Goal: Task Accomplishment & Management: Complete application form

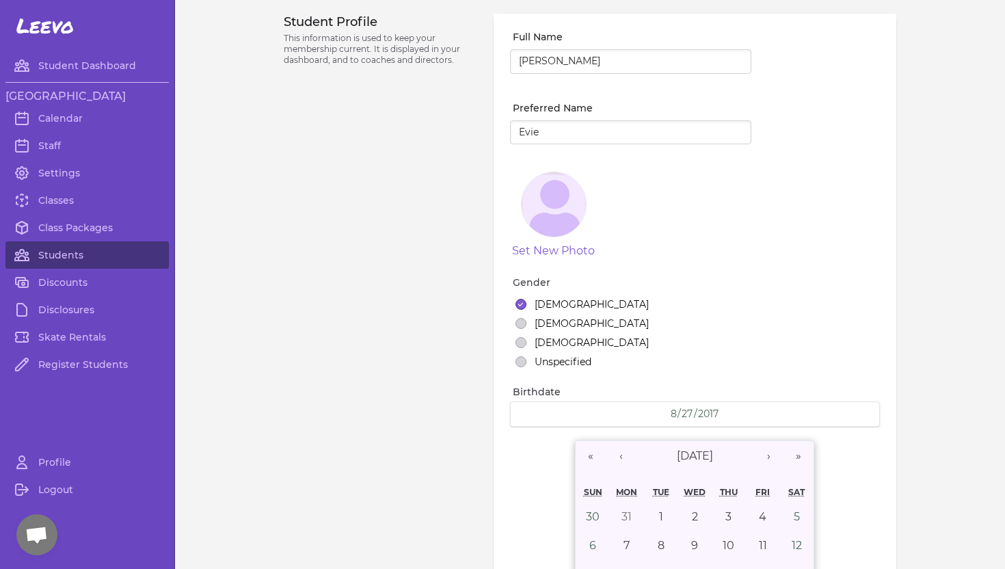
select select "WA"
select select "4"
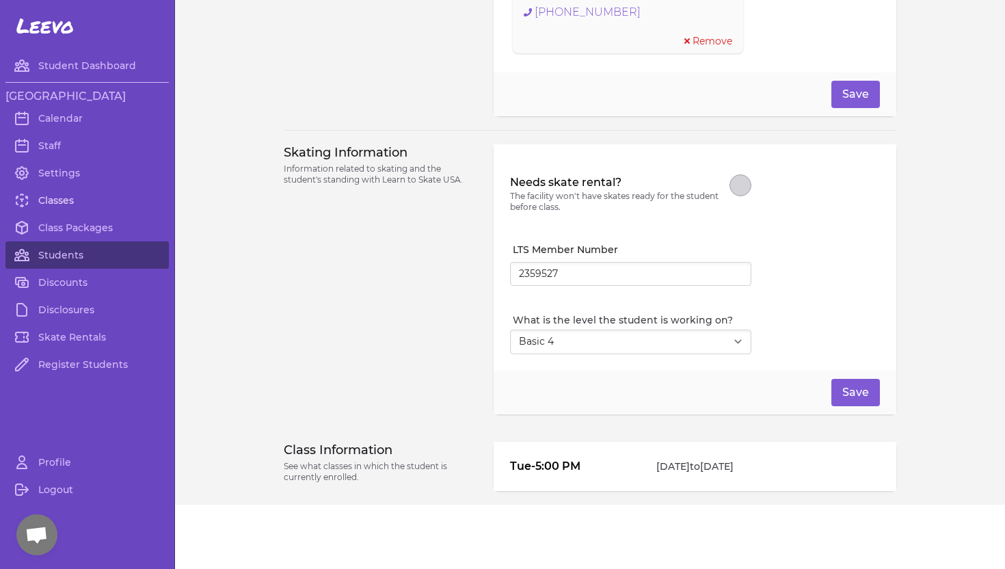
click at [51, 200] on link "Classes" at bounding box center [86, 200] width 163 height 27
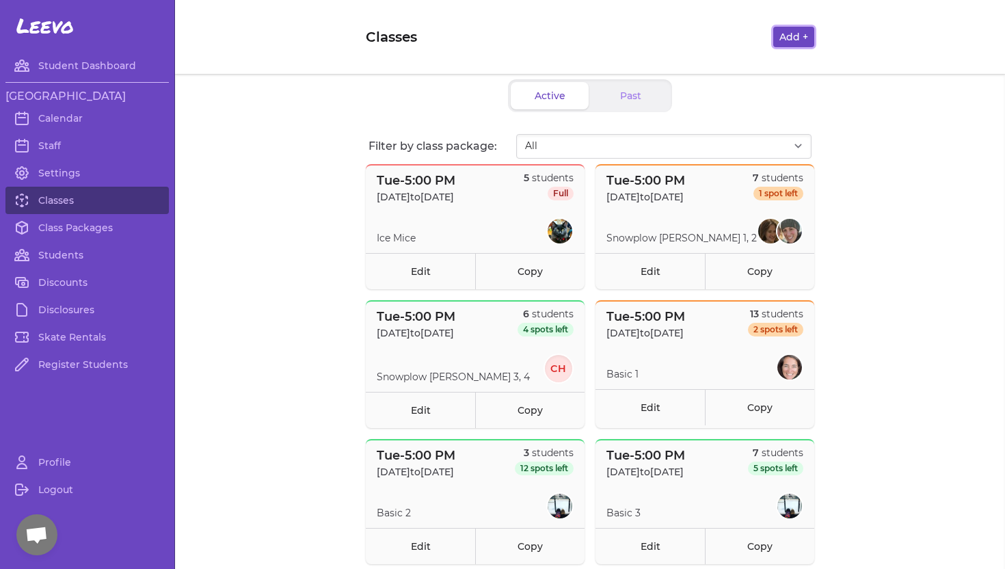
click at [798, 40] on button "Add +" at bounding box center [793, 37] width 41 height 21
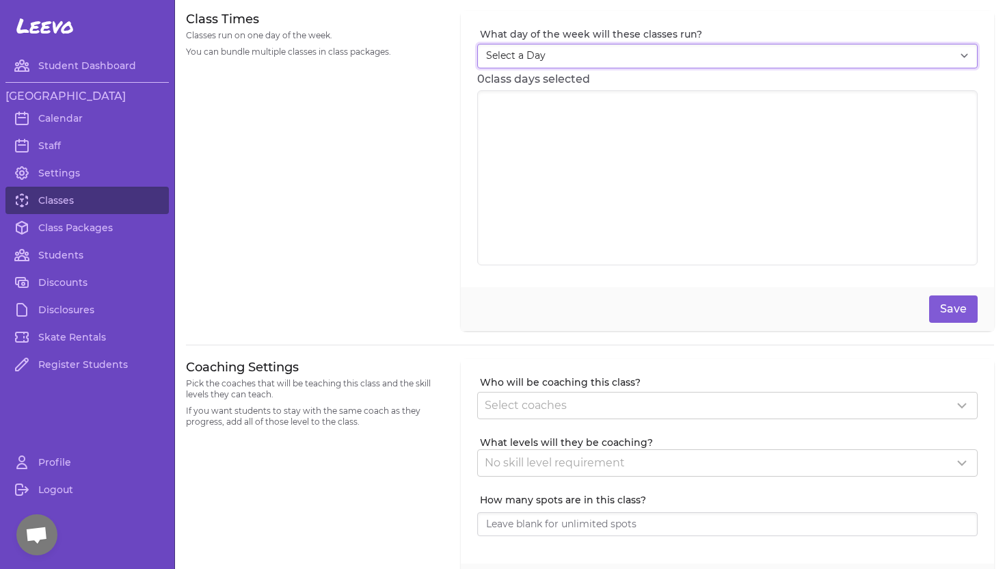
click at [617, 57] on select "Select a Day [DATE] [DATE] [DATE] [DATE] [DATE] [DATE] [DATE]" at bounding box center [727, 56] width 500 height 25
select select "6"
click at [477, 44] on select "Select a Day [DATE] [DATE] [DATE] [DATE] [DATE] [DATE] [DATE]" at bounding box center [727, 56] width 500 height 25
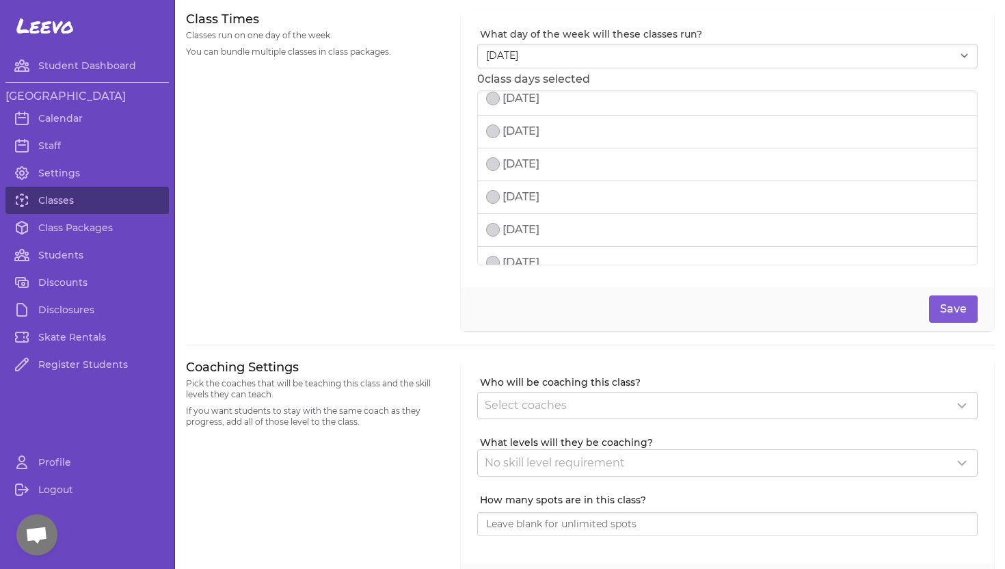
click at [539, 131] on p "[DATE]" at bounding box center [520, 131] width 37 height 16
click at [505, 167] on p "[DATE]" at bounding box center [520, 164] width 37 height 16
click at [505, 200] on p "[DATE]" at bounding box center [520, 197] width 37 height 16
click at [505, 224] on p "[DATE]" at bounding box center [520, 229] width 37 height 16
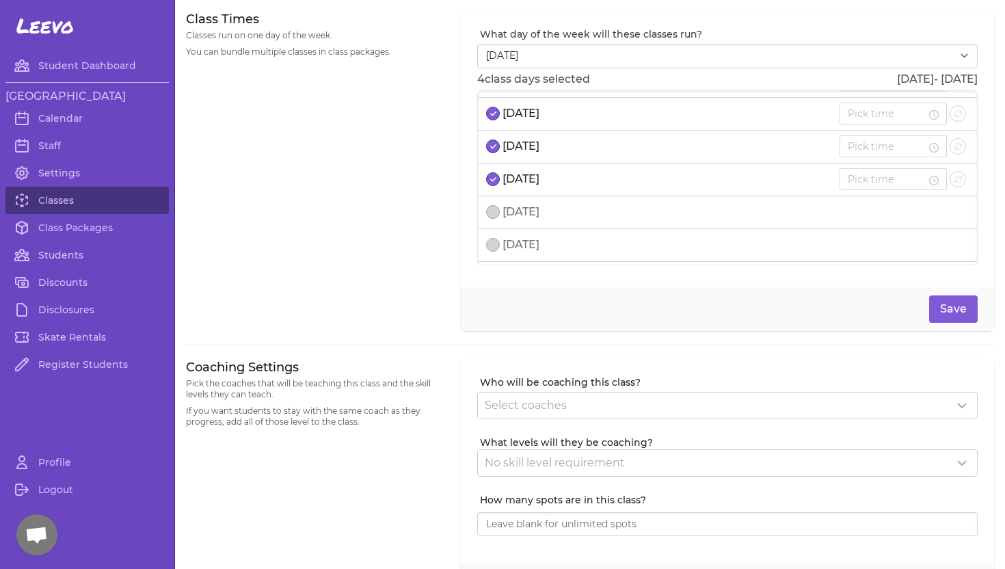
scroll to position [260, 0]
click at [505, 210] on p "[DATE]" at bounding box center [520, 207] width 37 height 16
click at [505, 250] on li "[DATE]" at bounding box center [727, 240] width 499 height 33
click at [509, 153] on p "[DATE]" at bounding box center [520, 152] width 37 height 16
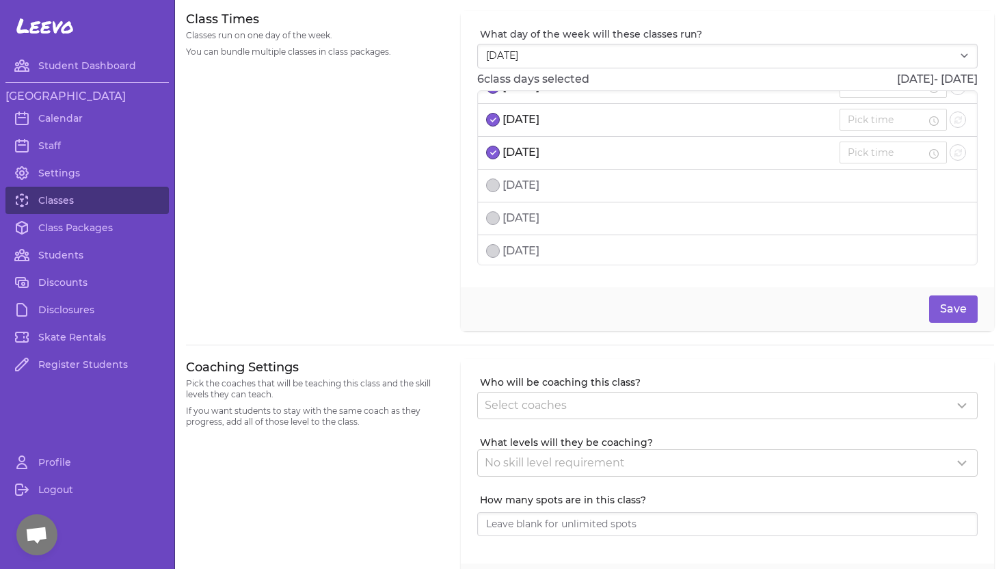
click at [509, 186] on p "[DATE]" at bounding box center [520, 185] width 37 height 16
click at [537, 121] on p "[DATE]" at bounding box center [520, 119] width 37 height 16
click at [630, 159] on li "[DATE]" at bounding box center [727, 157] width 499 height 33
click at [522, 153] on p "[DATE]" at bounding box center [520, 156] width 37 height 16
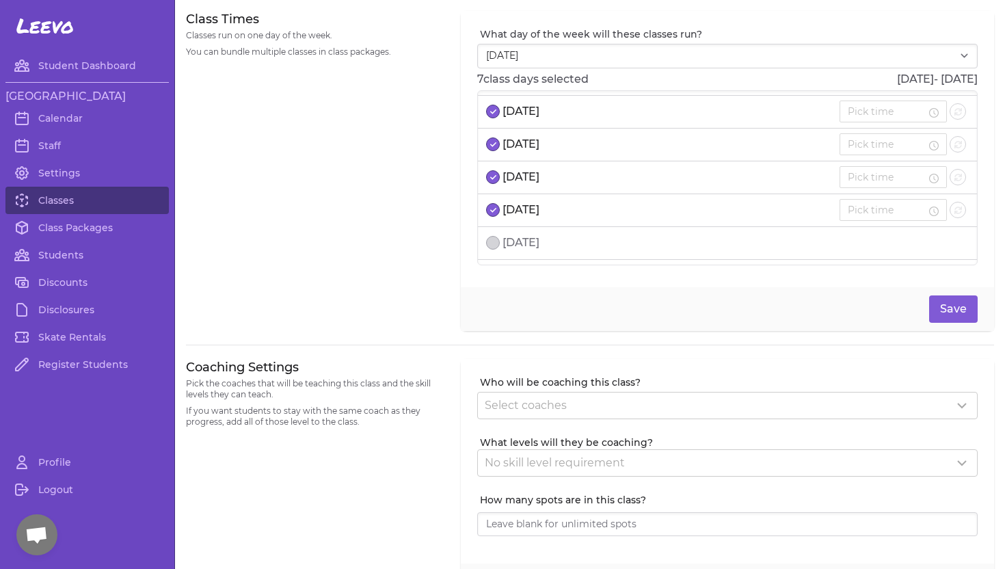
scroll to position [217, 0]
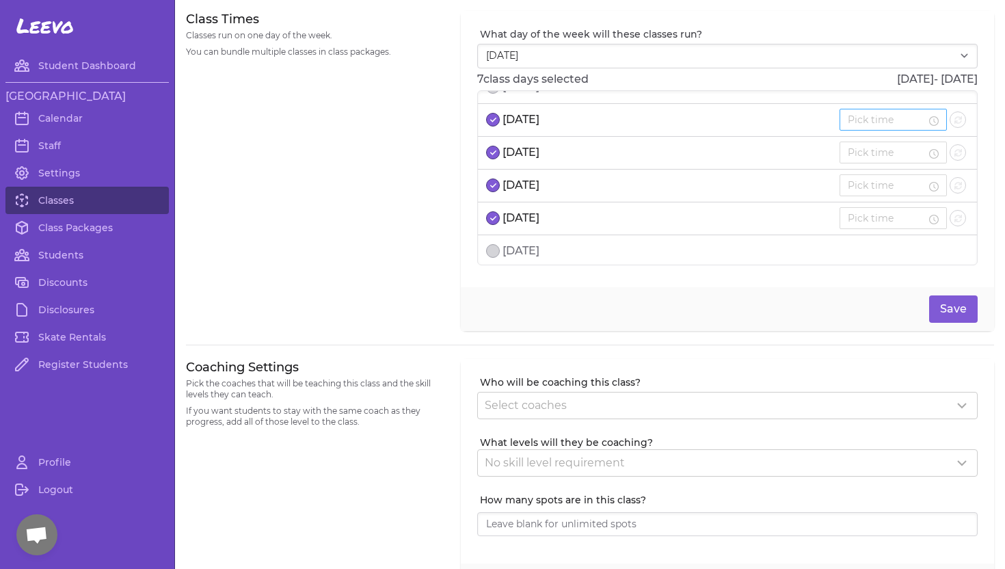
click at [879, 120] on input at bounding box center [887, 119] width 79 height 15
click at [877, 269] on div "08" at bounding box center [882, 267] width 38 height 19
type input "8:00 AM"
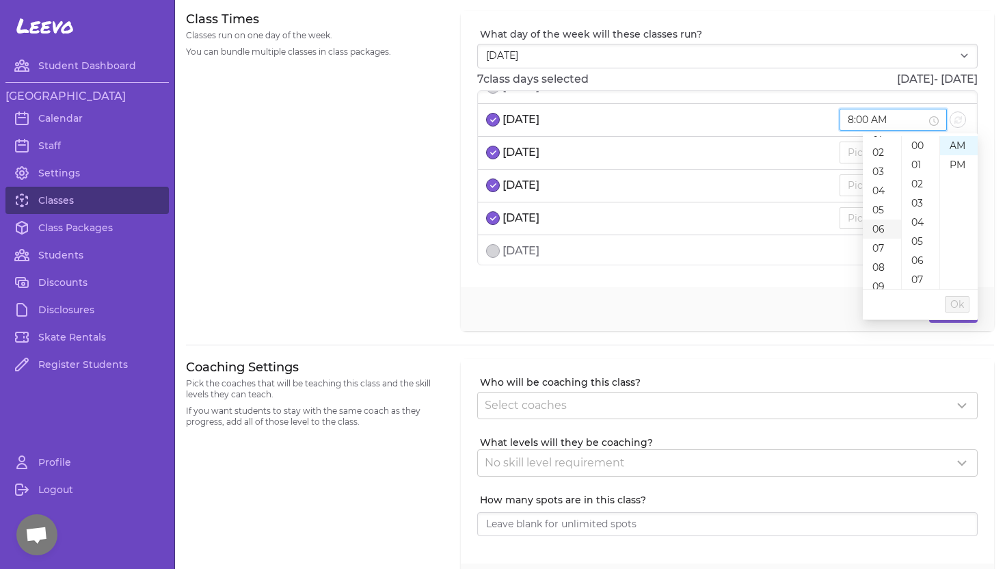
scroll to position [153, 0]
click at [956, 306] on span "Ok" at bounding box center [957, 304] width 14 height 15
click at [960, 121] on icon "button" at bounding box center [958, 120] width 8 height 8
type input "8:00 AM"
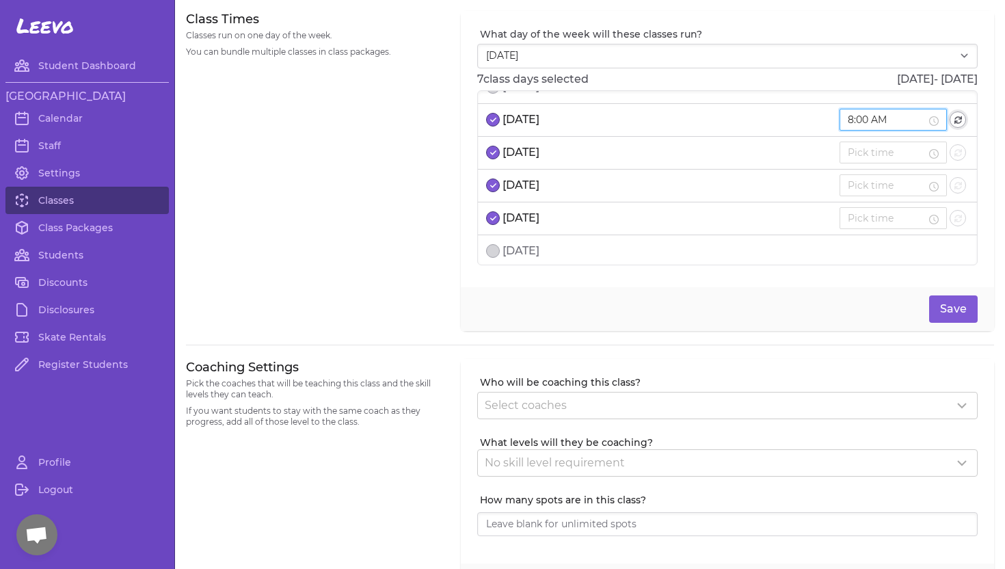
type input "8:00 AM"
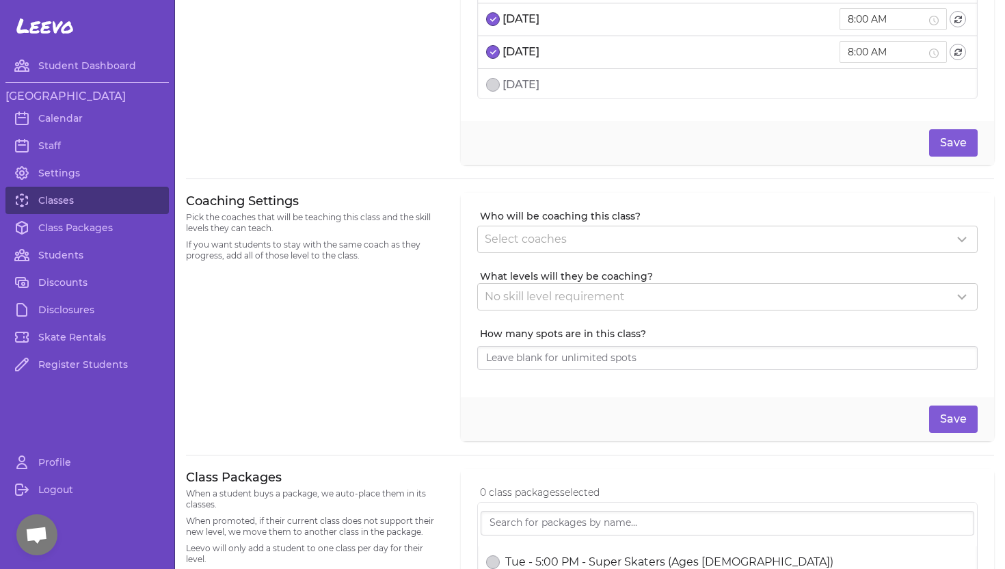
scroll to position [303, 0]
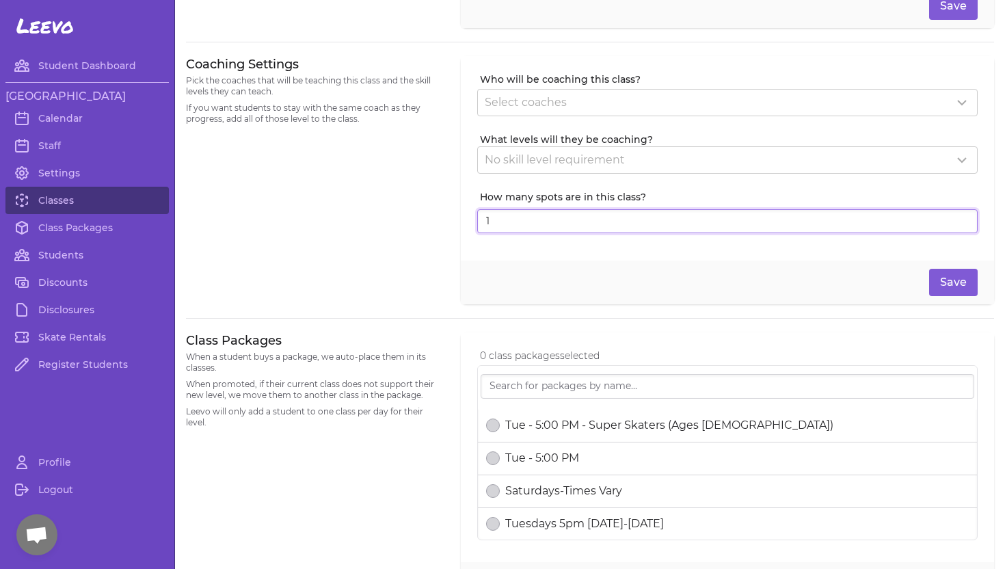
click at [963, 218] on input "1" at bounding box center [727, 221] width 500 height 25
click at [963, 218] on input "2" at bounding box center [727, 221] width 500 height 25
click at [963, 218] on input "3" at bounding box center [727, 221] width 500 height 25
click at [963, 218] on input "4" at bounding box center [727, 221] width 500 height 25
type input "5"
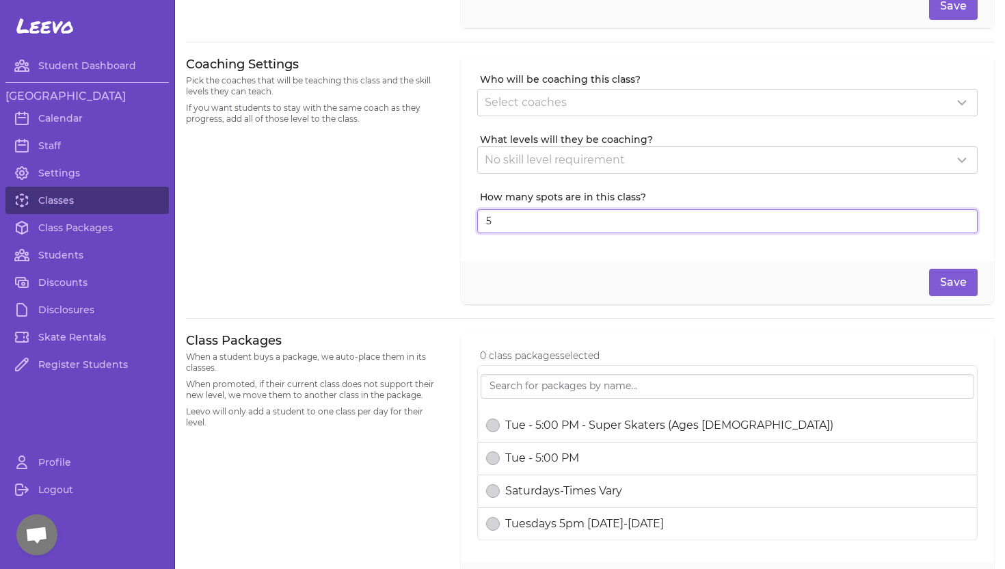
click at [963, 218] on input "5" at bounding box center [727, 221] width 500 height 25
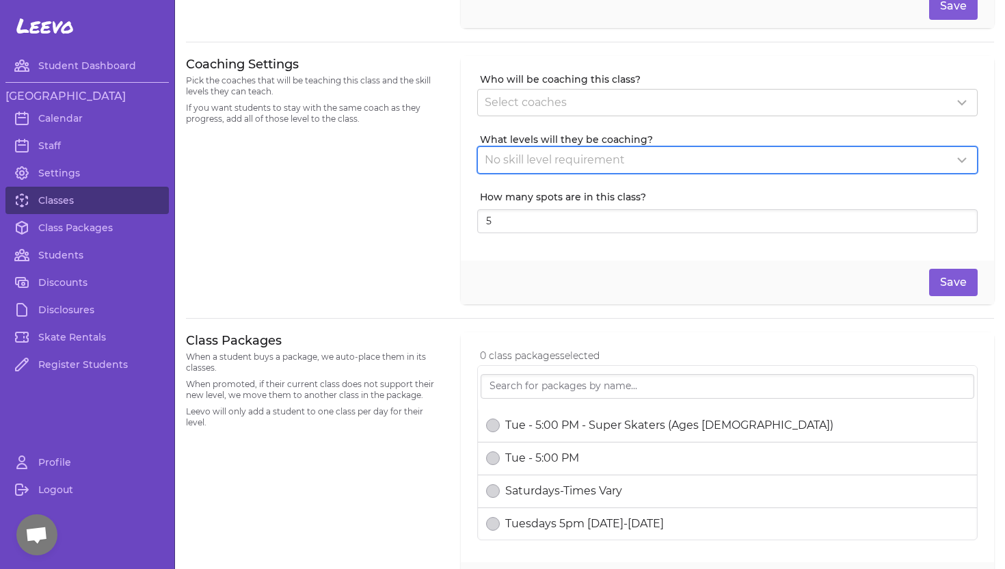
click at [789, 167] on div "No skill level requirement" at bounding box center [719, 160] width 469 height 16
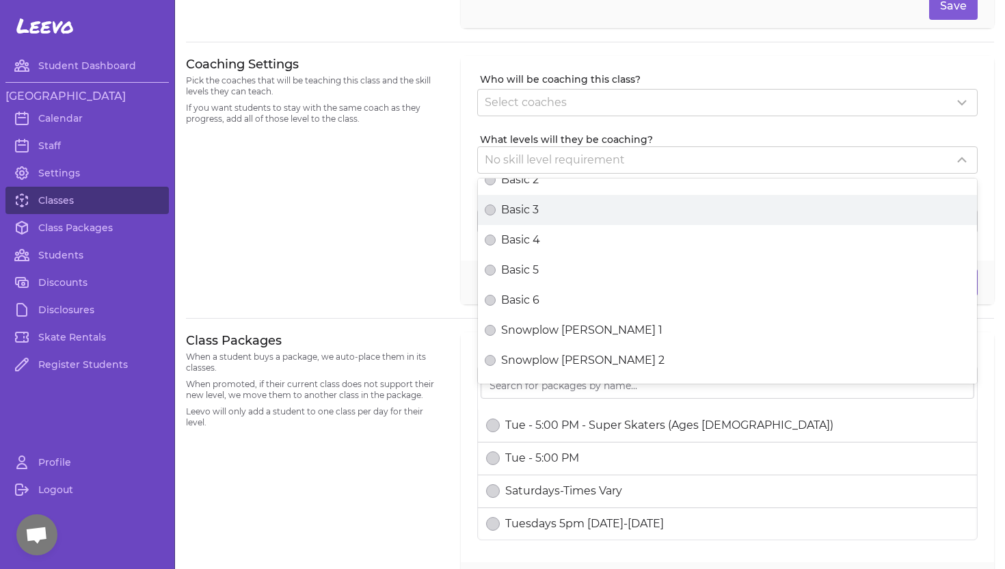
scroll to position [78, 0]
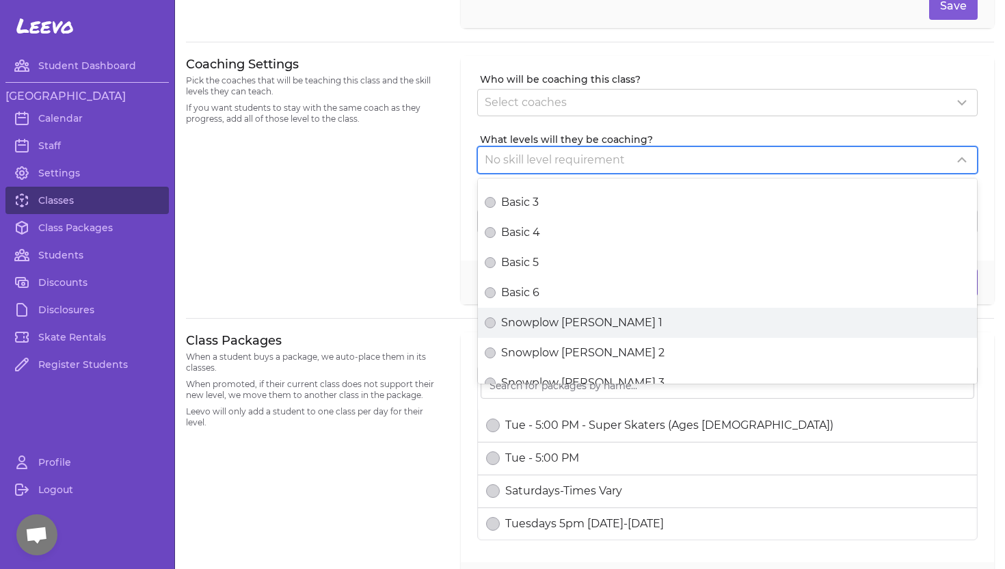
click at [580, 323] on span "Snowplow [PERSON_NAME] 1" at bounding box center [581, 322] width 161 height 16
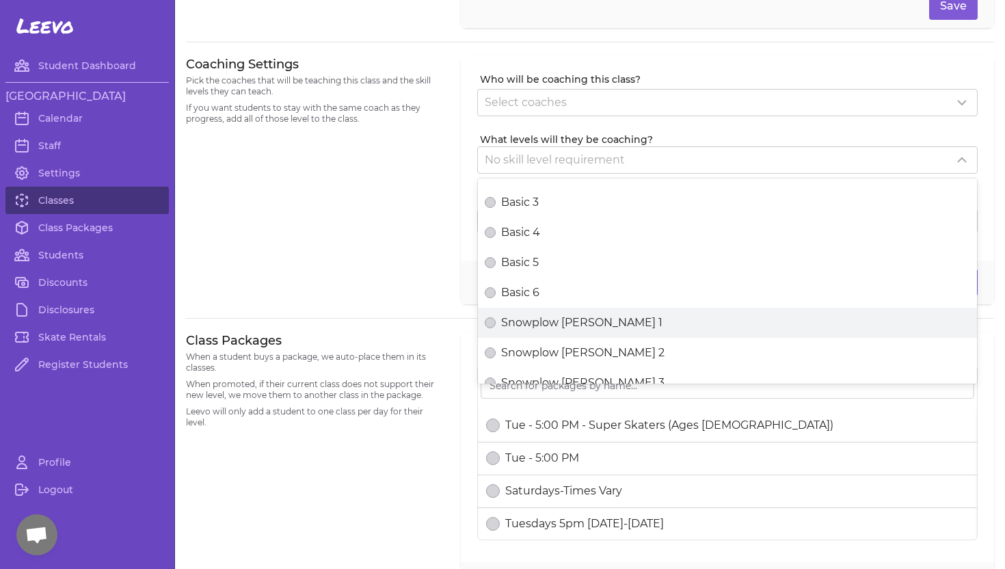
click at [496, 323] on button "Snowplow [PERSON_NAME] 1" at bounding box center [490, 322] width 11 height 11
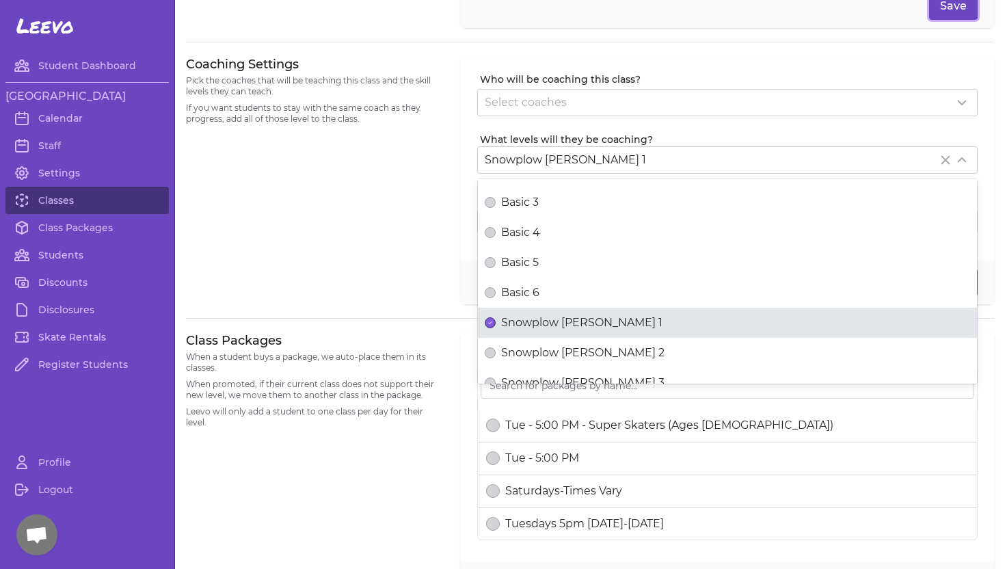
click at [945, 9] on button "Save" at bounding box center [953, 5] width 49 height 27
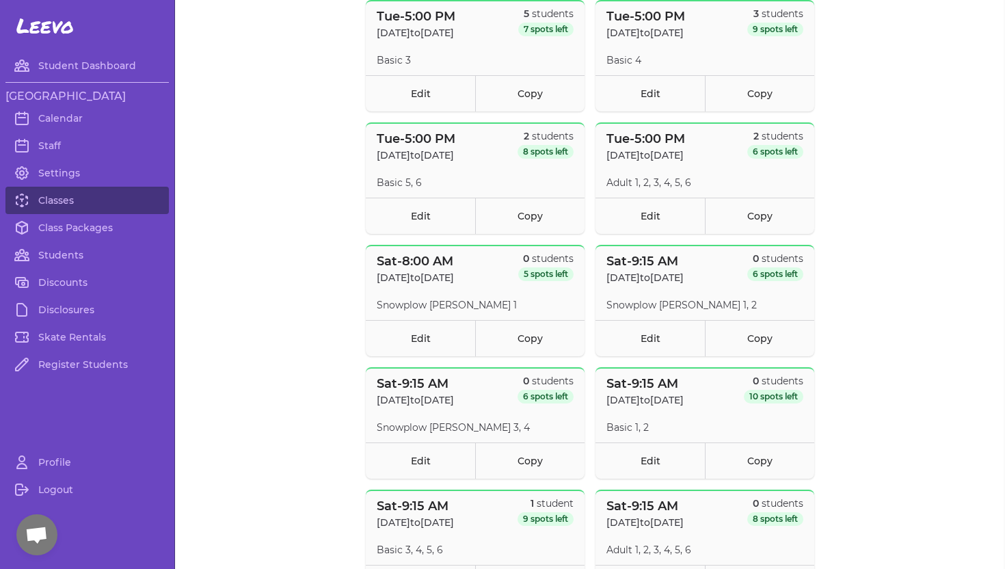
scroll to position [1597, 0]
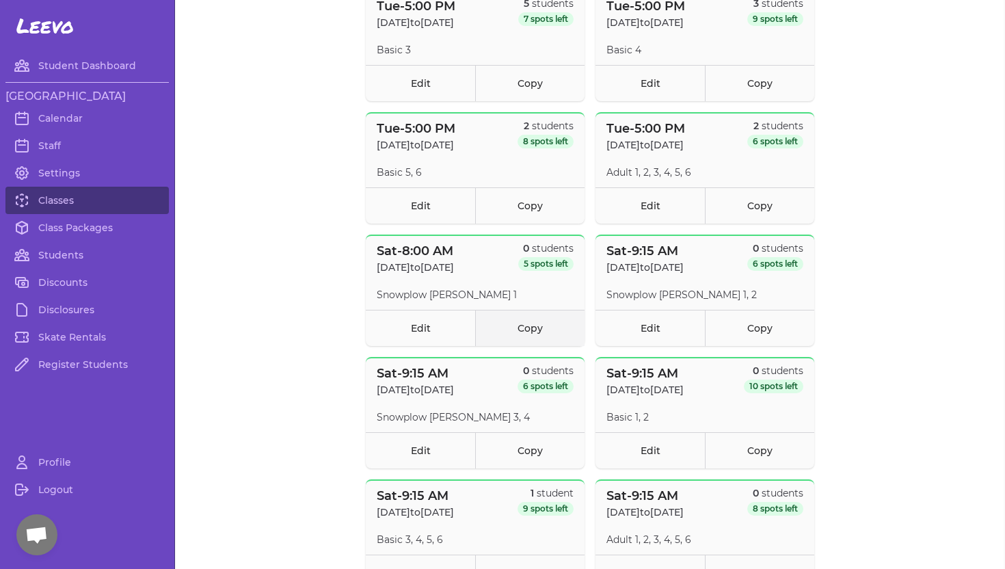
click at [533, 324] on link "Copy" at bounding box center [529, 328] width 109 height 36
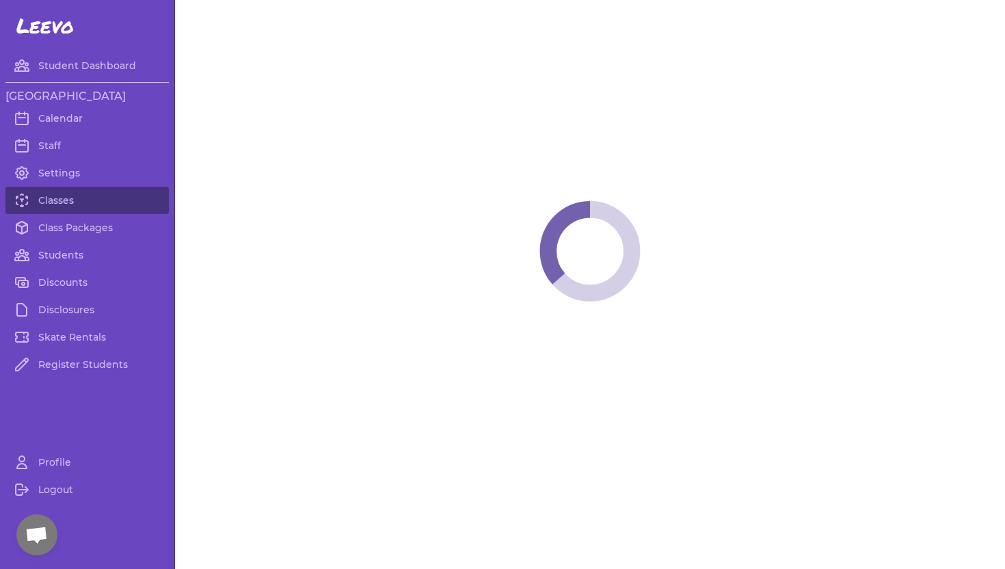
select select "6"
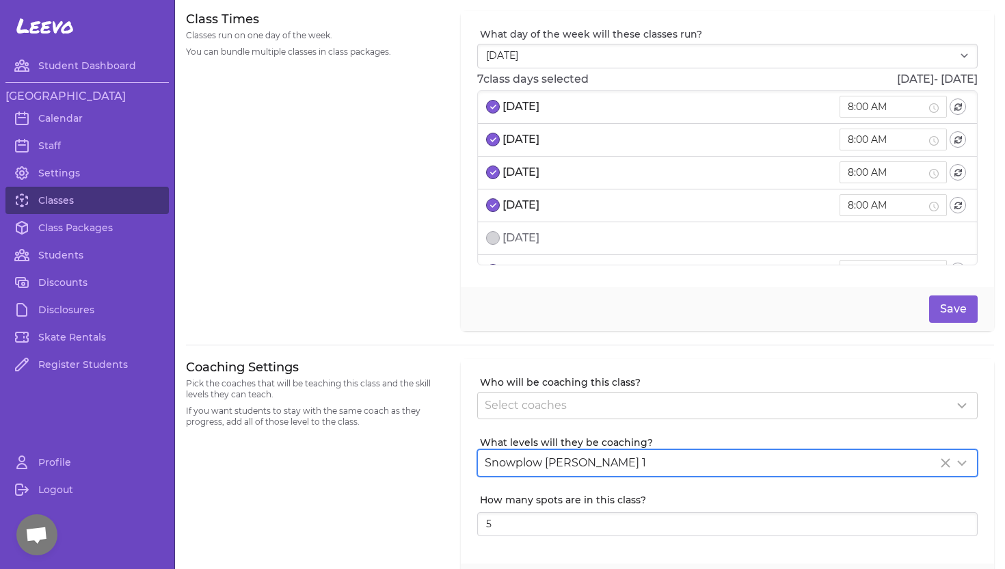
click at [943, 461] on line "Clear Selected" at bounding box center [945, 463] width 8 height 8
click at [960, 463] on icon at bounding box center [962, 463] width 8 height 4
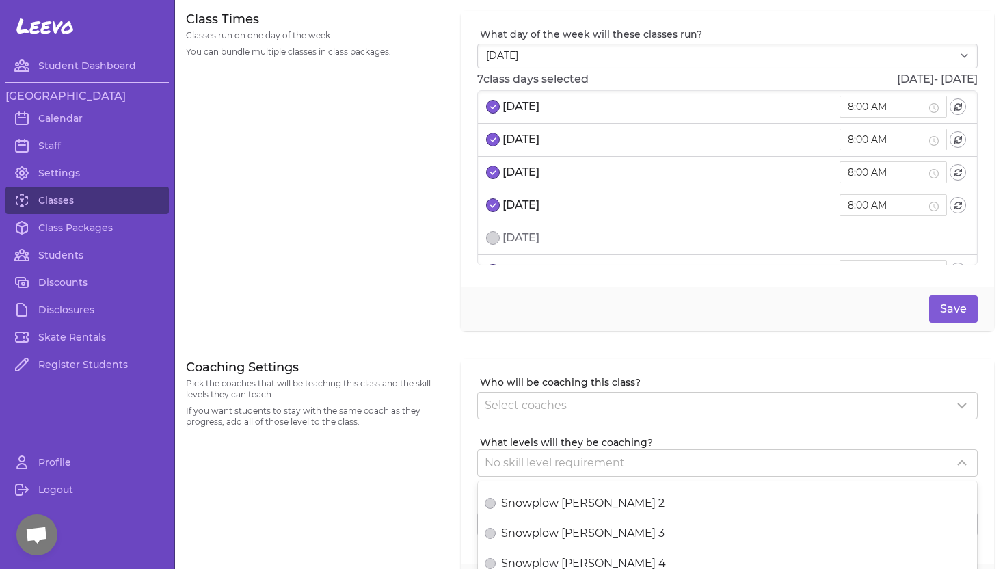
scroll to position [230, 0]
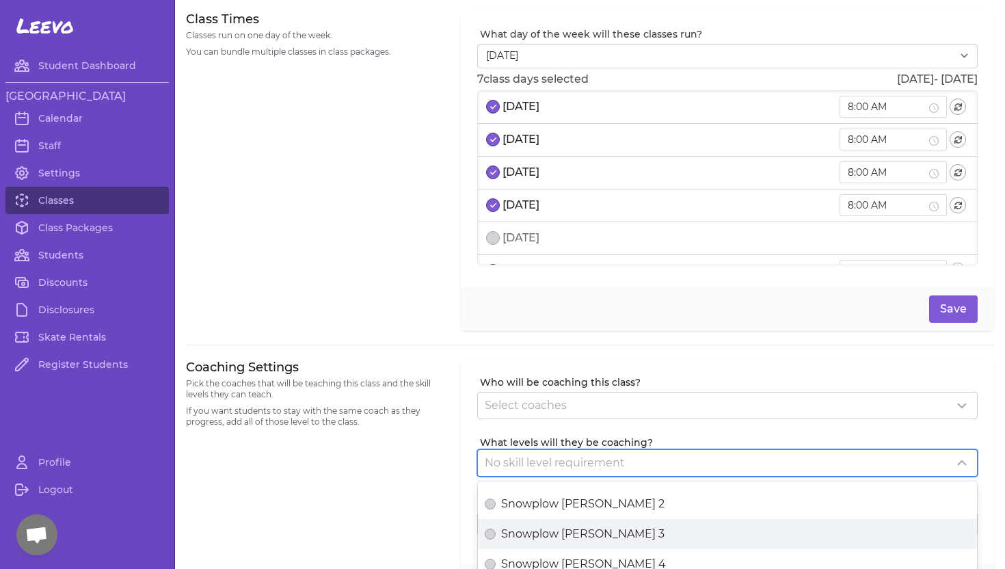
click at [630, 537] on div "Snowplow [PERSON_NAME] 3" at bounding box center [727, 534] width 485 height 16
click at [496, 537] on button "Snowplow [PERSON_NAME] 3" at bounding box center [490, 533] width 11 height 11
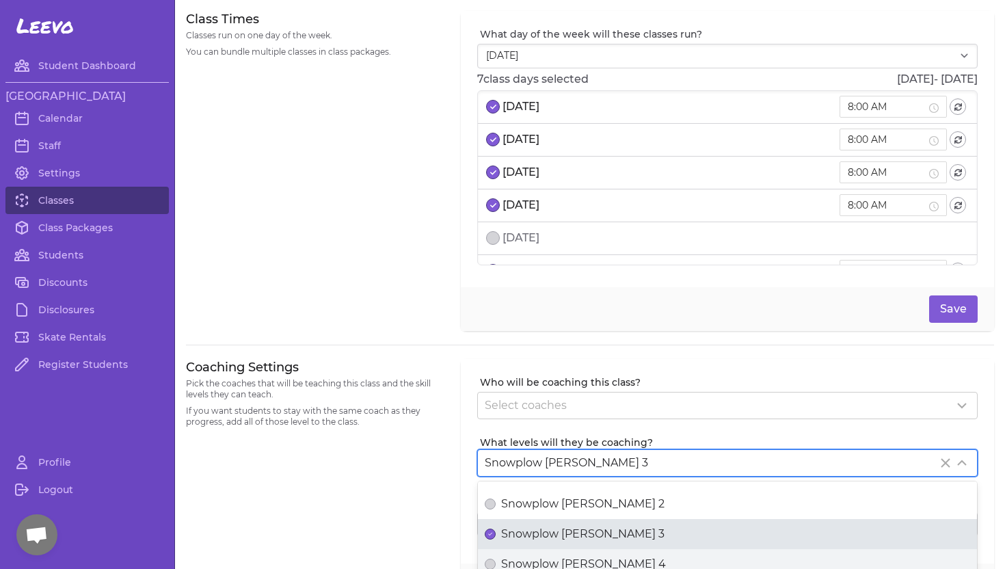
click at [623, 559] on div "Snowplow [PERSON_NAME] 4" at bounding box center [727, 564] width 485 height 16
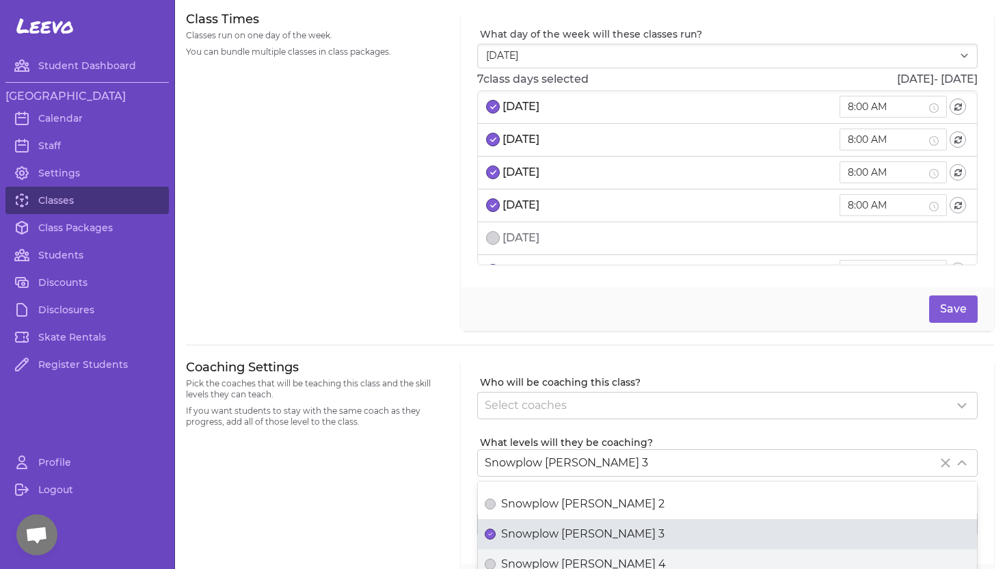
click at [496, 559] on button "Snowplow [PERSON_NAME] 4" at bounding box center [490, 564] width 11 height 11
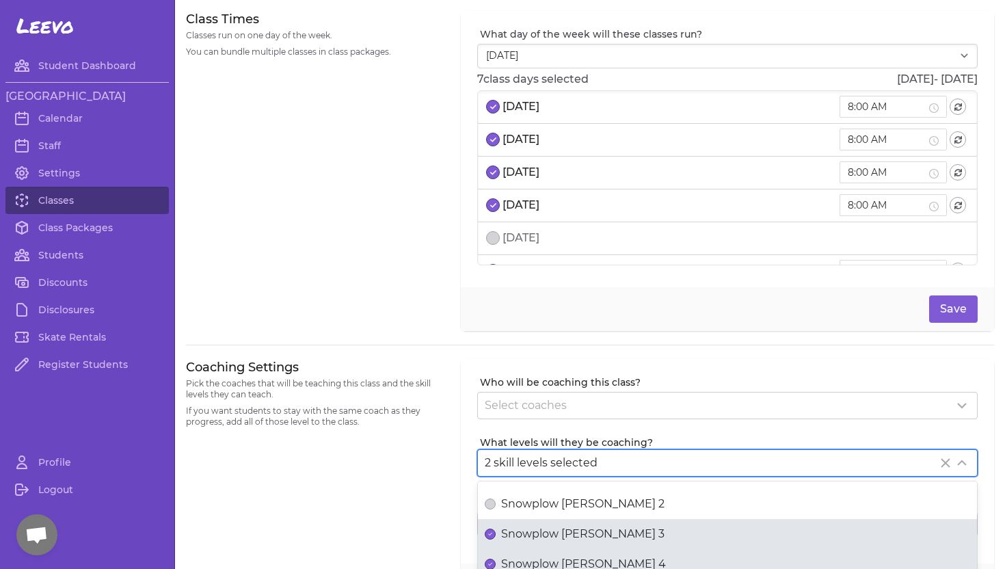
scroll to position [10, 0]
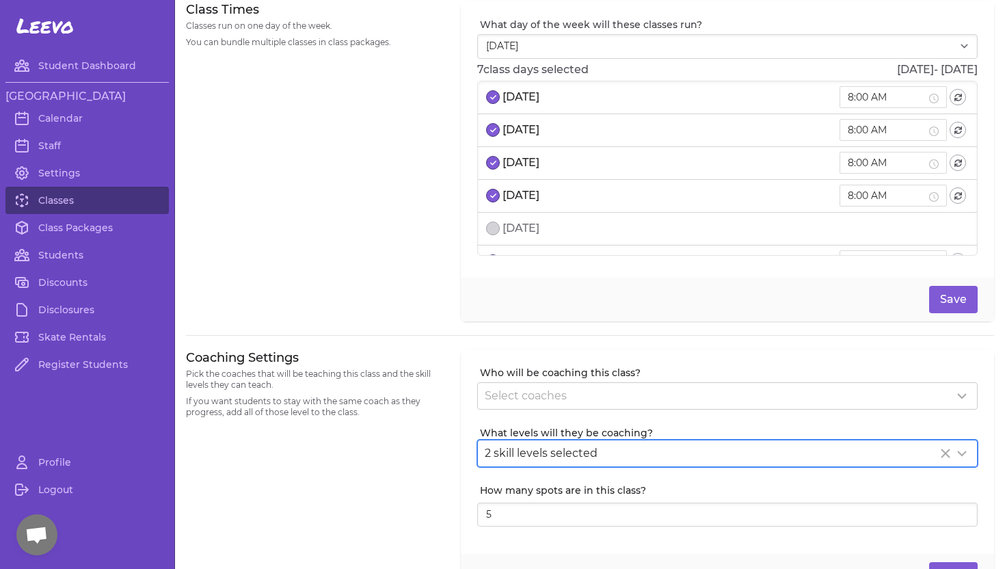
click at [432, 476] on div "Coaching Settings Pick the coaches that will be teaching this class and the ski…" at bounding box center [315, 473] width 258 height 249
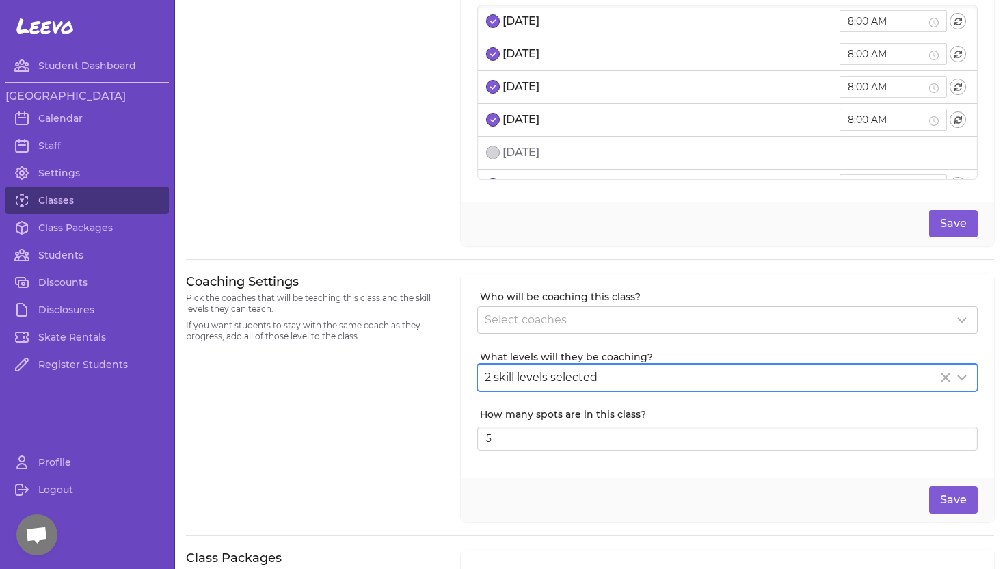
scroll to position [105, 0]
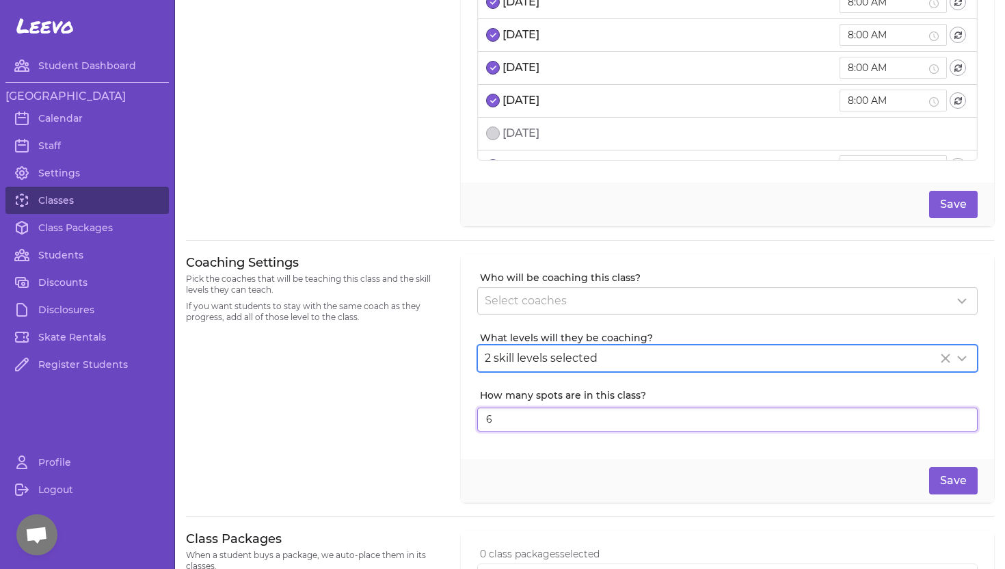
type input "6"
click at [964, 415] on input "6" at bounding box center [727, 419] width 500 height 25
click at [956, 483] on button "Save" at bounding box center [953, 480] width 49 height 27
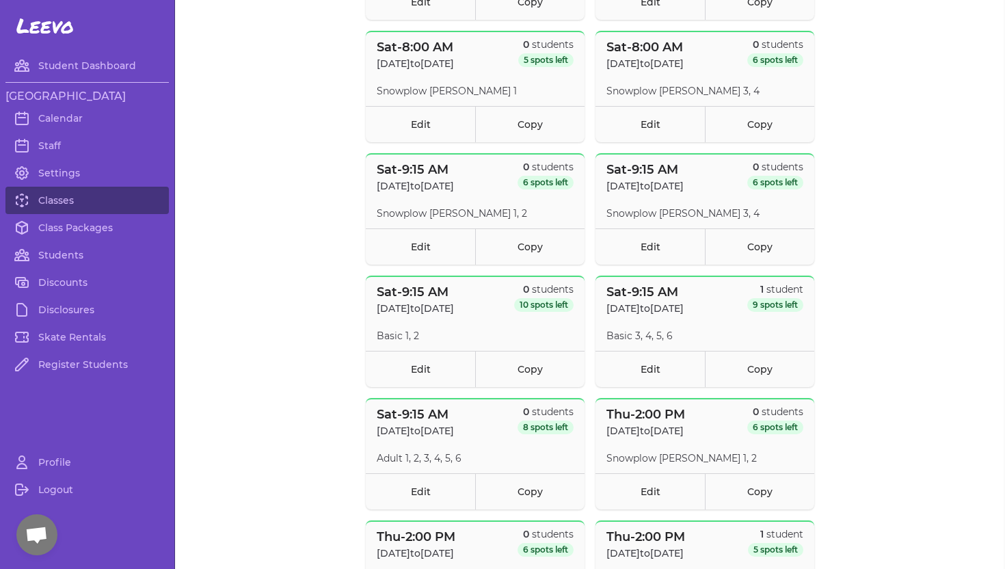
scroll to position [1810, 0]
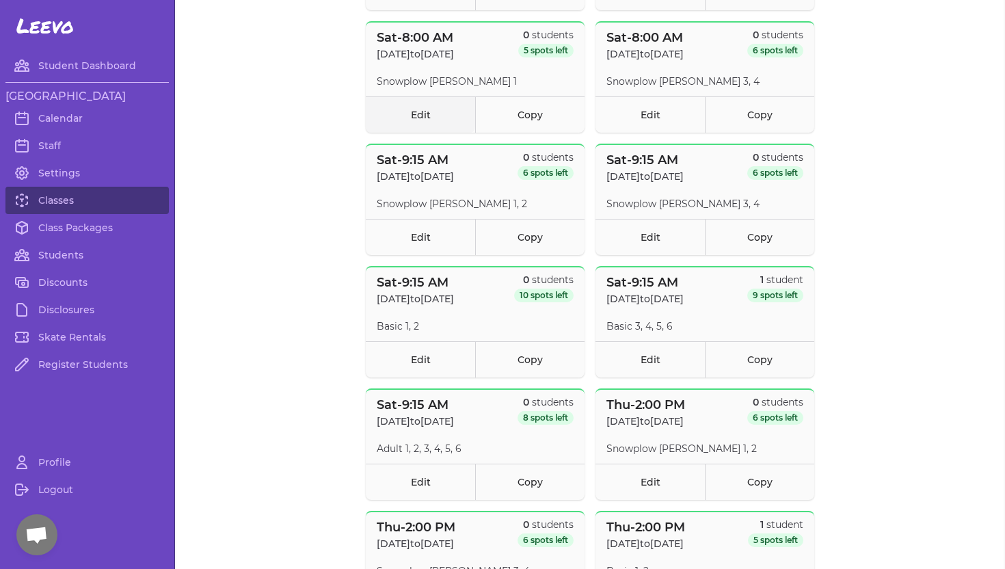
click at [405, 113] on link "Edit" at bounding box center [420, 114] width 109 height 36
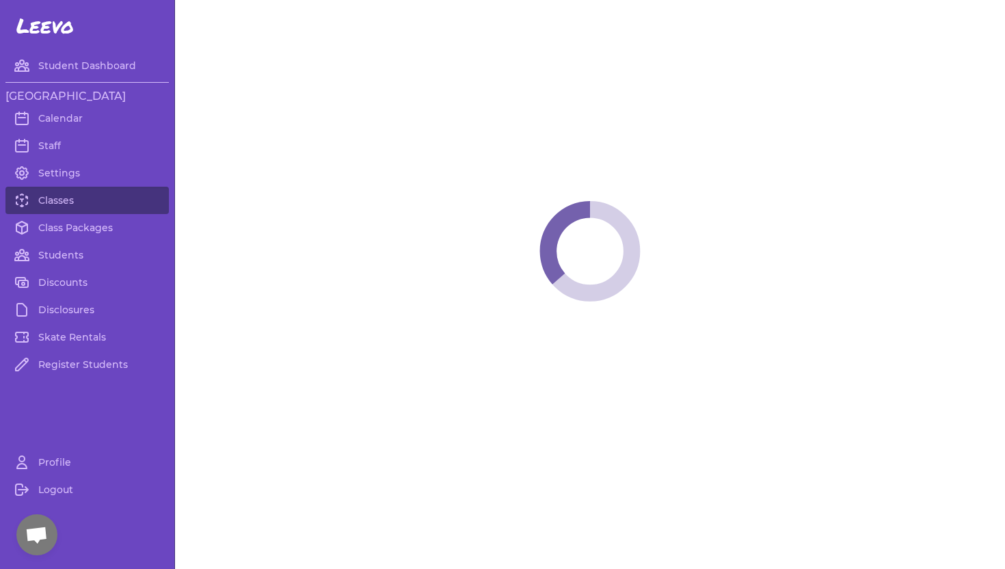
select select "6"
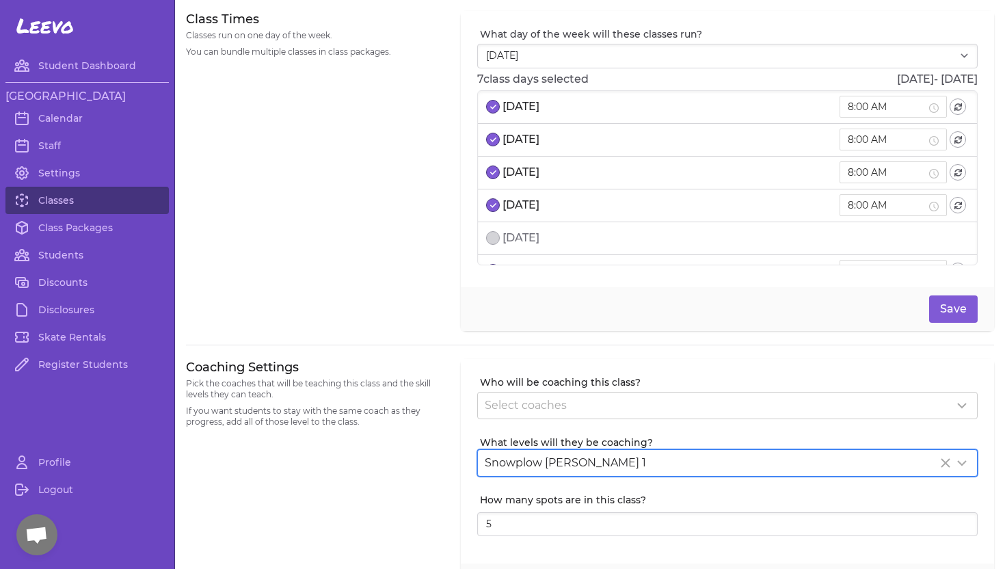
click at [958, 463] on icon at bounding box center [962, 463] width 16 height 16
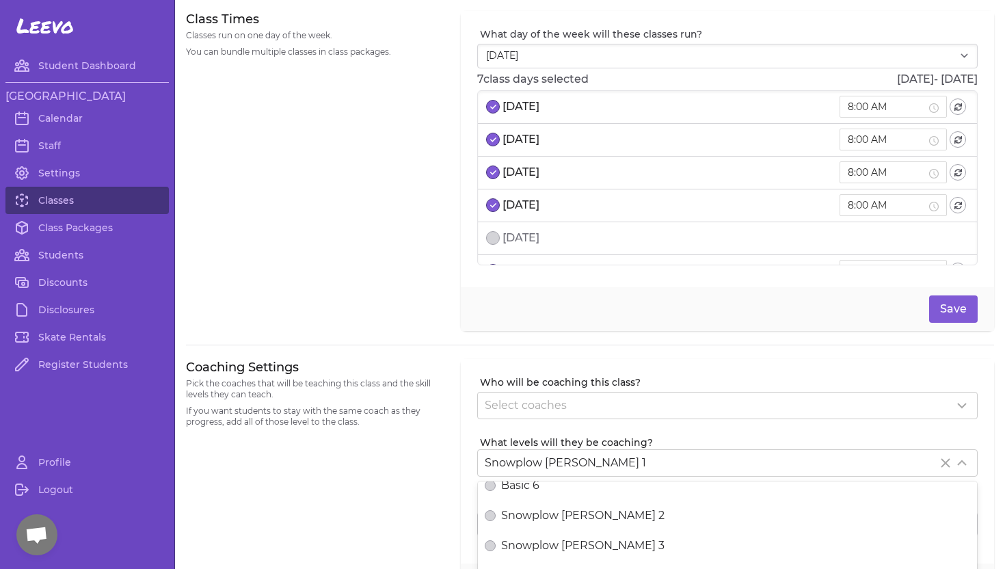
scroll to position [213, 0]
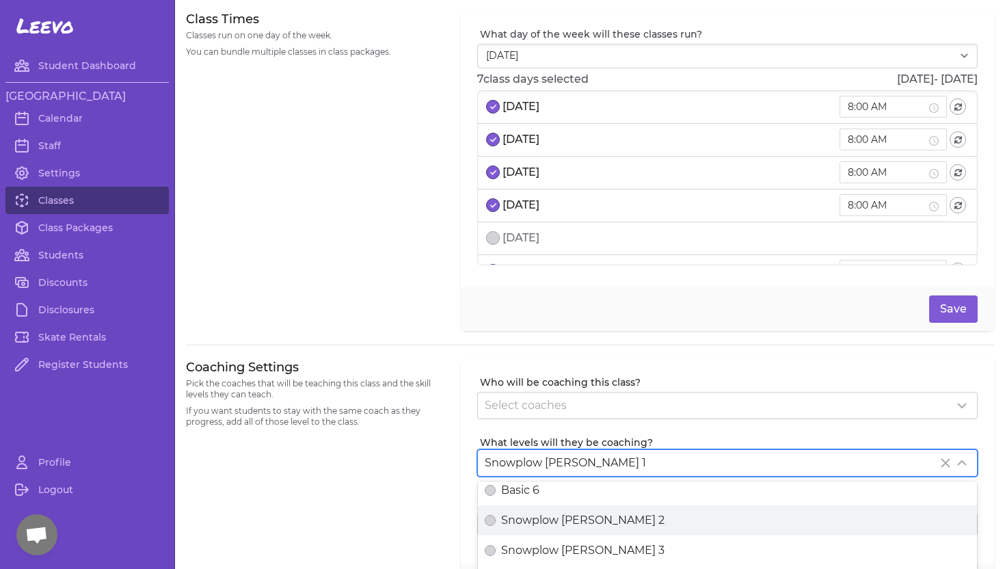
click at [887, 512] on div "Snowplow [PERSON_NAME] 2" at bounding box center [727, 520] width 485 height 16
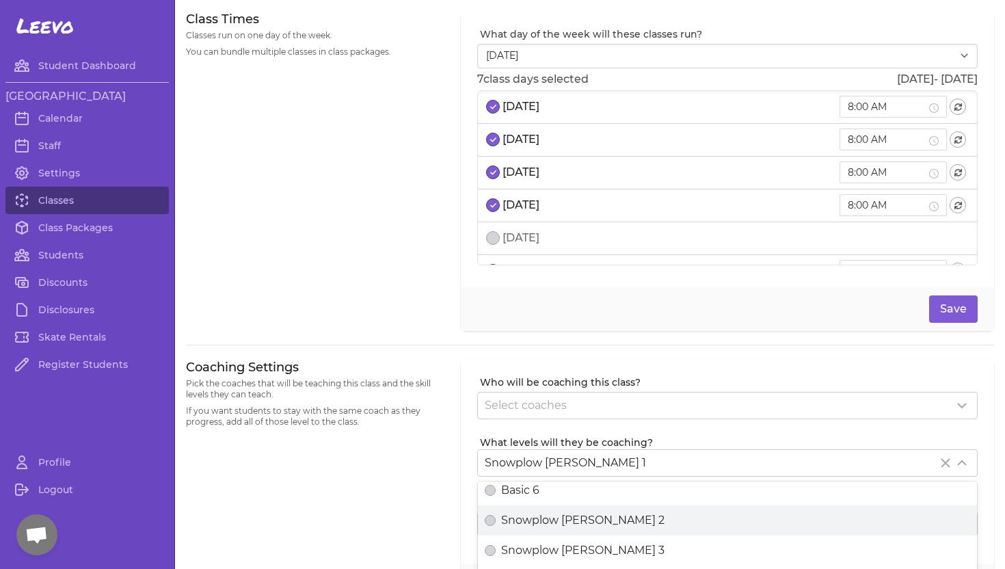
click at [496, 515] on button "Snowplow [PERSON_NAME] 2" at bounding box center [490, 520] width 11 height 11
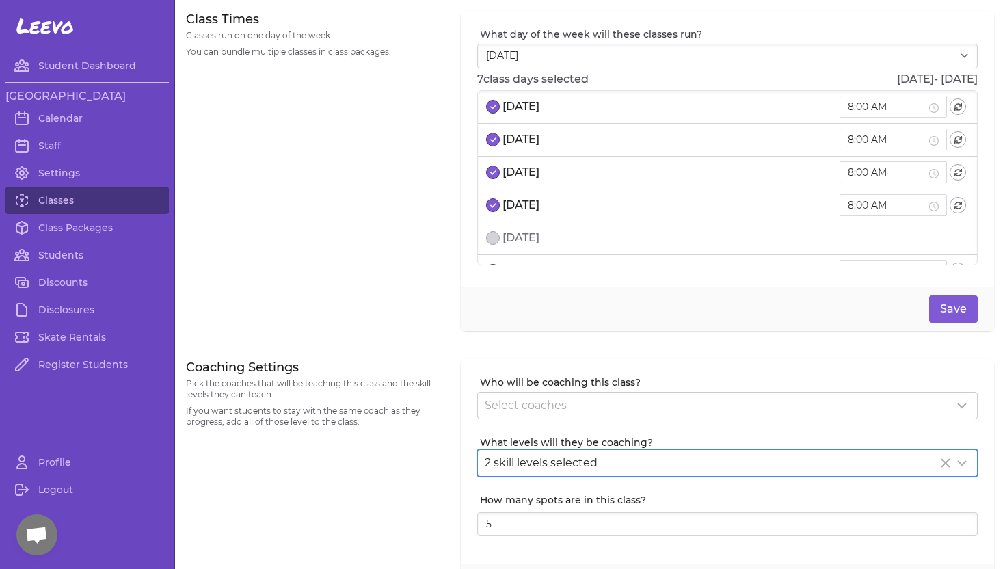
click at [418, 478] on div "Coaching Settings Pick the coaches that will be teaching this class and the ski…" at bounding box center [315, 483] width 258 height 249
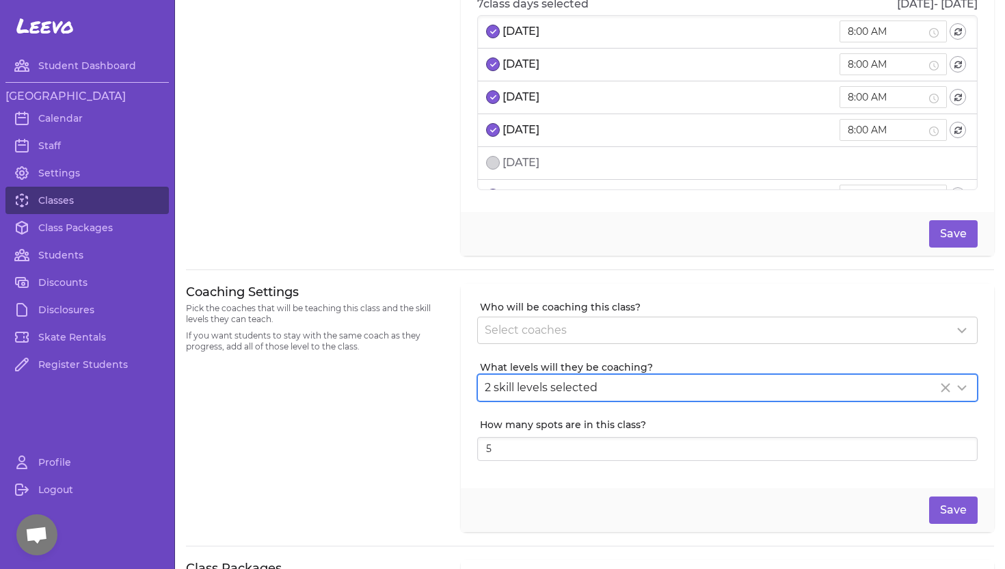
scroll to position [122, 0]
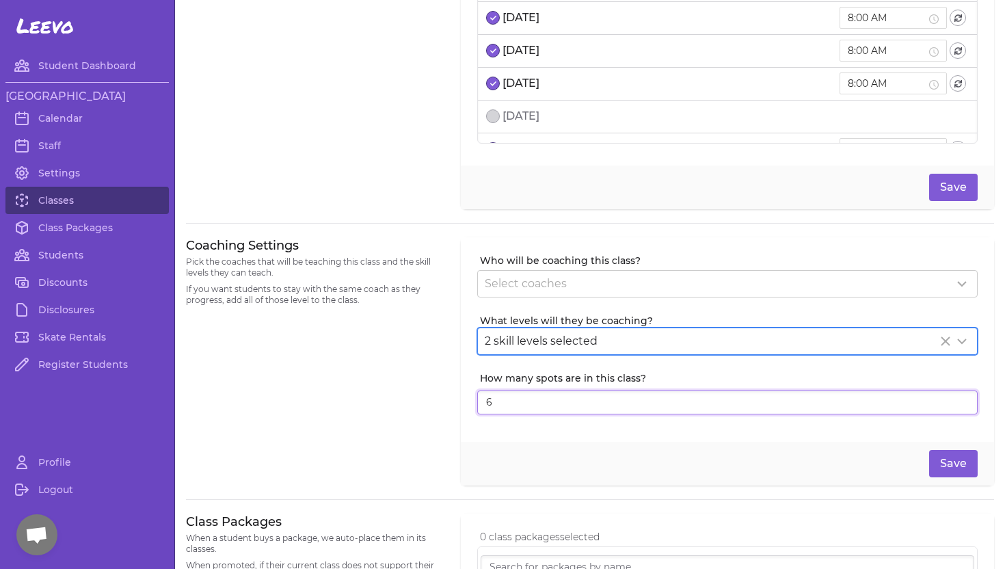
type input "6"
click at [963, 397] on input "6" at bounding box center [727, 402] width 500 height 25
click at [956, 458] on button "Save" at bounding box center [953, 463] width 49 height 27
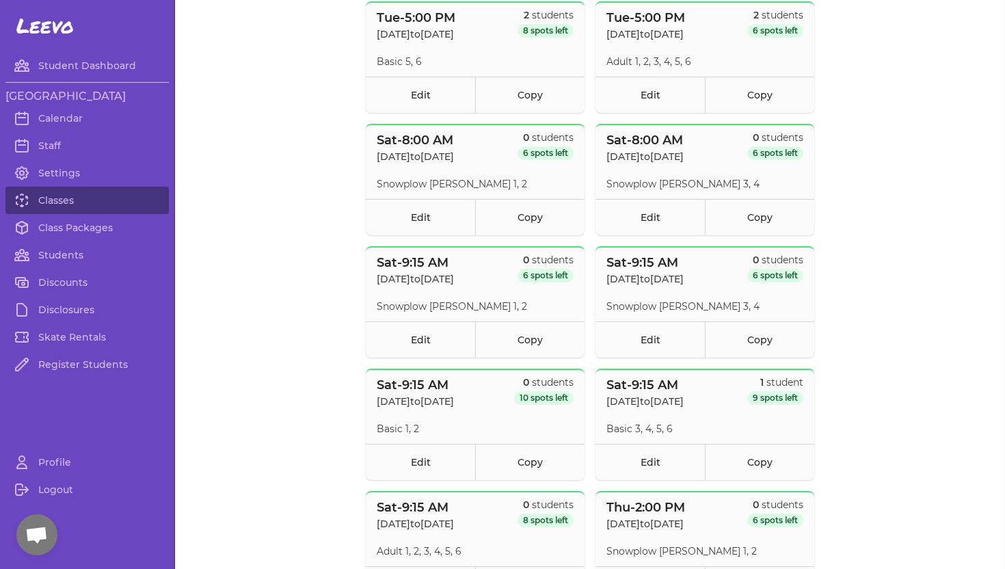
scroll to position [1696, 0]
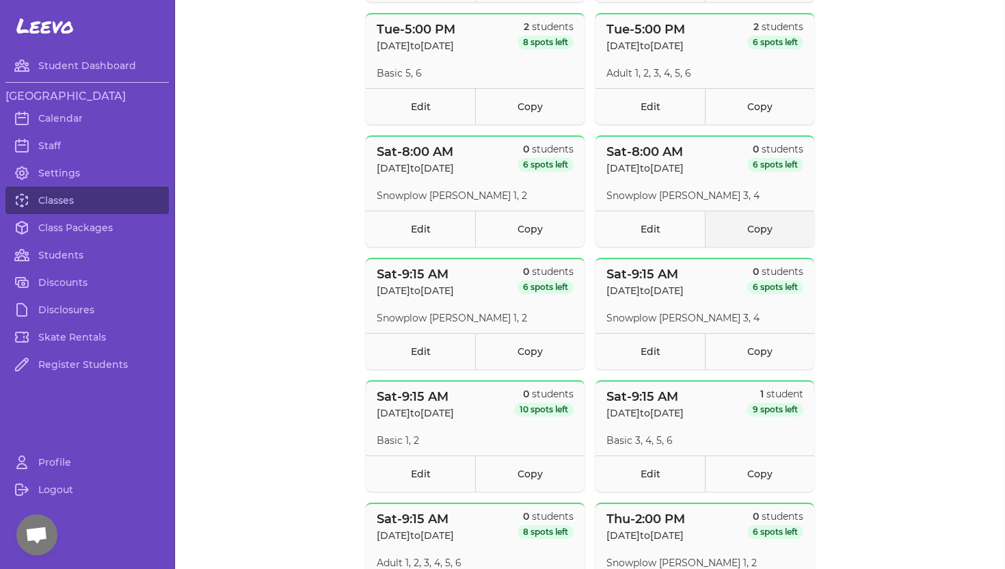
click at [757, 228] on link "Copy" at bounding box center [759, 229] width 109 height 36
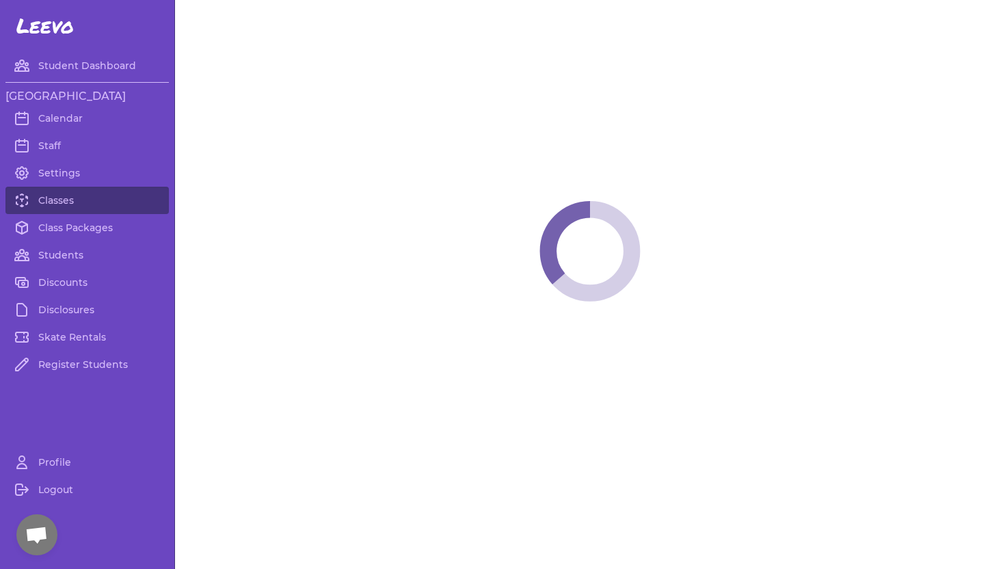
select select "6"
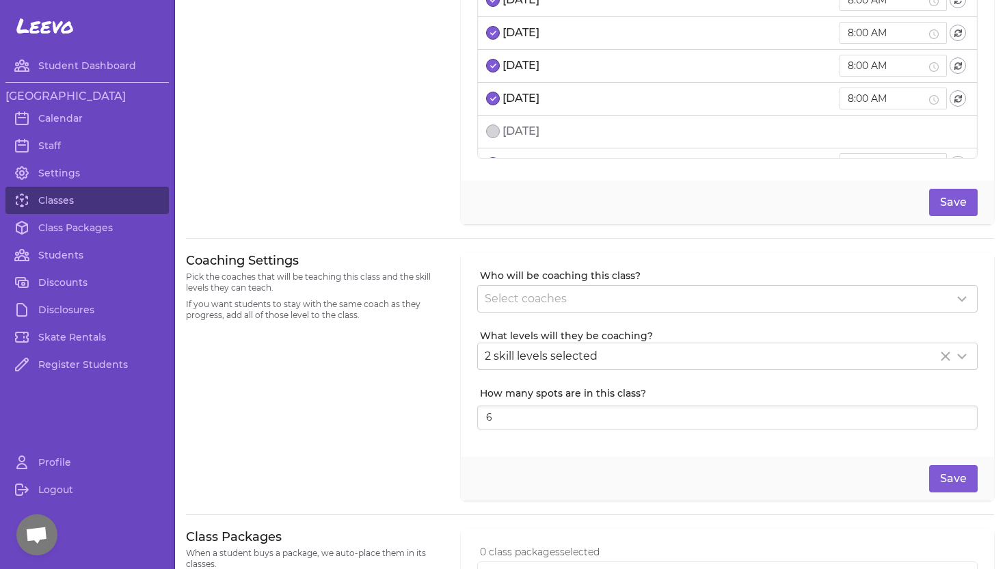
scroll to position [81, 0]
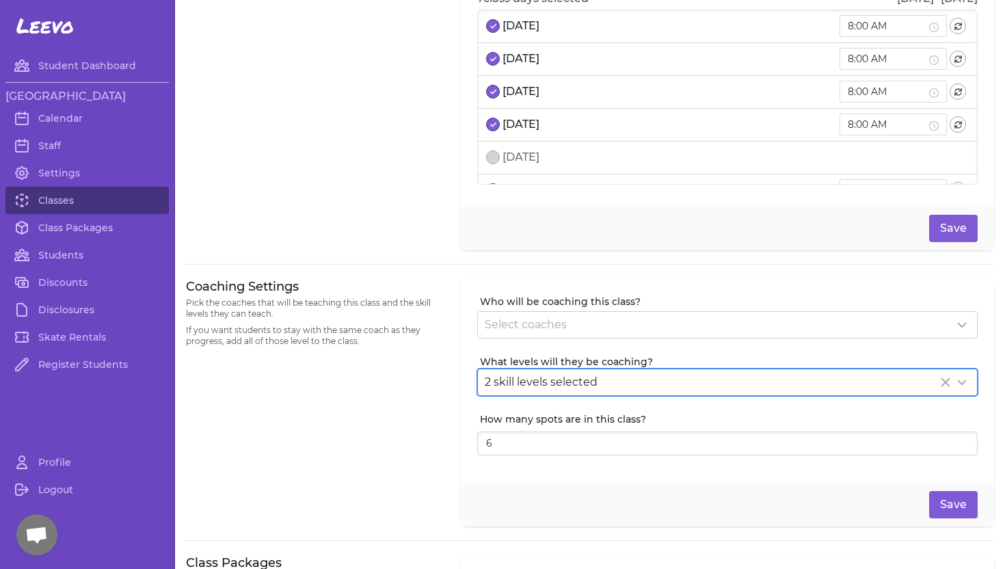
click at [943, 381] on icon "Clear Selected" at bounding box center [945, 382] width 16 height 16
click at [960, 383] on icon at bounding box center [962, 382] width 8 height 4
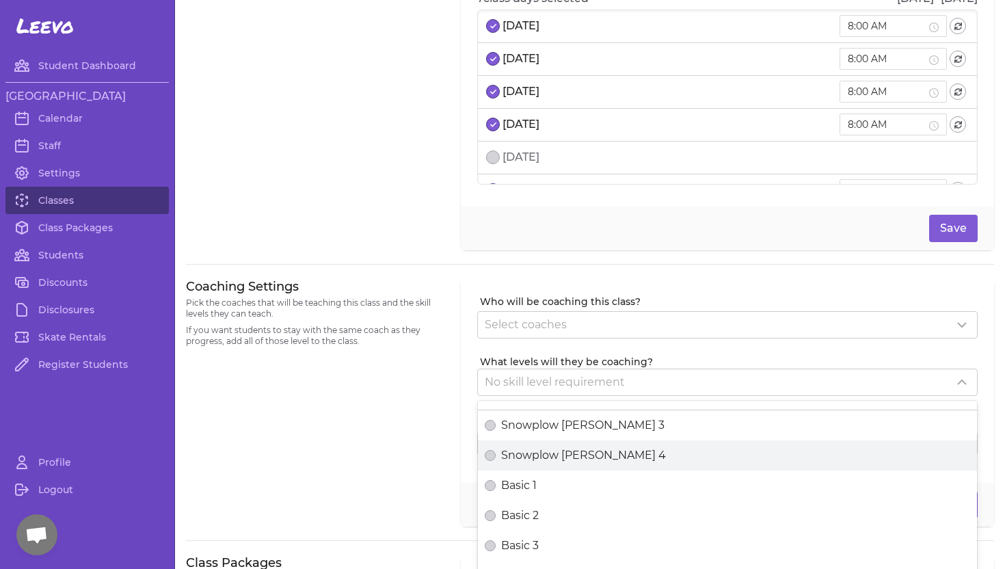
scroll to position [28, 0]
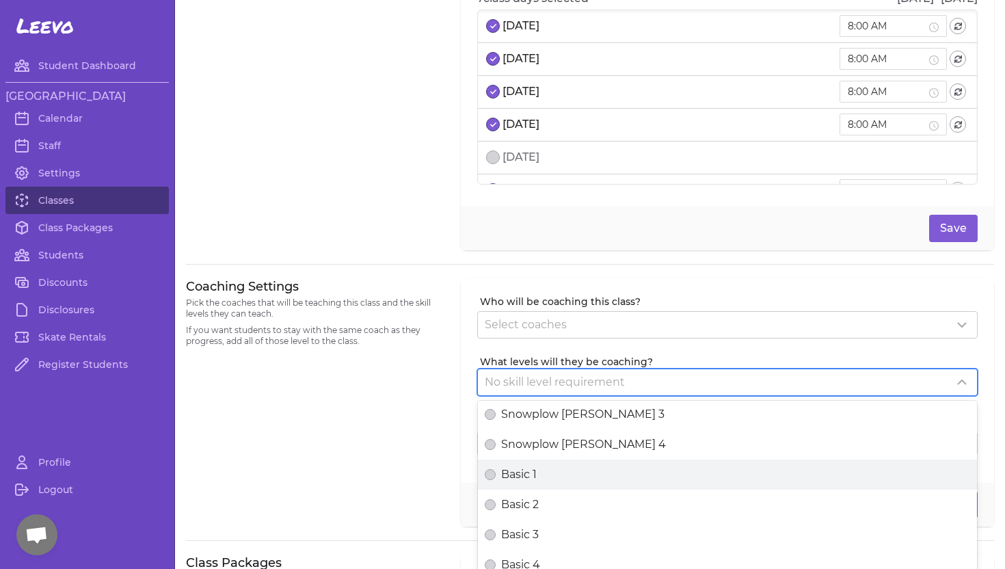
click at [842, 472] on div "Basic 1" at bounding box center [727, 474] width 485 height 16
click at [496, 472] on button "Basic 1" at bounding box center [490, 474] width 11 height 11
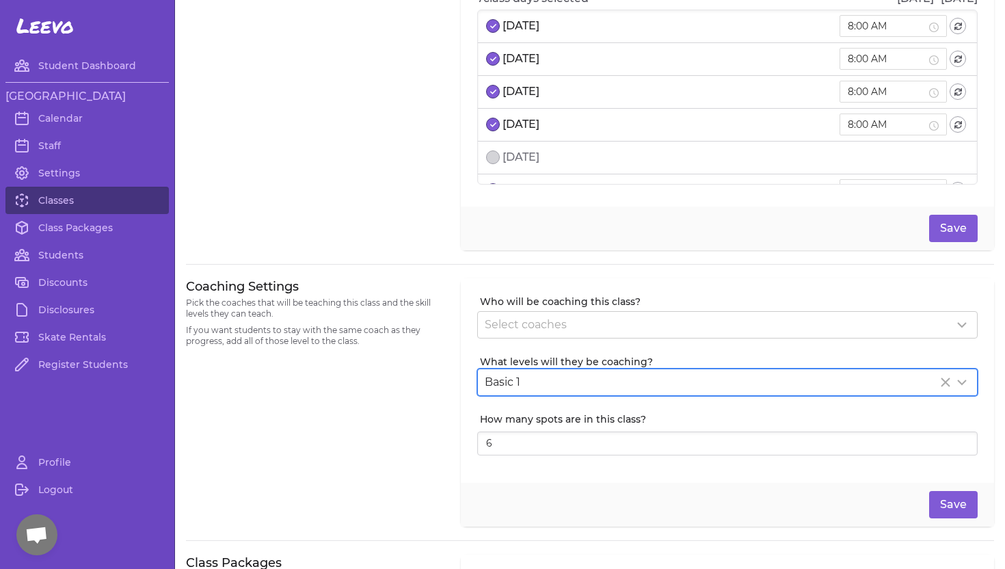
click at [389, 446] on div "Coaching Settings Pick the coaches that will be teaching this class and the ski…" at bounding box center [315, 402] width 258 height 249
click at [963, 440] on input "7" at bounding box center [727, 443] width 500 height 25
click at [963, 440] on input "8" at bounding box center [727, 443] width 500 height 25
click at [963, 440] on input "9" at bounding box center [727, 443] width 500 height 25
type input "10"
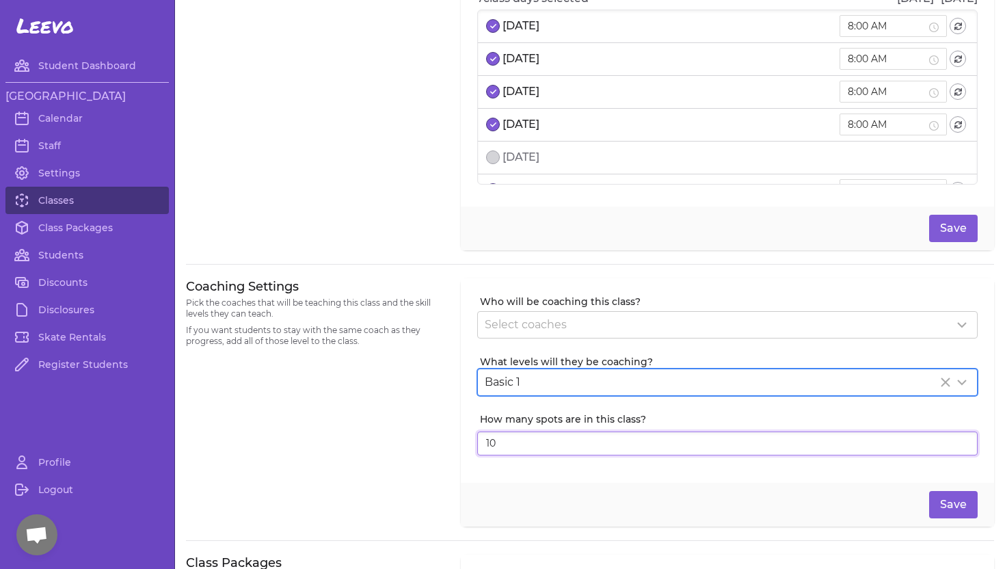
click at [963, 440] on input "10" at bounding box center [727, 443] width 500 height 25
click at [955, 506] on button "Save" at bounding box center [953, 504] width 49 height 27
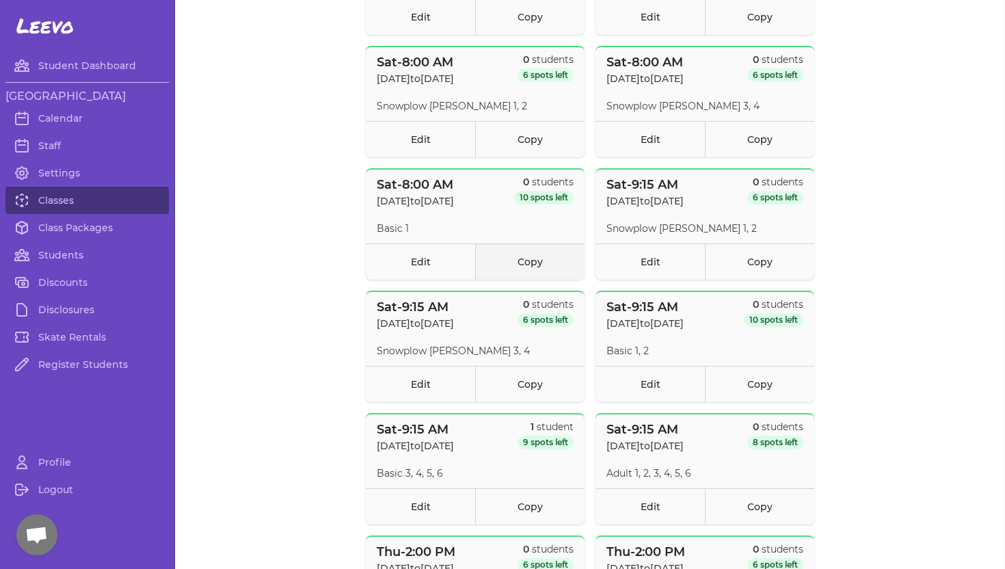
scroll to position [1759, 0]
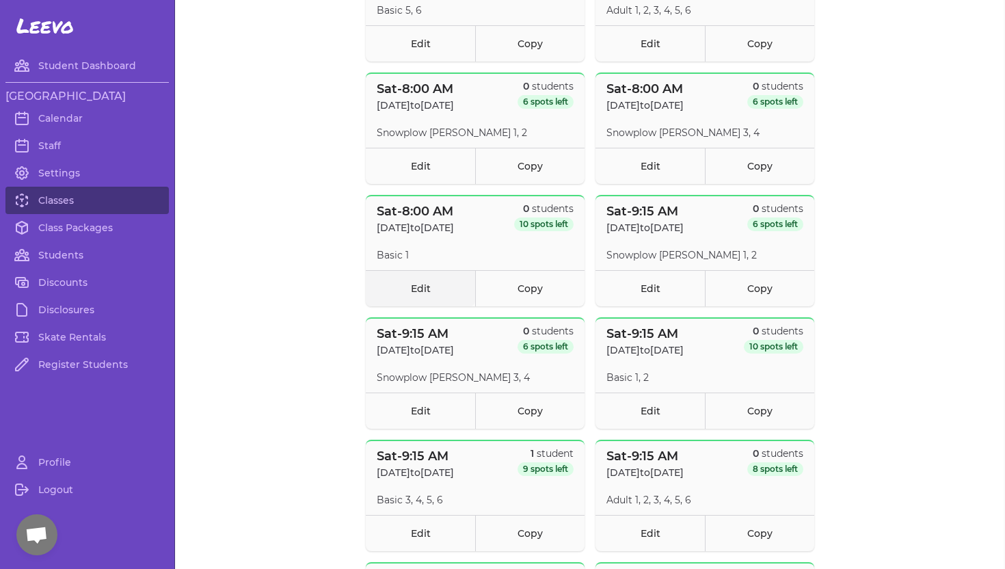
click at [434, 286] on link "Edit" at bounding box center [420, 288] width 109 height 36
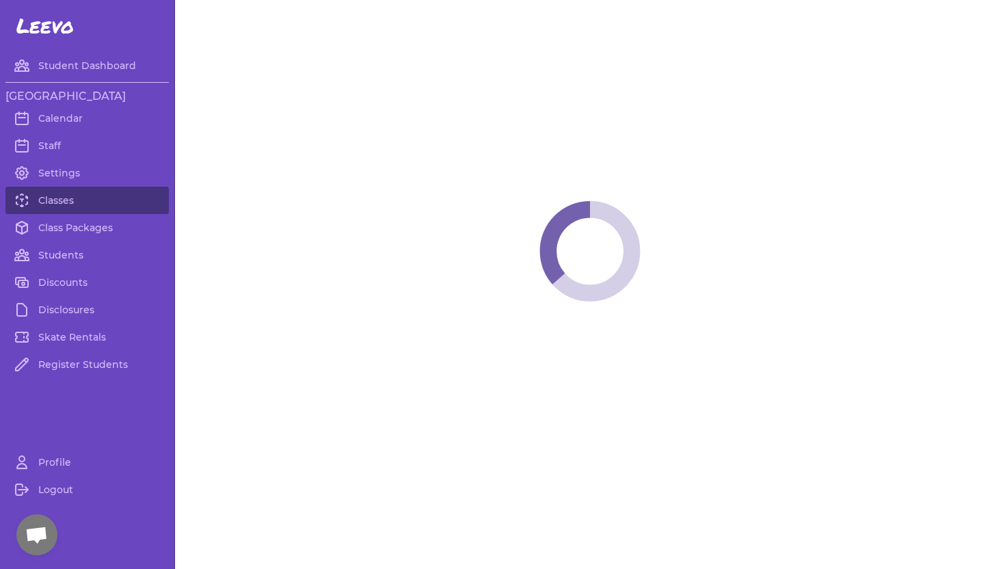
select select "6"
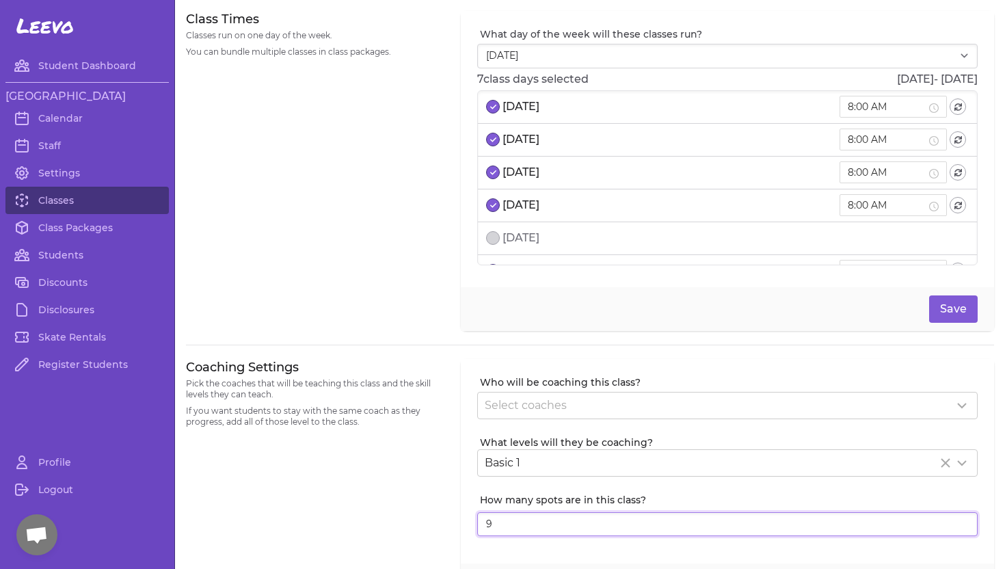
click at [965, 527] on input "9" at bounding box center [727, 524] width 500 height 25
type input "8"
click at [965, 527] on input "8" at bounding box center [727, 524] width 500 height 25
click at [945, 310] on button "Save" at bounding box center [953, 308] width 49 height 27
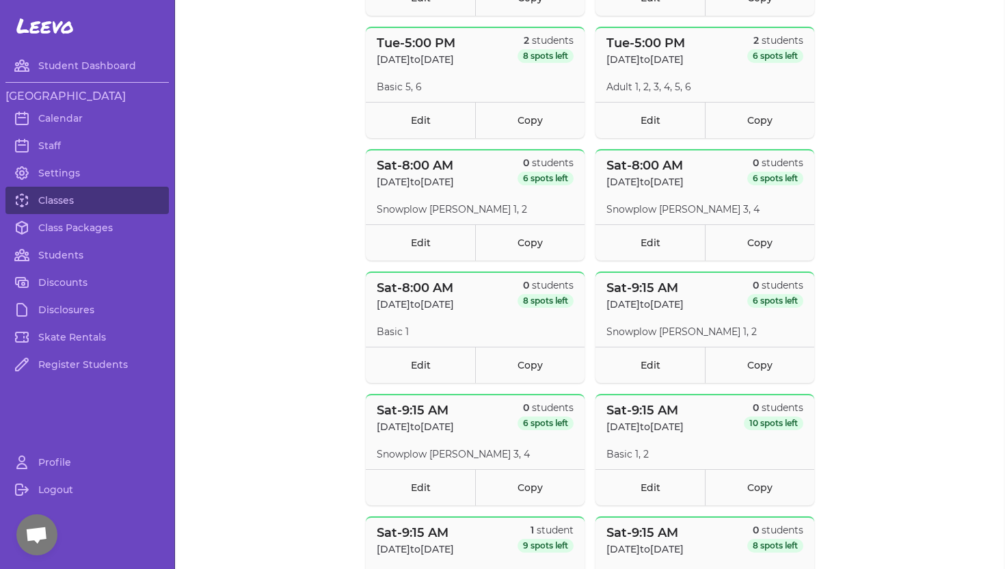
scroll to position [1685, 0]
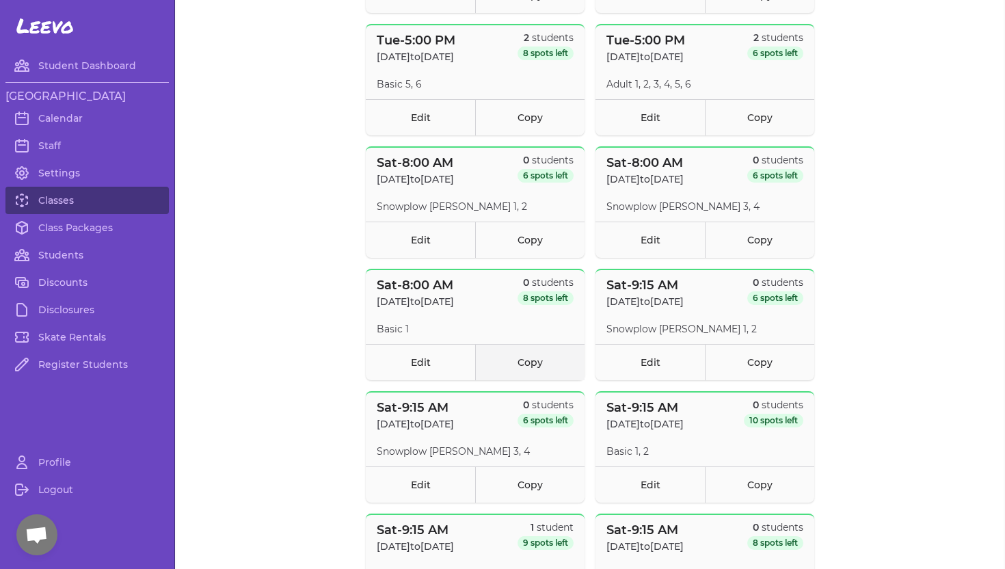
click at [537, 360] on link "Copy" at bounding box center [529, 362] width 109 height 36
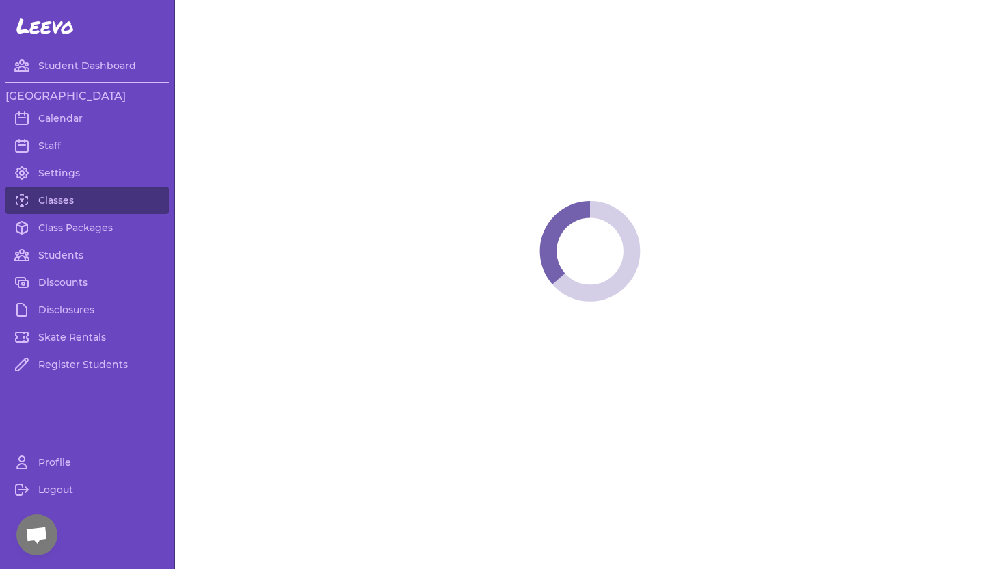
select select "6"
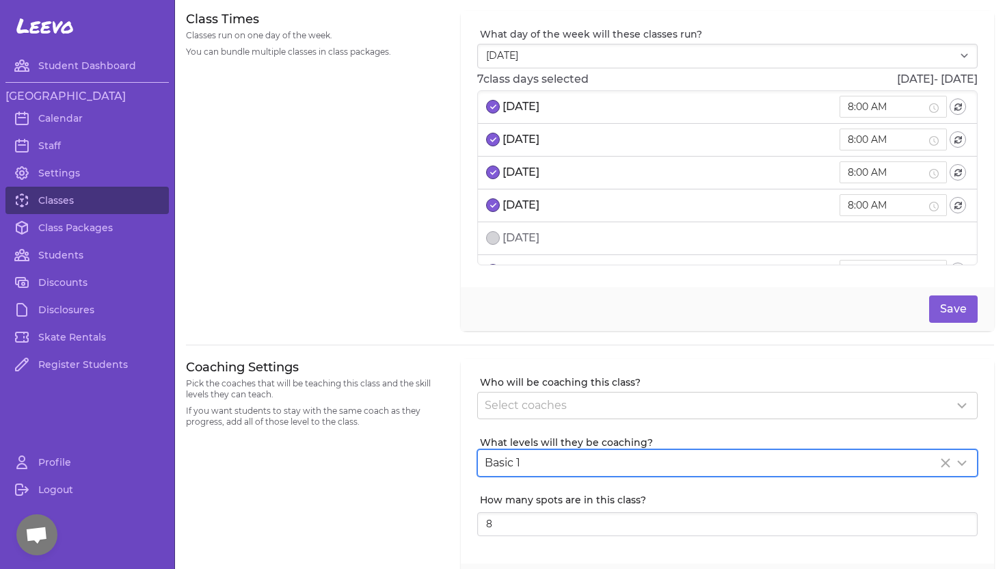
click at [939, 459] on icon "Clear Selected" at bounding box center [945, 463] width 16 height 16
click at [966, 460] on icon at bounding box center [962, 463] width 16 height 16
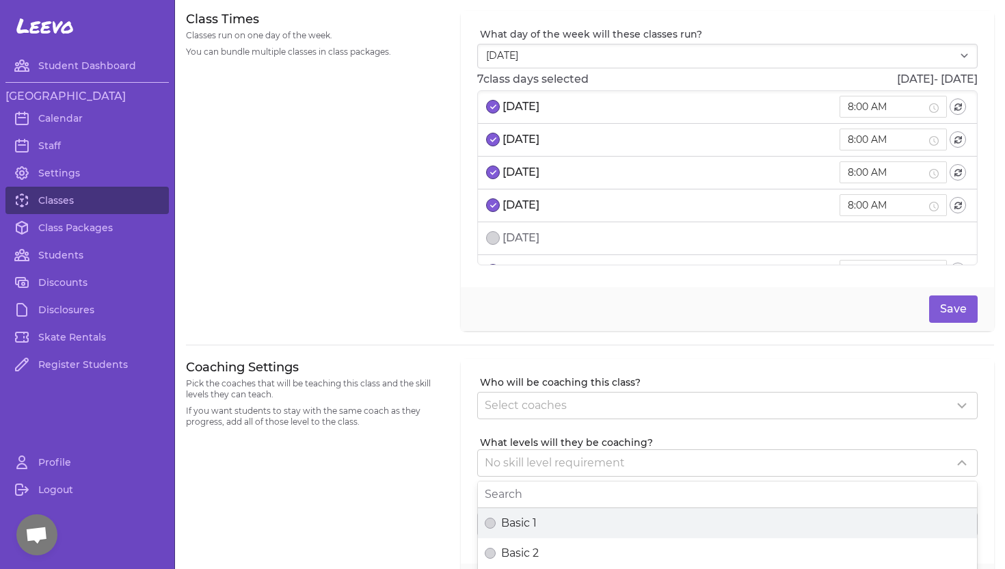
scroll to position [4, 0]
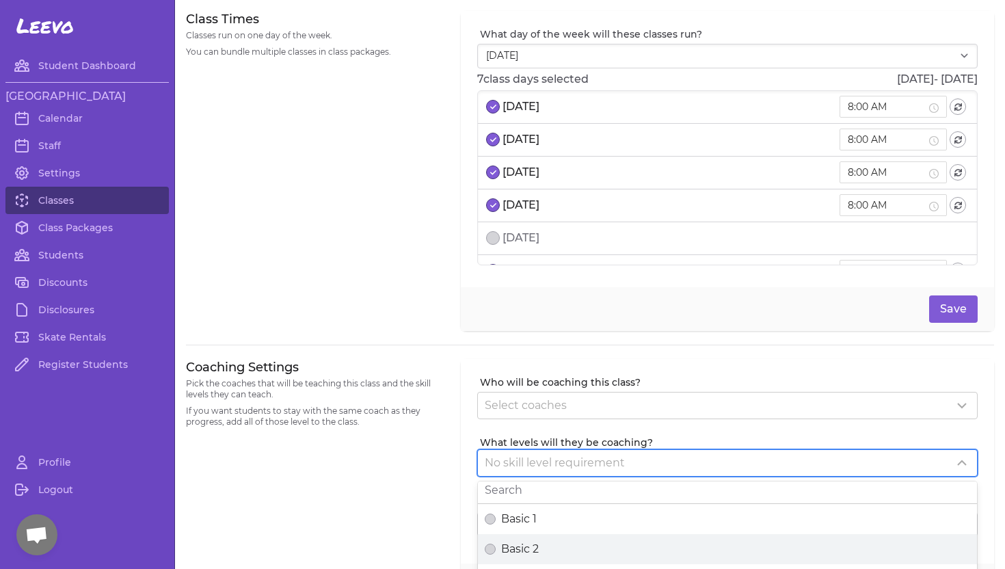
click at [869, 539] on label "Basic 2" at bounding box center [727, 549] width 499 height 30
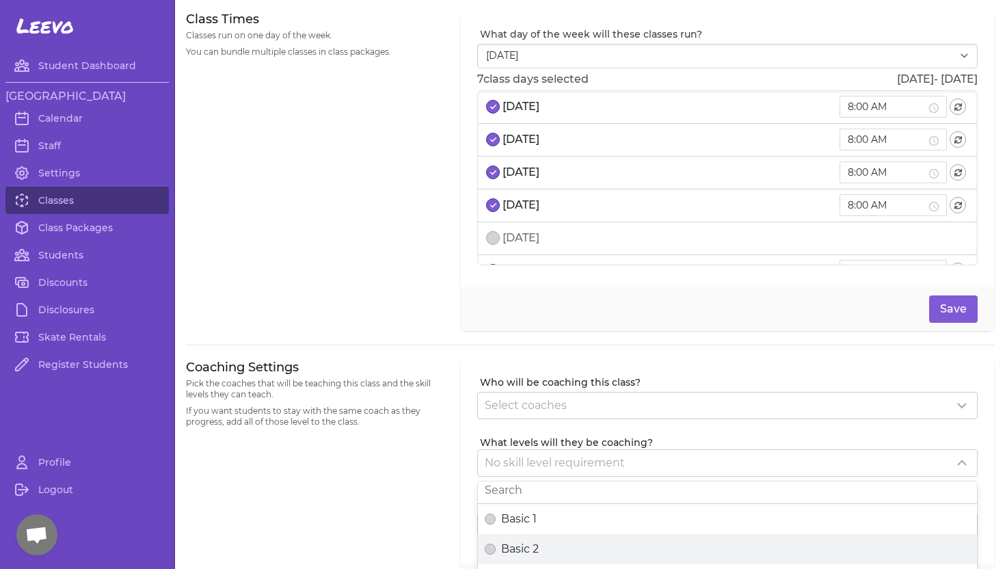
click at [496, 543] on button "Basic 2" at bounding box center [490, 548] width 11 height 11
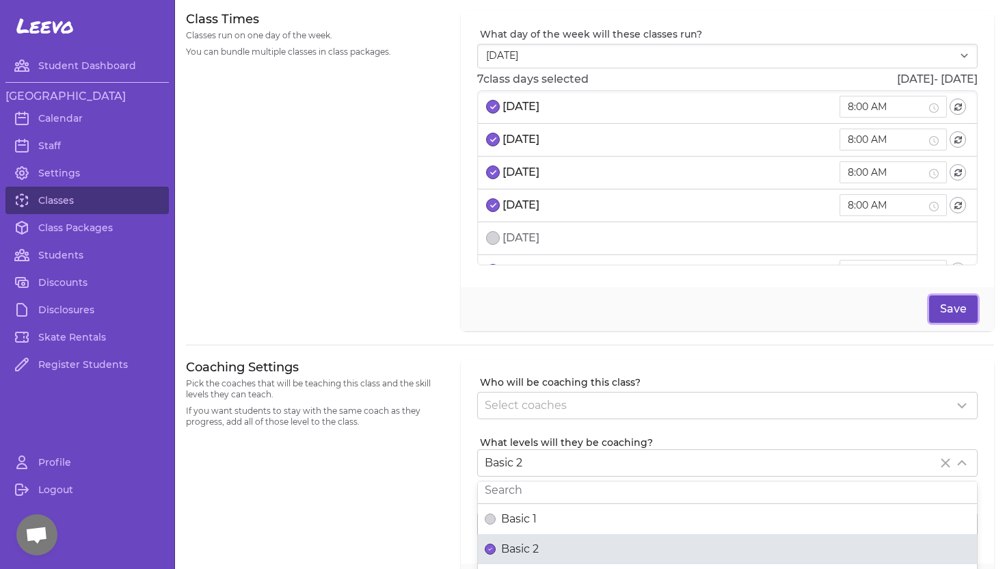
click at [946, 306] on button "Save" at bounding box center [953, 308] width 49 height 27
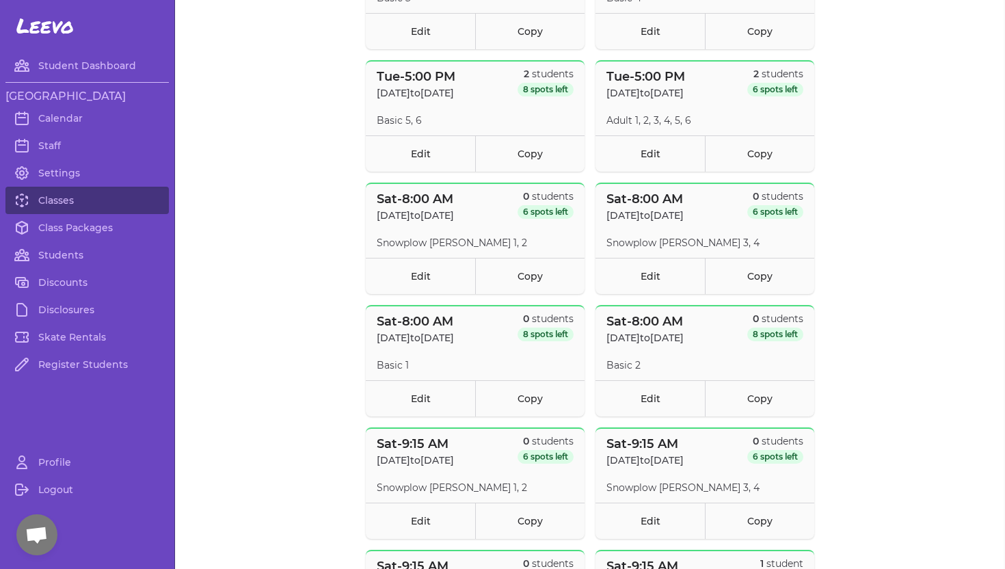
scroll to position [1656, 0]
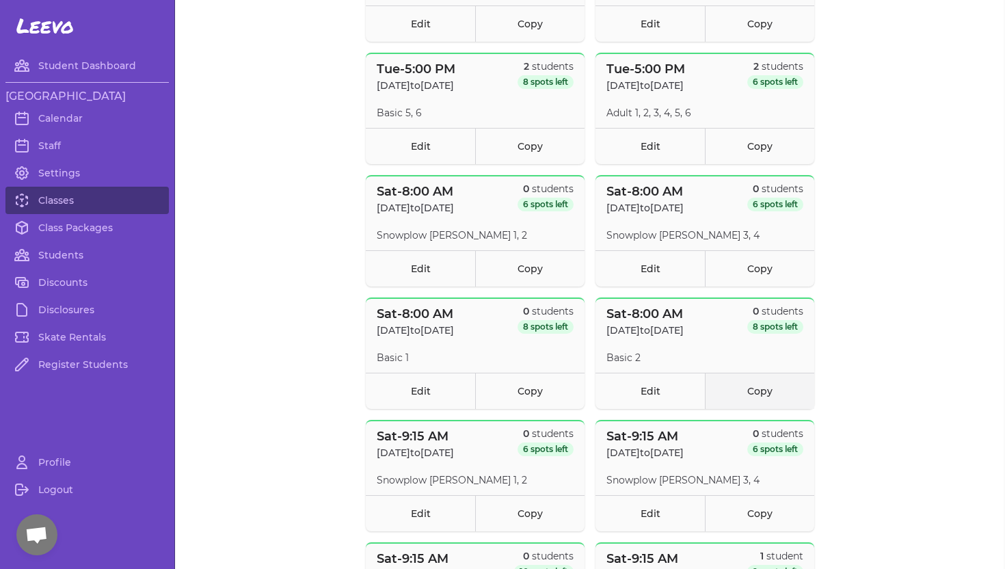
click at [765, 392] on link "Copy" at bounding box center [759, 391] width 109 height 36
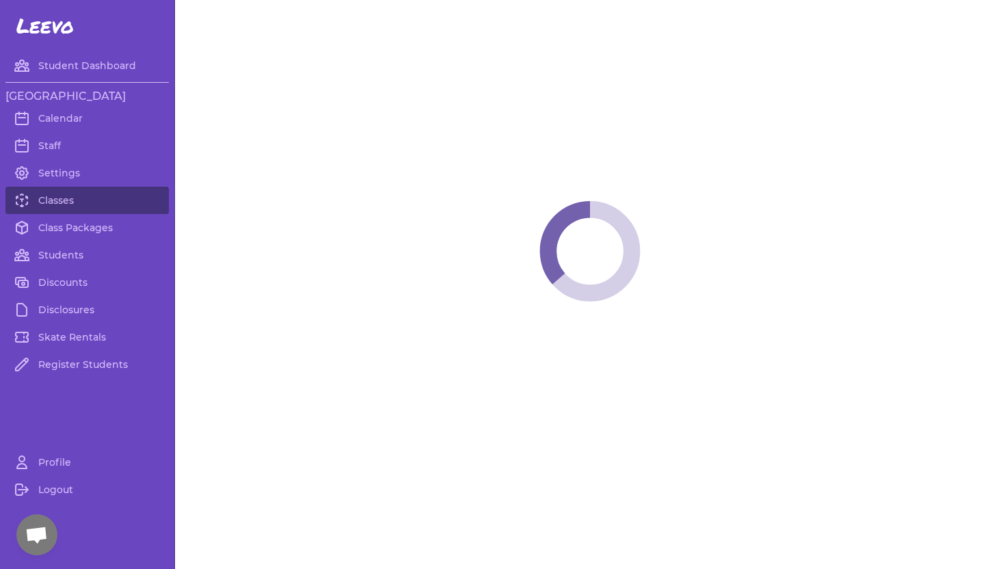
select select "6"
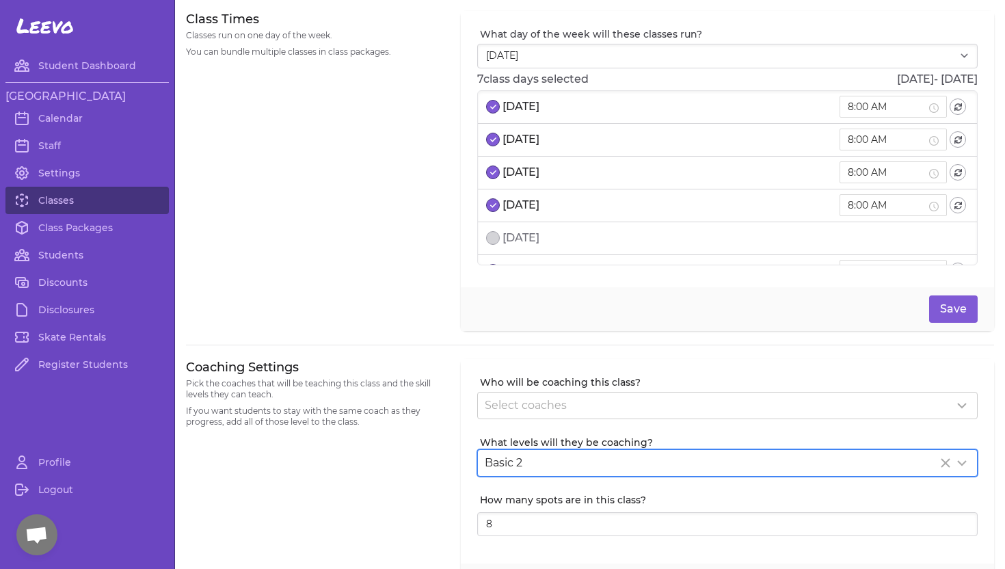
click at [941, 464] on icon "Clear Selected" at bounding box center [945, 463] width 16 height 16
click at [930, 463] on div "No skill level requirement" at bounding box center [719, 463] width 469 height 16
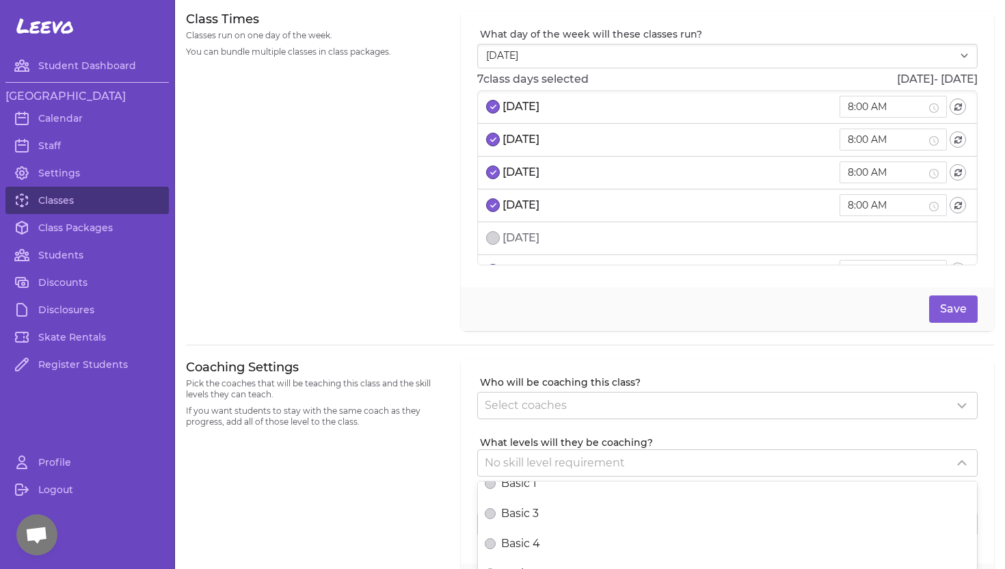
scroll to position [75, 0]
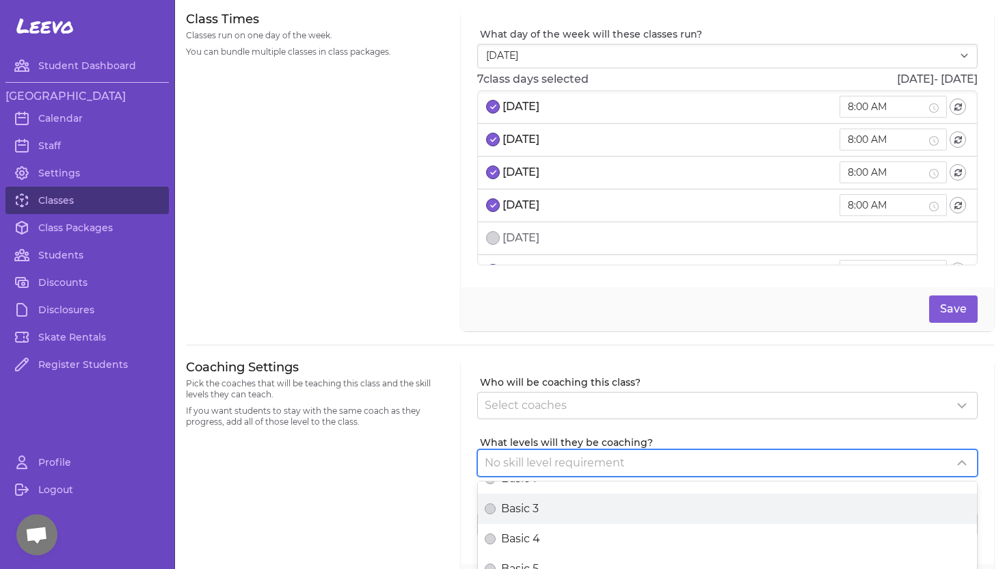
click at [667, 510] on div "Basic 3" at bounding box center [727, 508] width 485 height 16
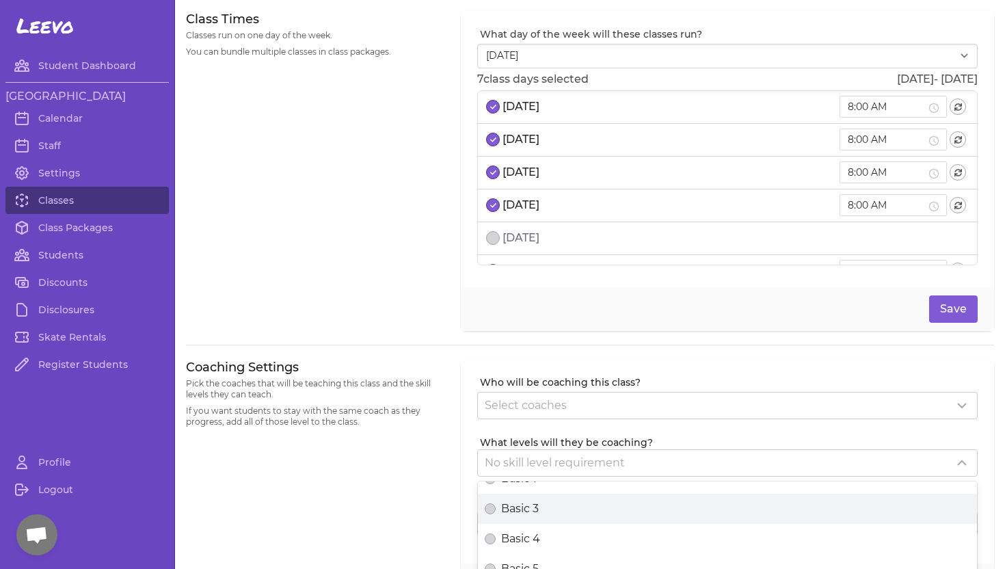
click at [496, 510] on button "Basic 3" at bounding box center [490, 508] width 11 height 11
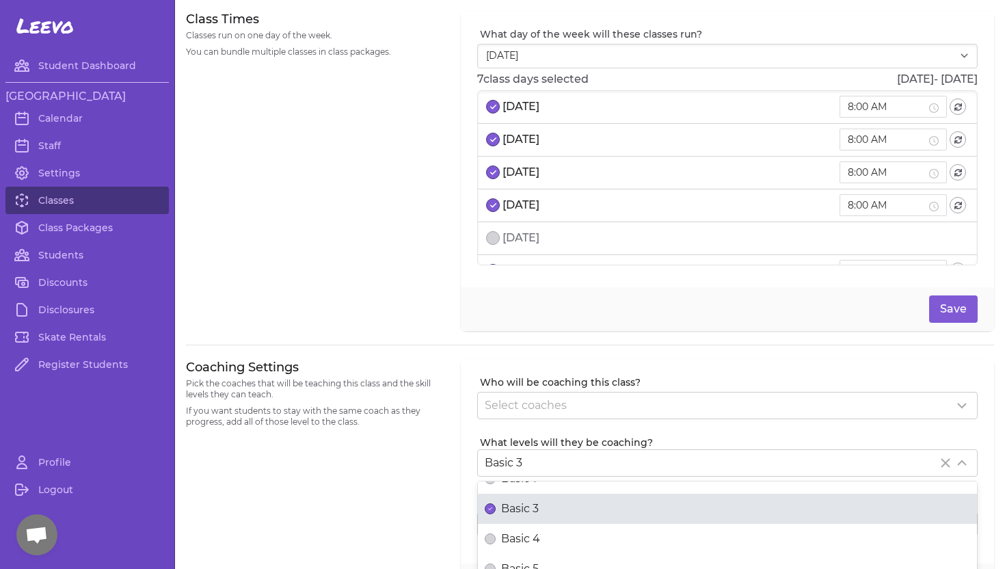
click at [334, 466] on div "Coaching Settings Pick the coaches that will be teaching this class and the ski…" at bounding box center [315, 483] width 258 height 249
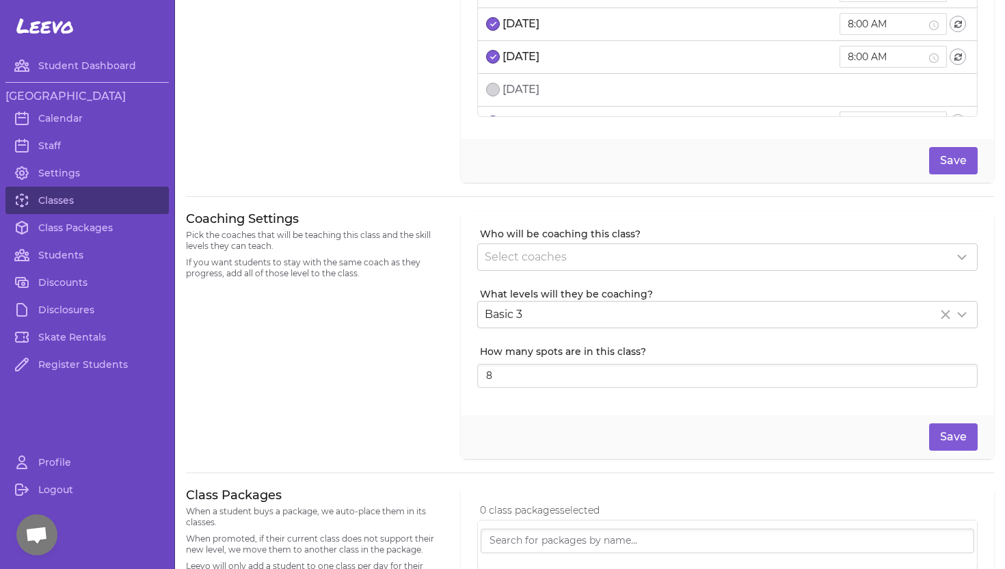
scroll to position [170, 0]
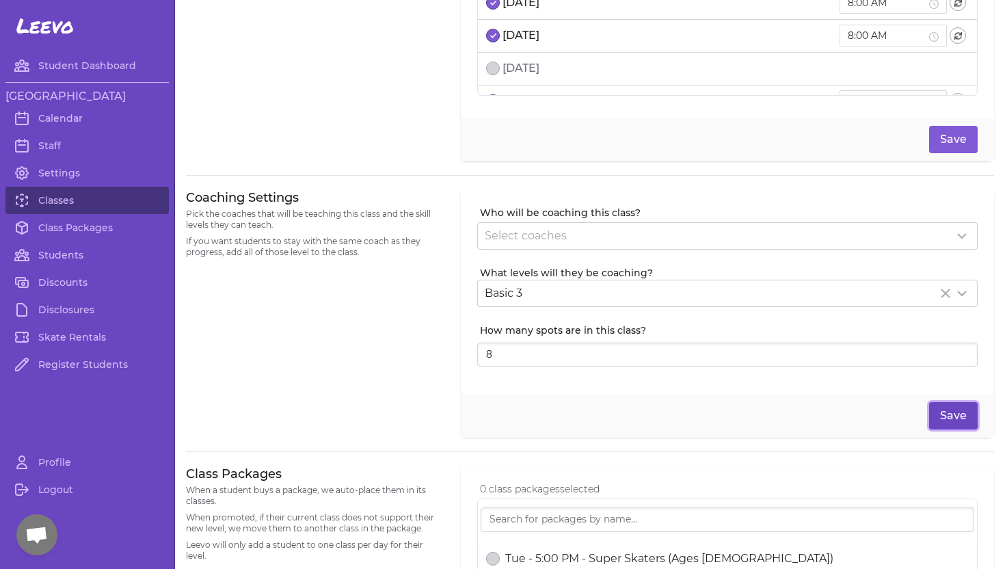
click at [958, 415] on button "Save" at bounding box center [953, 415] width 49 height 27
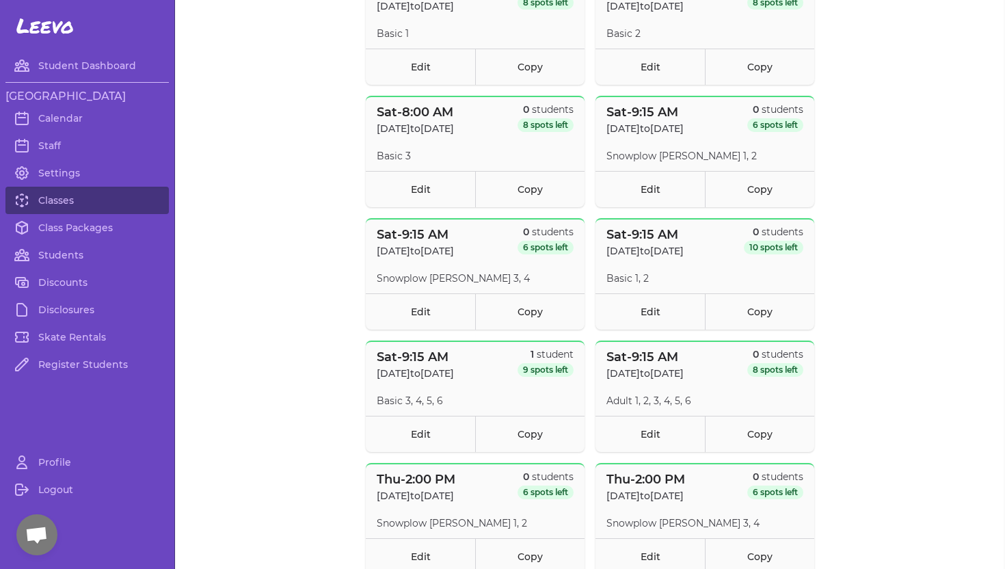
scroll to position [1987, 0]
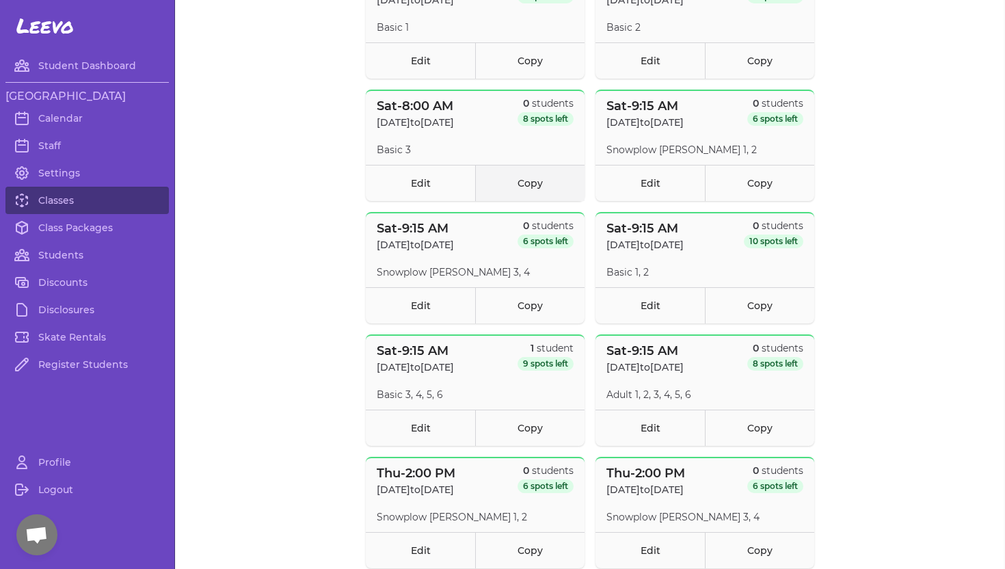
click at [533, 183] on link "Copy" at bounding box center [529, 183] width 109 height 36
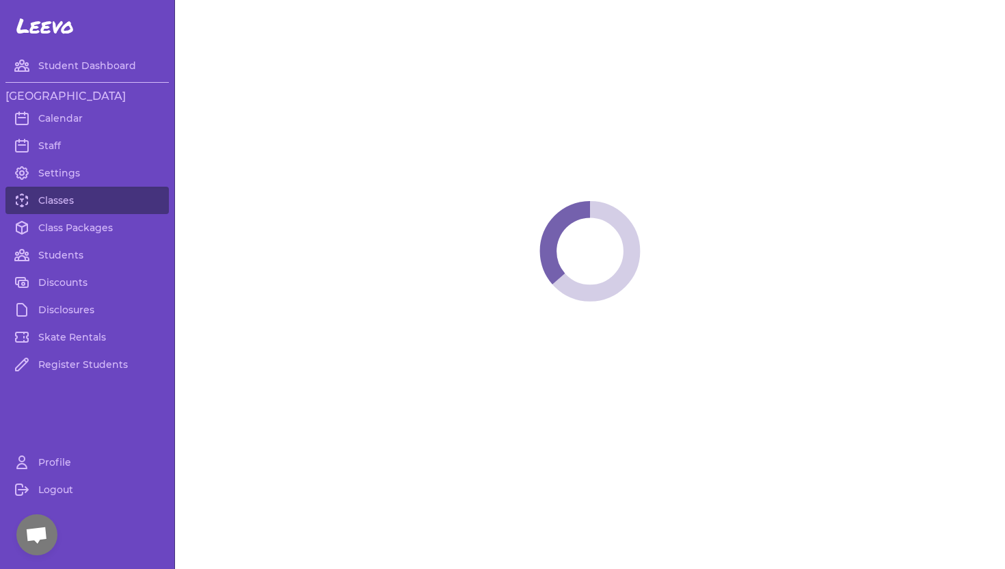
select select "6"
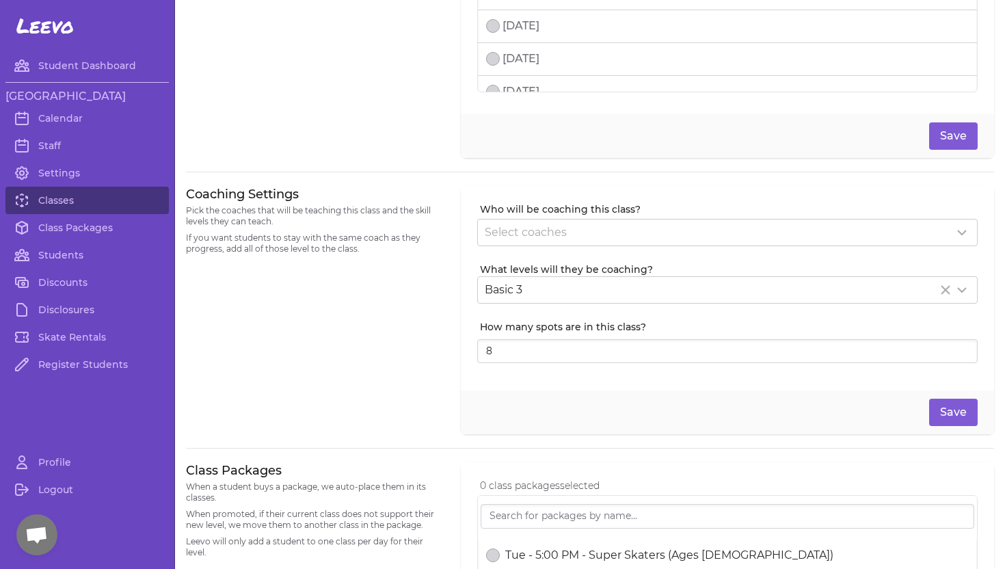
scroll to position [184, 0]
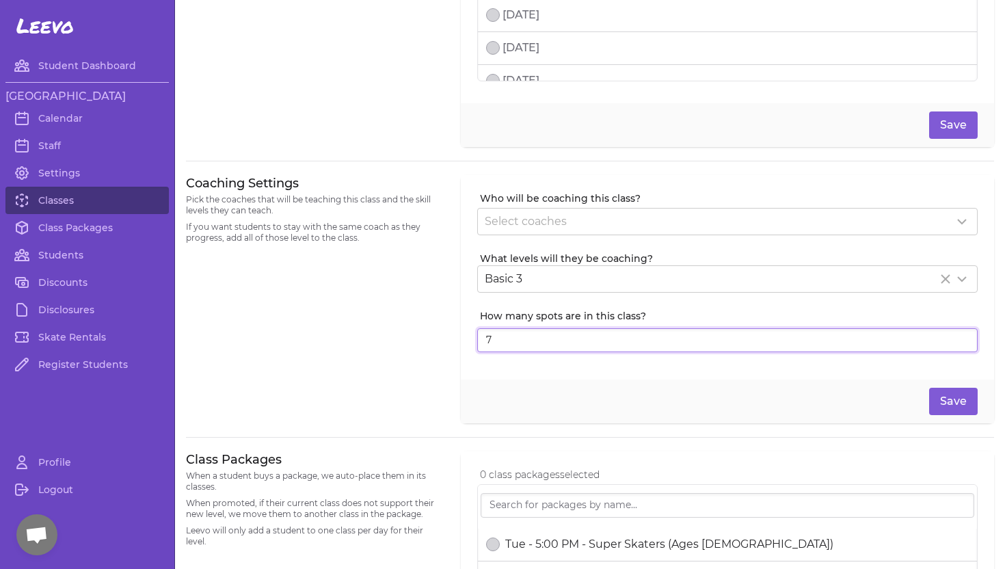
click at [964, 344] on input "7" at bounding box center [727, 340] width 500 height 25
type input "6"
click at [964, 344] on input "6" at bounding box center [727, 340] width 500 height 25
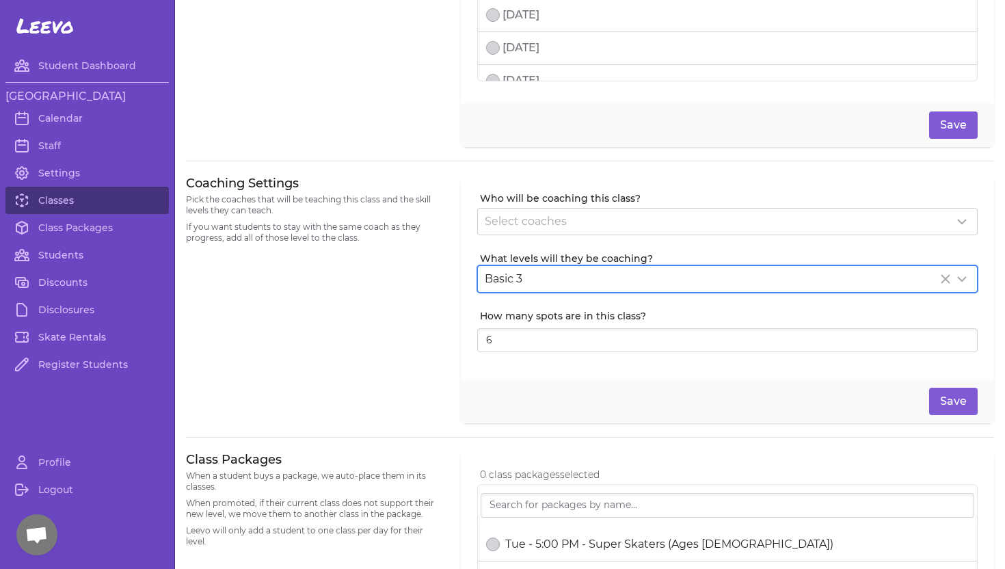
click at [940, 278] on icon "Clear Selected" at bounding box center [945, 279] width 16 height 16
click at [963, 282] on icon at bounding box center [962, 279] width 16 height 16
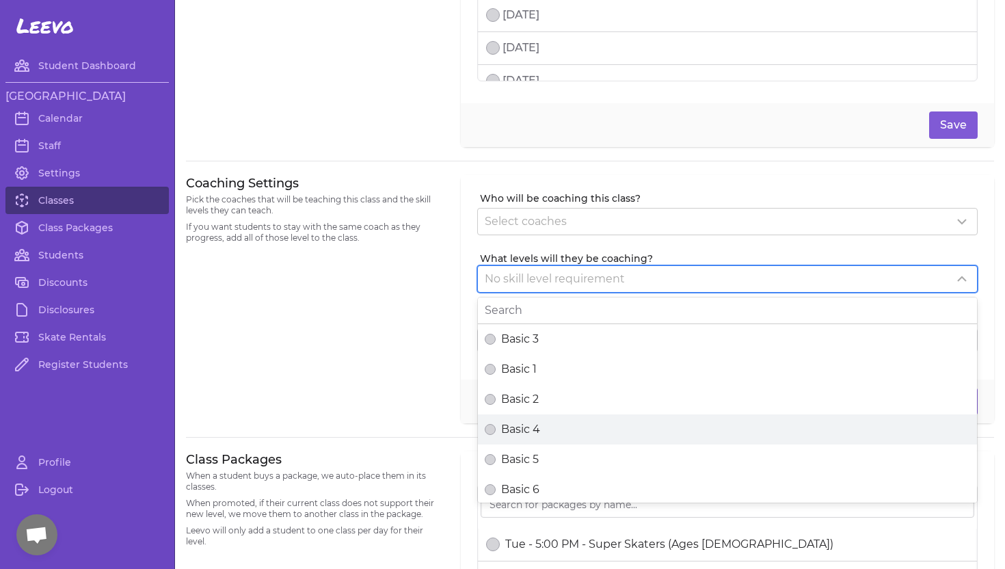
click at [635, 431] on div "Basic 4" at bounding box center [727, 429] width 485 height 16
click at [496, 431] on button "Basic 4" at bounding box center [490, 429] width 11 height 11
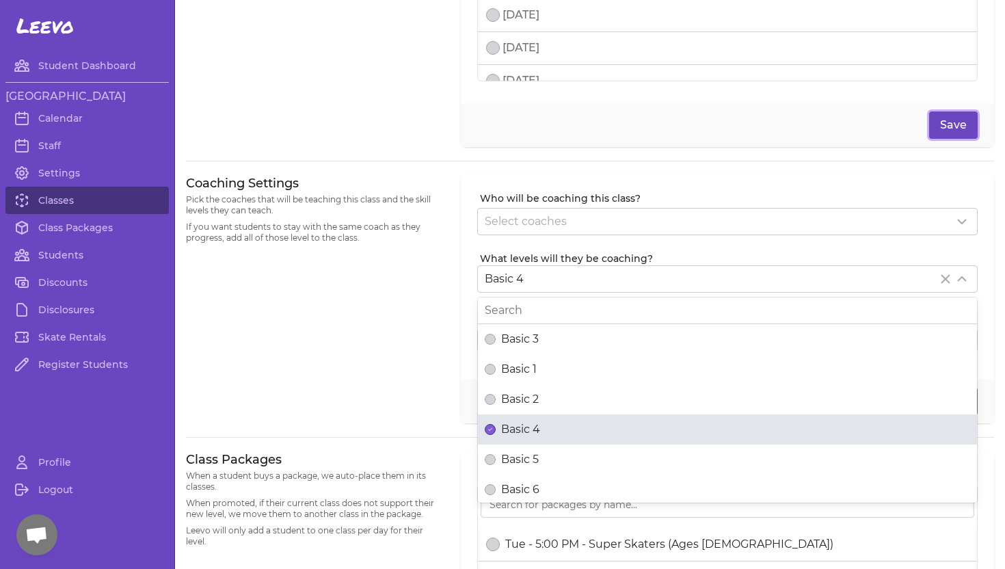
click at [949, 128] on button "Save" at bounding box center [953, 124] width 49 height 27
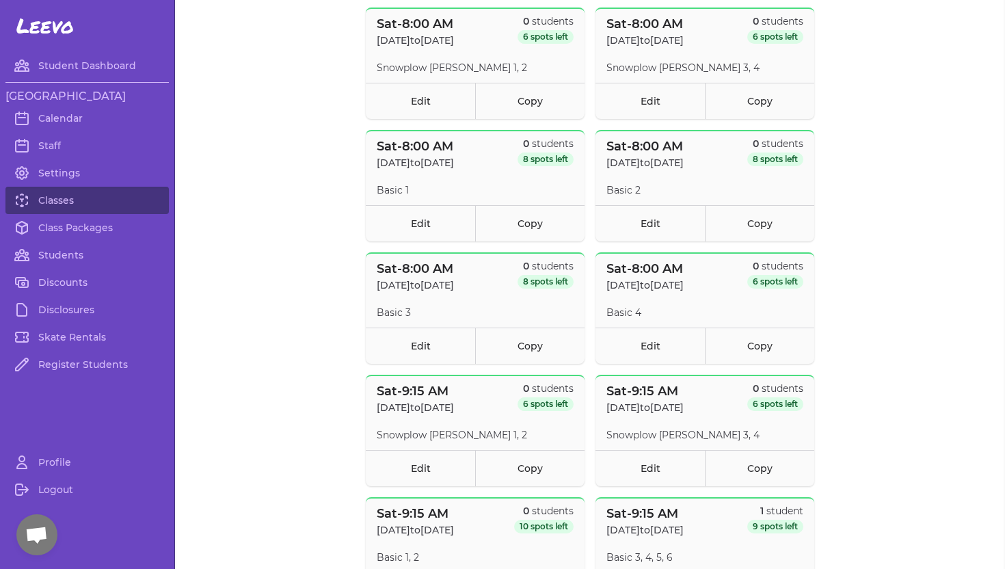
scroll to position [1810, 0]
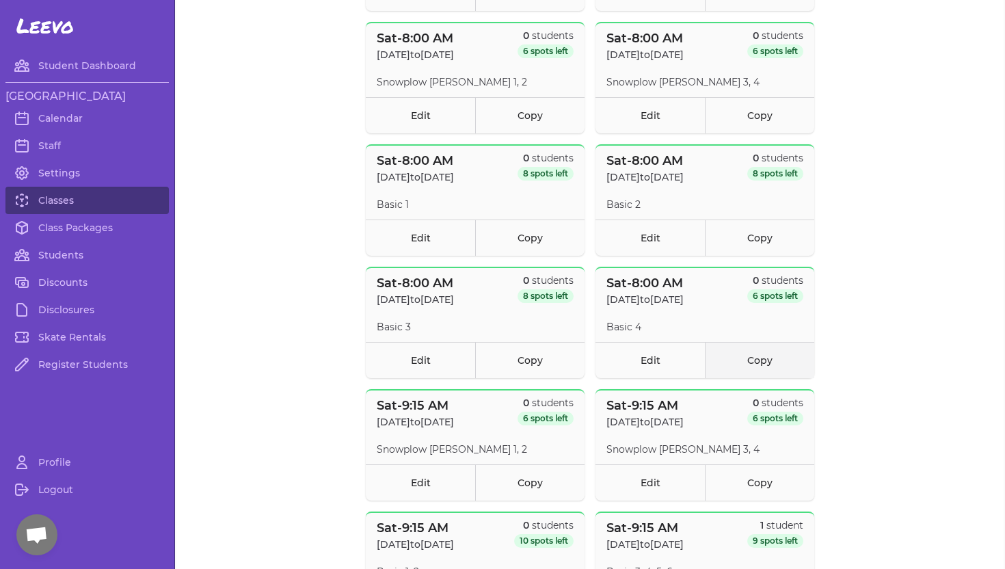
click at [746, 360] on link "Copy" at bounding box center [759, 360] width 109 height 36
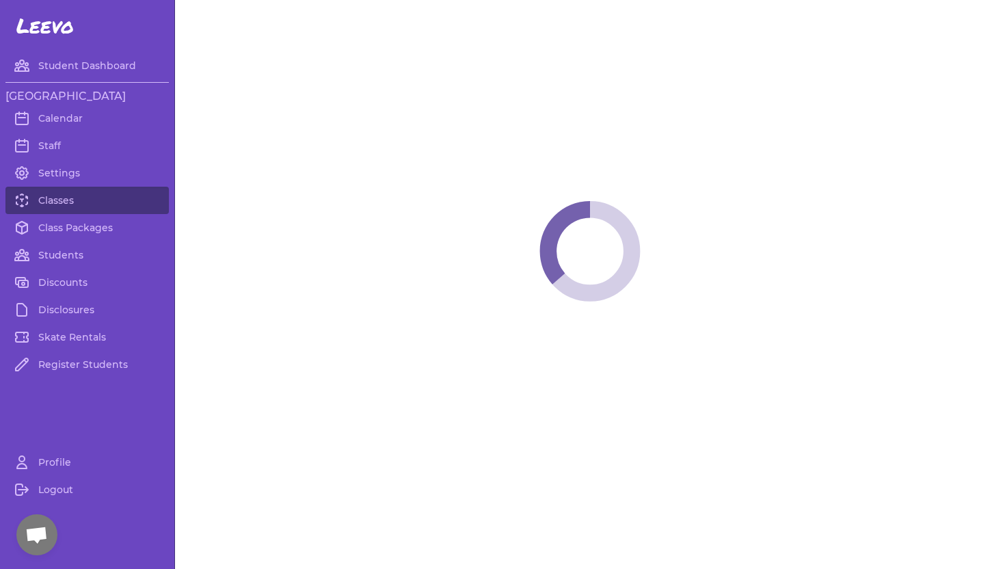
select select "6"
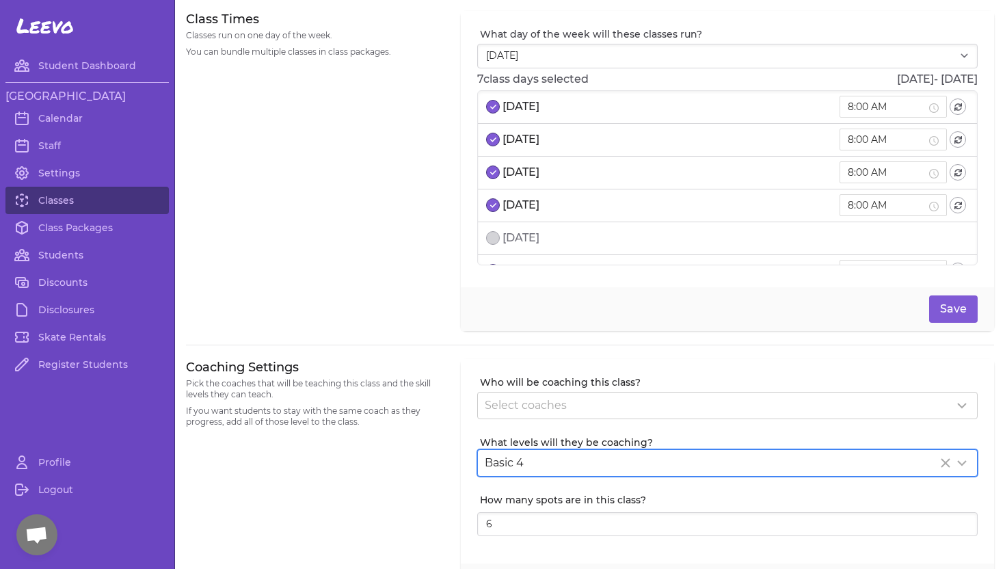
click at [941, 463] on icon "Clear Selected" at bounding box center [945, 463] width 16 height 16
click at [960, 462] on icon at bounding box center [962, 463] width 8 height 4
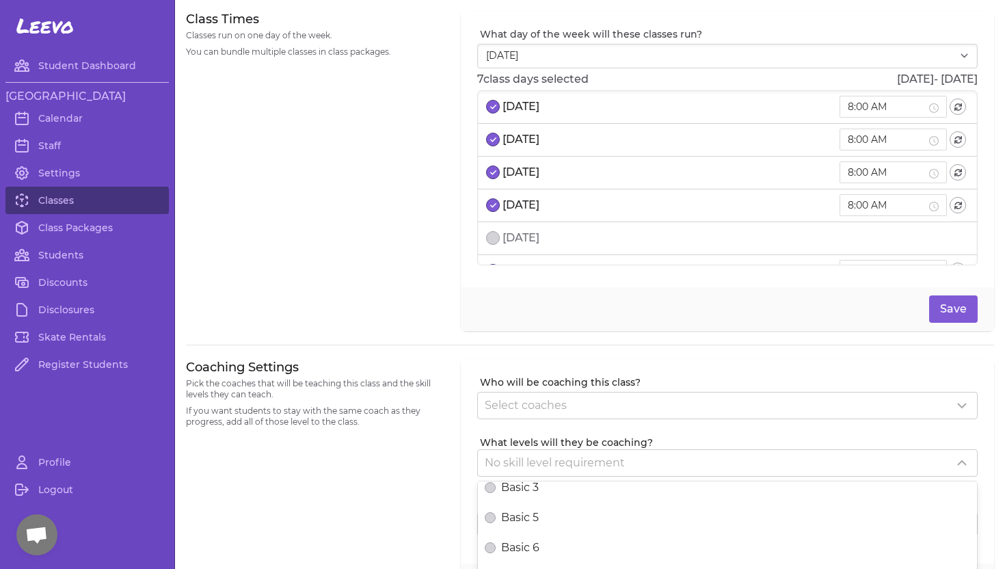
scroll to position [127, 0]
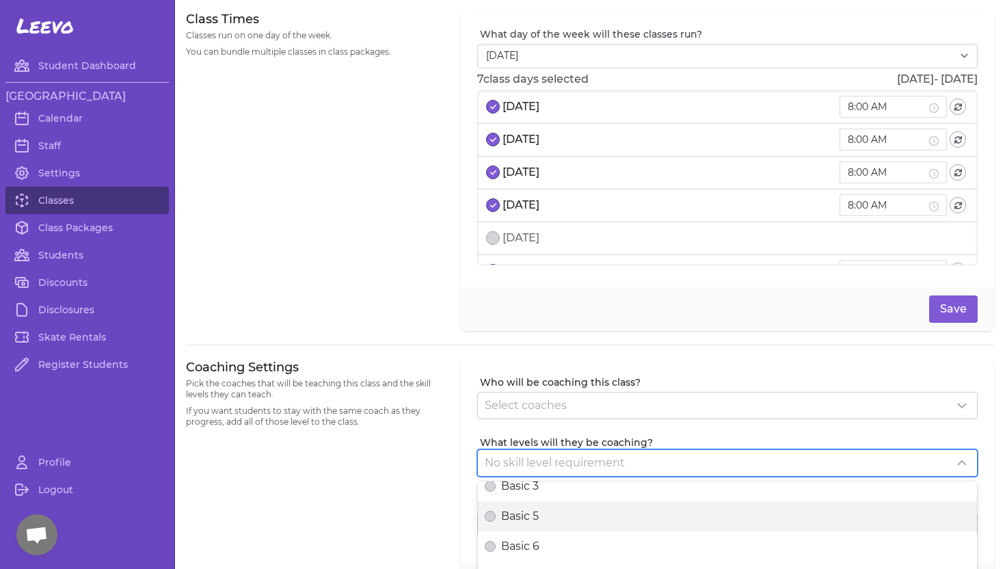
click at [878, 509] on div "Basic 5" at bounding box center [727, 516] width 485 height 16
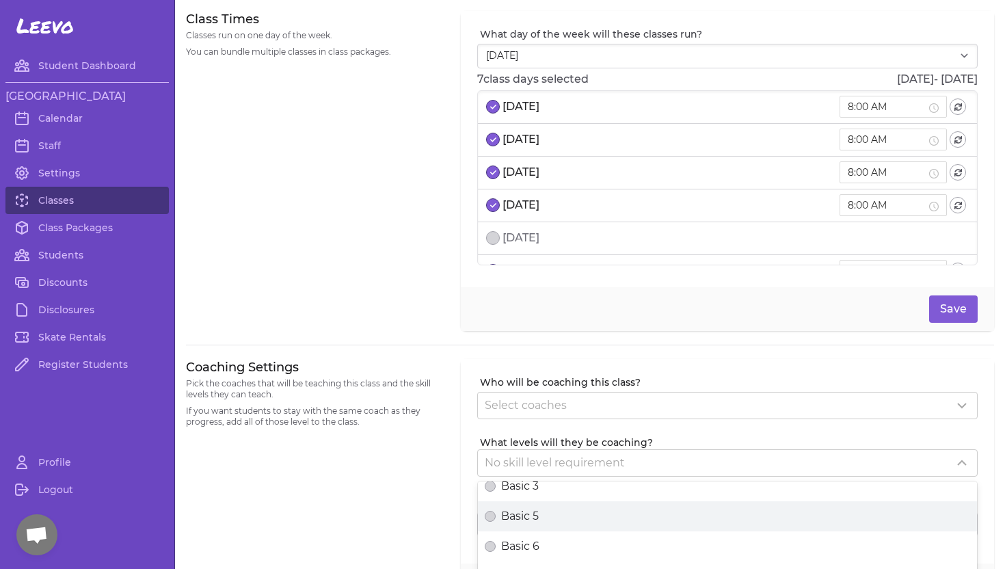
click at [496, 511] on button "Basic 5" at bounding box center [490, 516] width 11 height 11
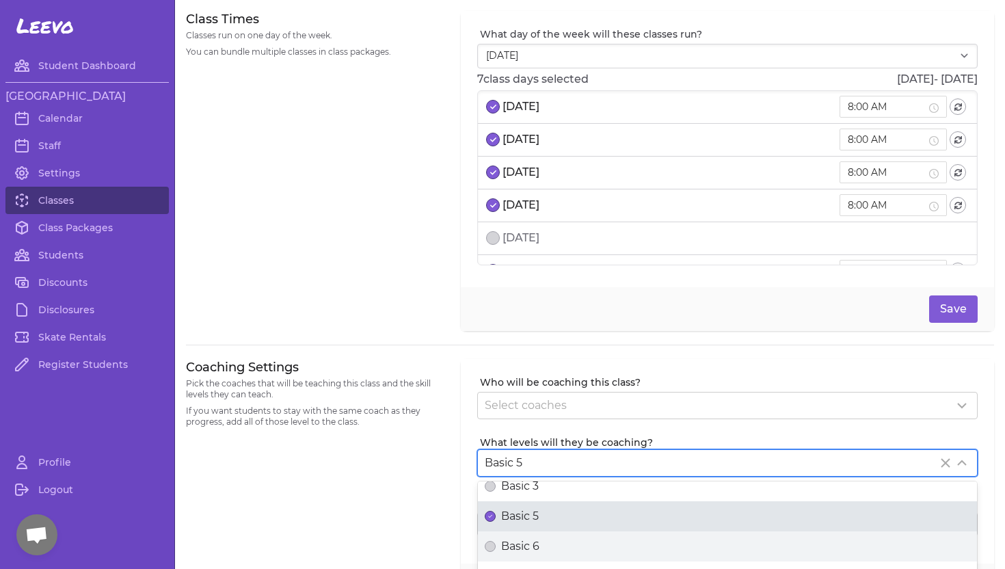
click at [839, 546] on div "Basic 6" at bounding box center [727, 546] width 485 height 16
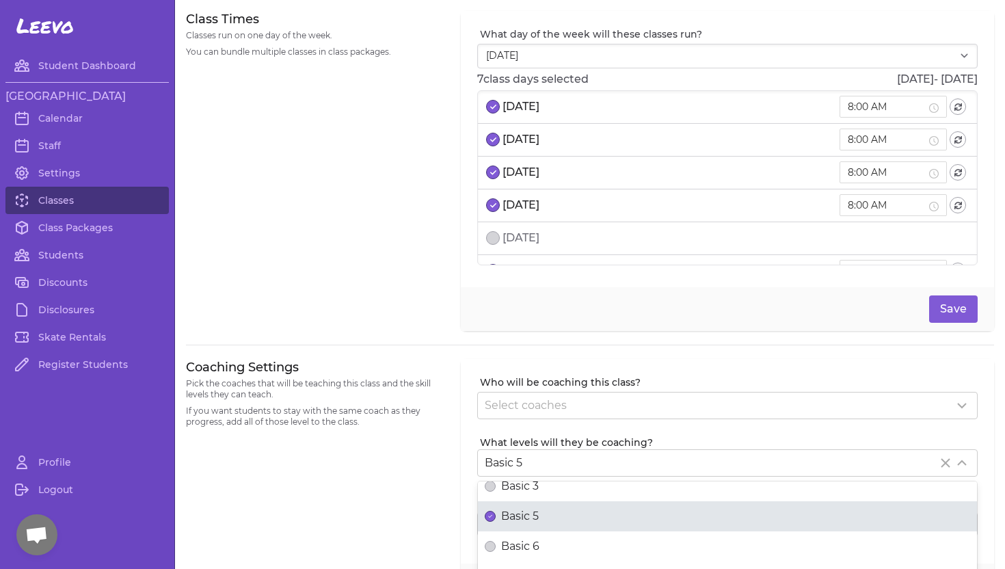
click at [496, 546] on button "Basic 6" at bounding box center [490, 546] width 11 height 11
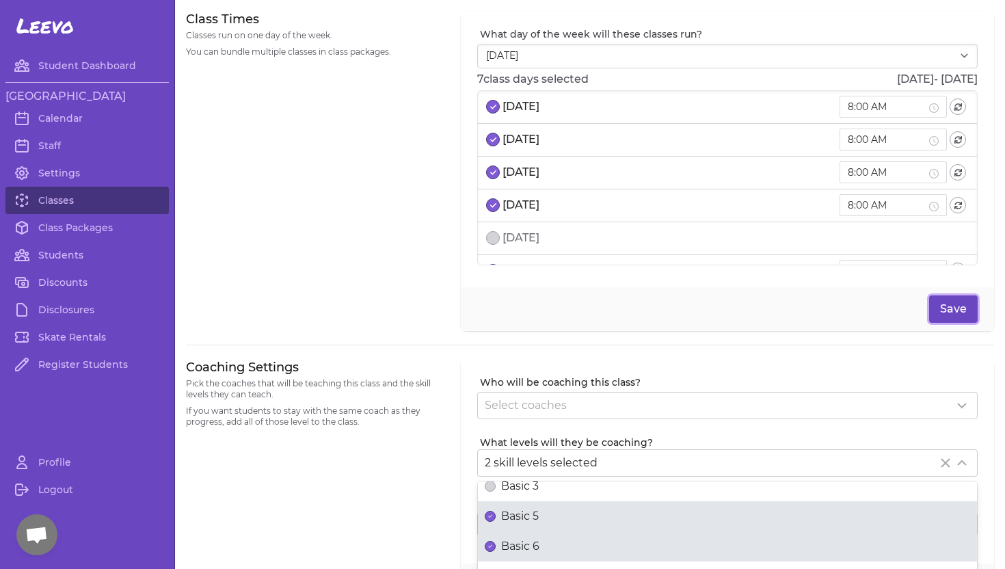
click at [952, 306] on button "Save" at bounding box center [953, 308] width 49 height 27
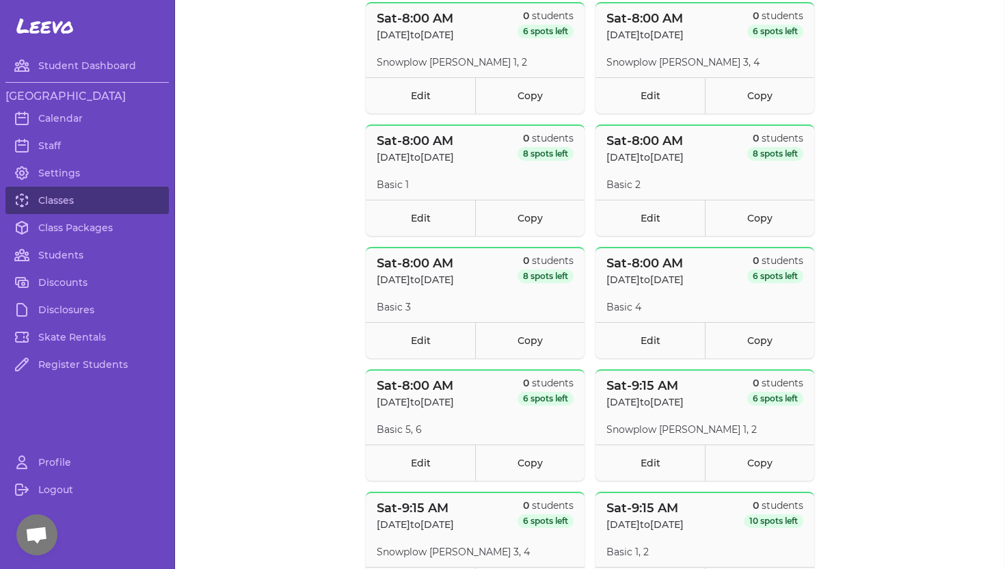
scroll to position [1854, 0]
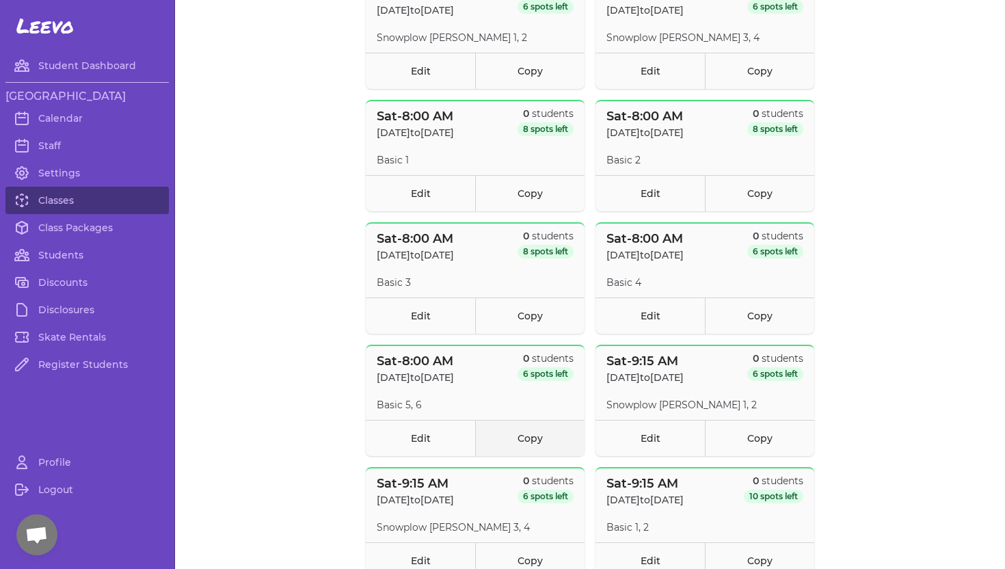
click at [531, 442] on link "Copy" at bounding box center [529, 438] width 109 height 36
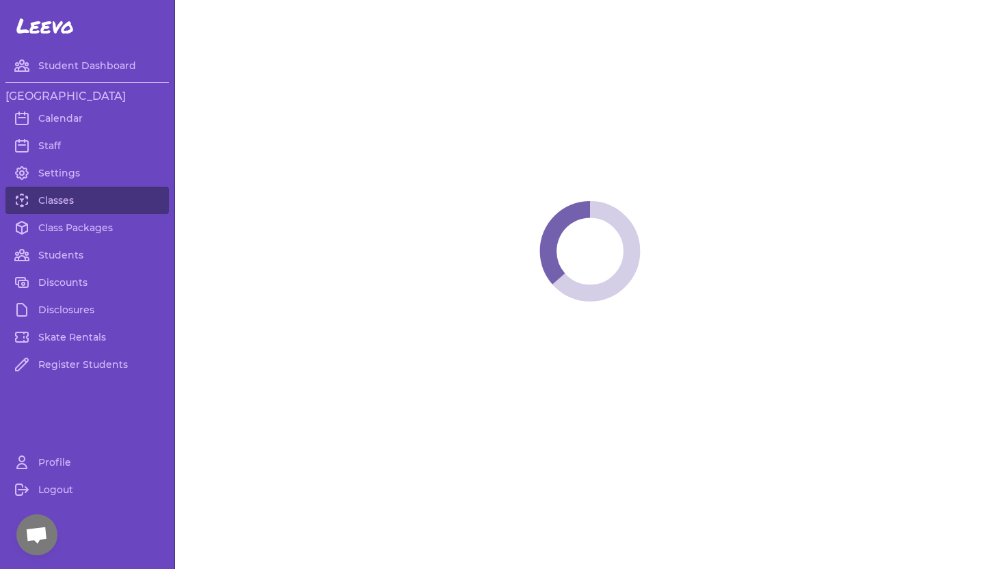
select select "6"
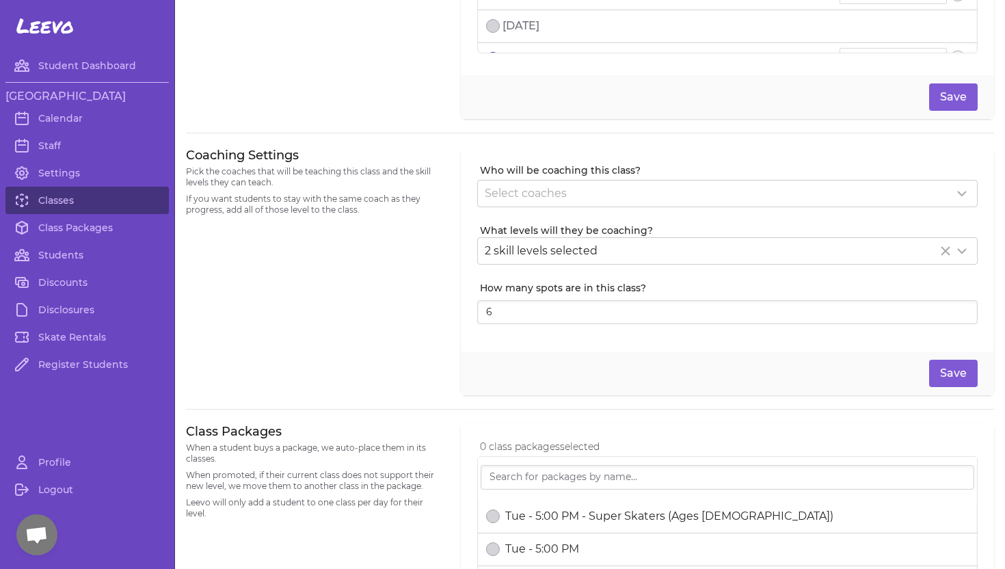
scroll to position [230, 0]
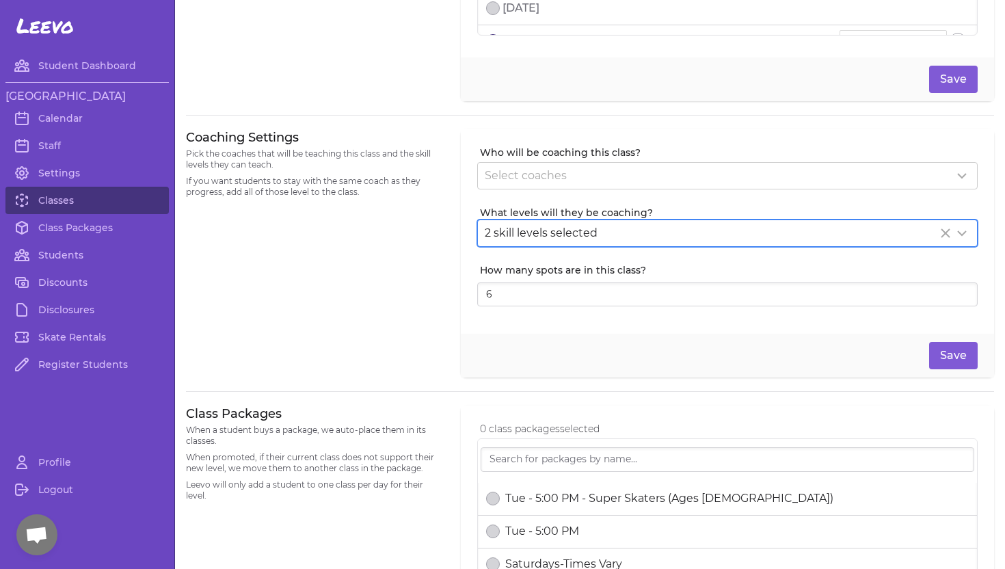
click at [945, 232] on line "Clear Selected" at bounding box center [945, 233] width 8 height 8
click at [963, 234] on icon at bounding box center [962, 233] width 16 height 16
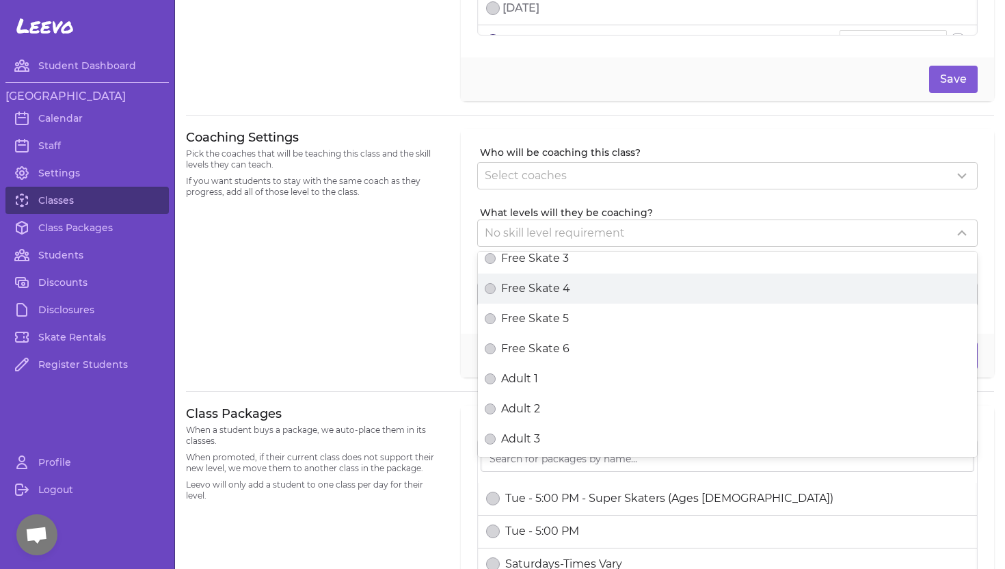
scroll to position [430, 0]
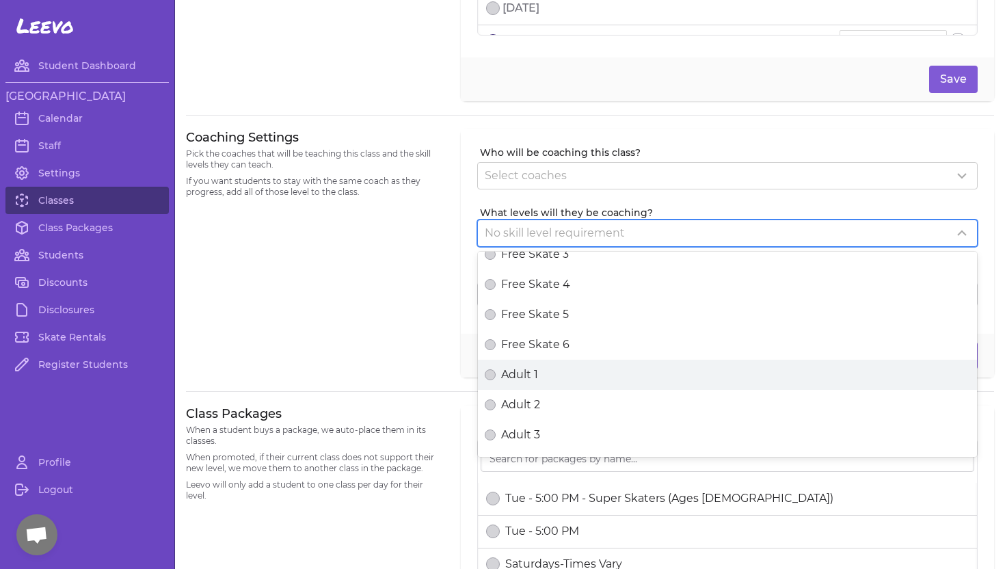
click at [530, 372] on span "Adult 1" at bounding box center [519, 374] width 37 height 16
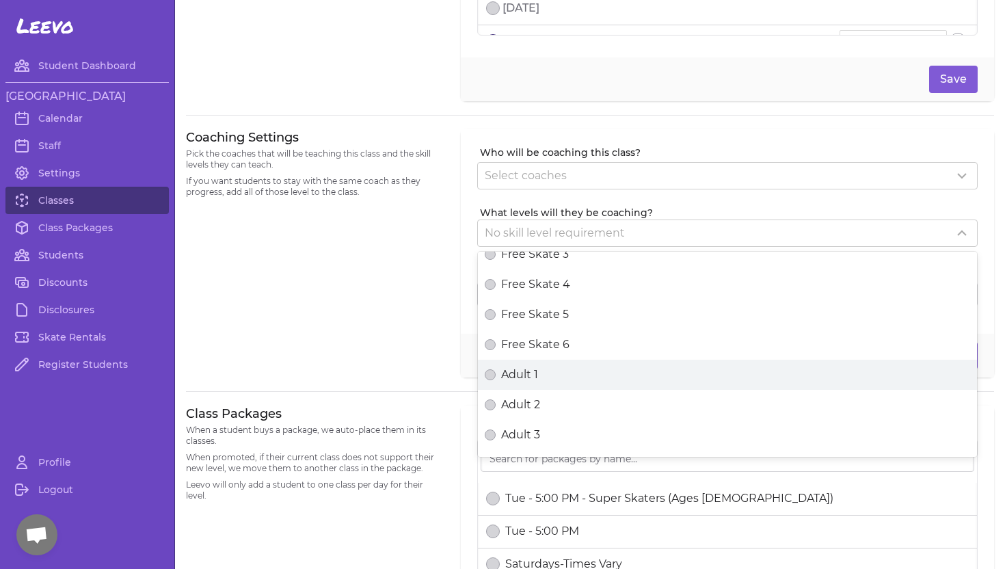
click at [496, 372] on button "Adult 1" at bounding box center [490, 374] width 11 height 11
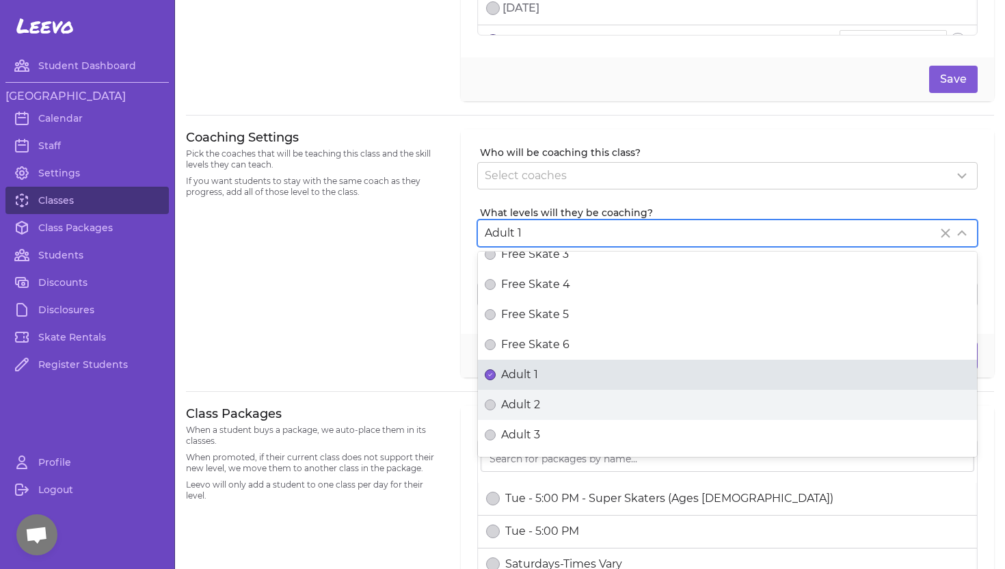
click at [524, 399] on span "Adult 2" at bounding box center [520, 404] width 39 height 16
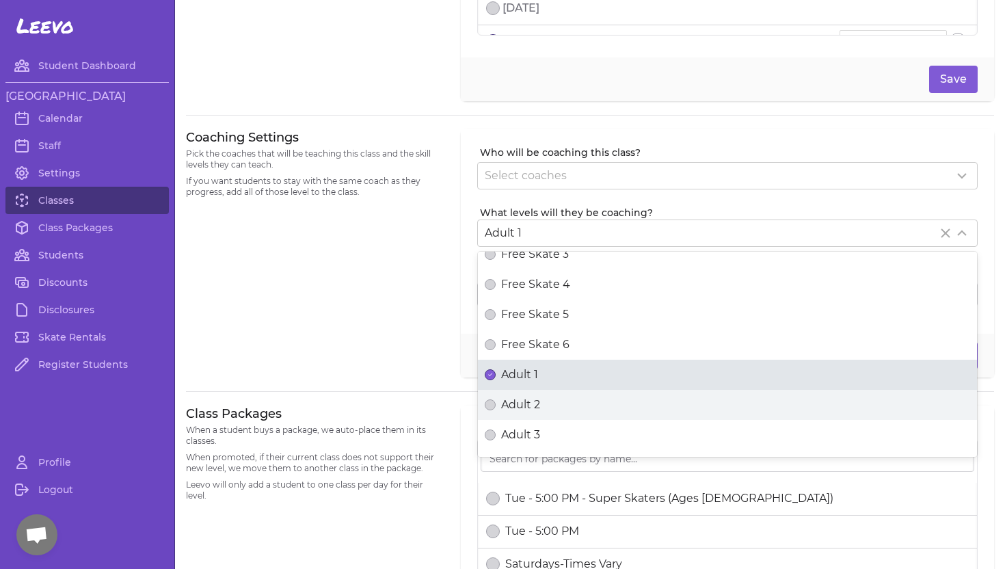
click at [496, 399] on button "Adult 2" at bounding box center [490, 404] width 11 height 11
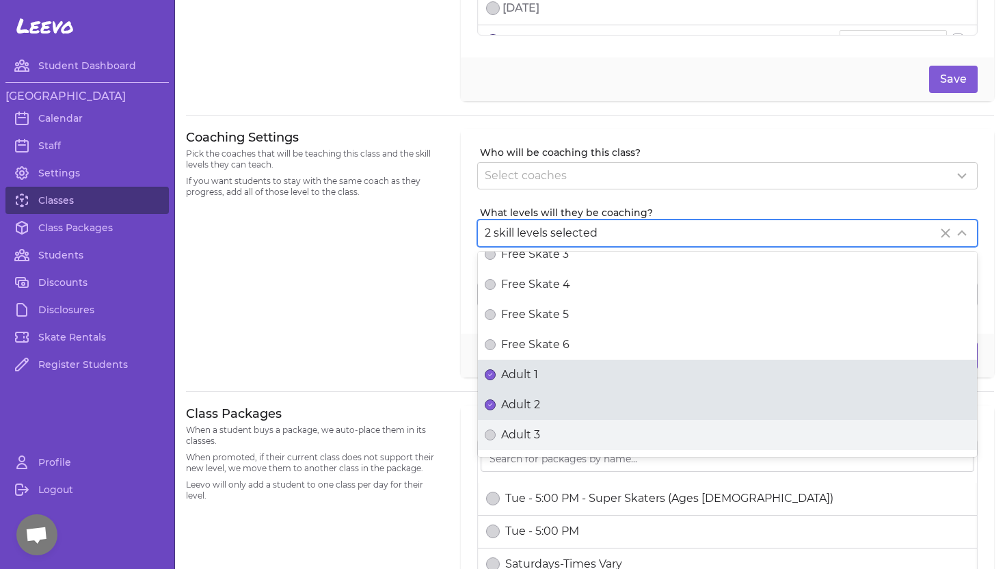
click at [524, 439] on span "Adult 3" at bounding box center [520, 435] width 39 height 16
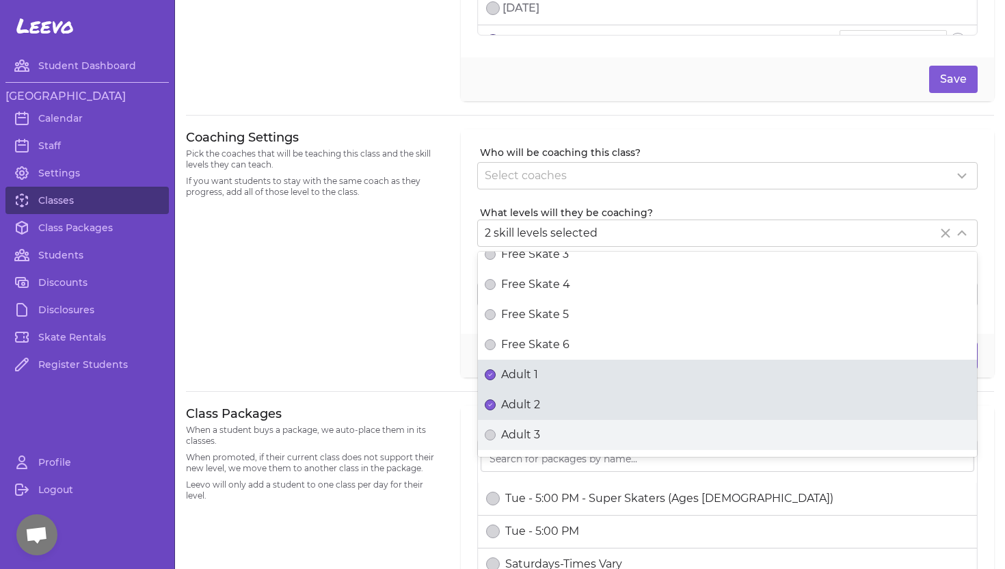
click at [496, 439] on button "Adult 3" at bounding box center [490, 434] width 11 height 11
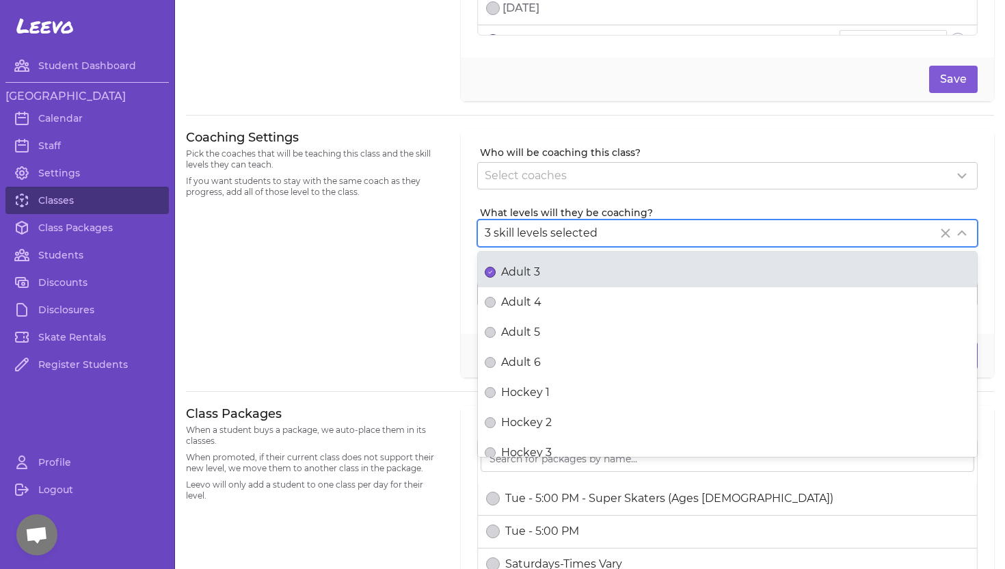
scroll to position [615, 0]
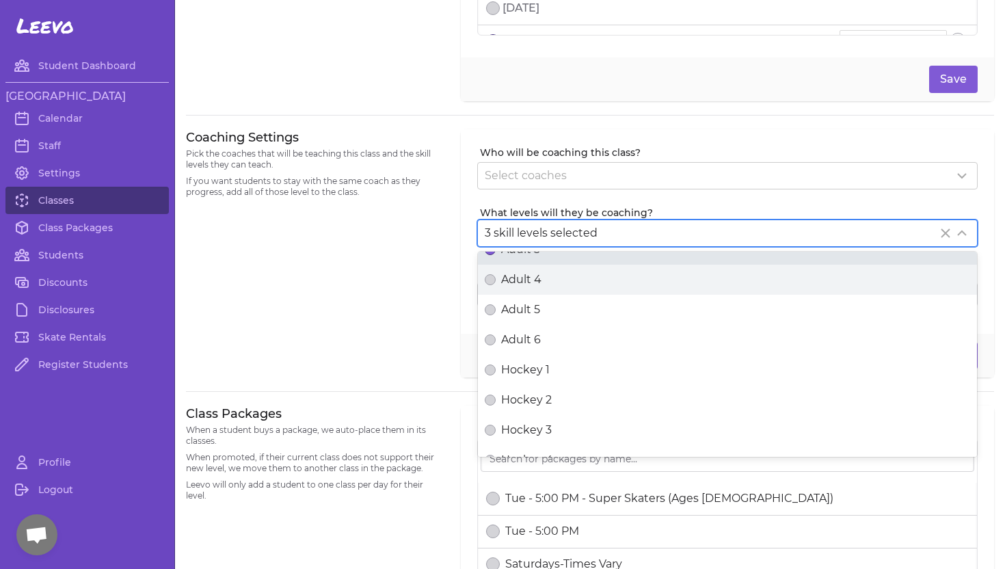
click at [524, 278] on span "Adult 4" at bounding box center [521, 279] width 40 height 16
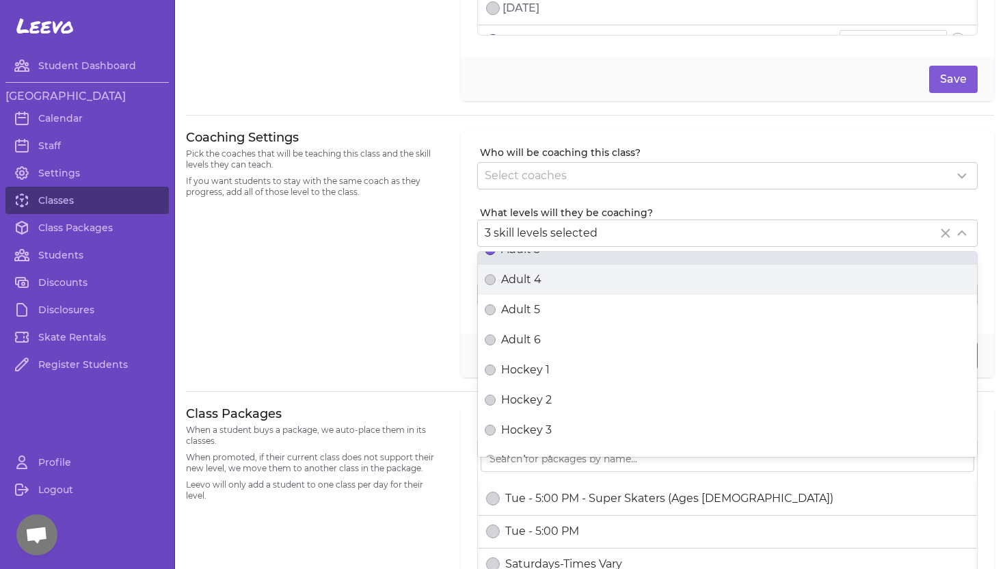
click at [496, 278] on button "Adult 4" at bounding box center [490, 279] width 11 height 11
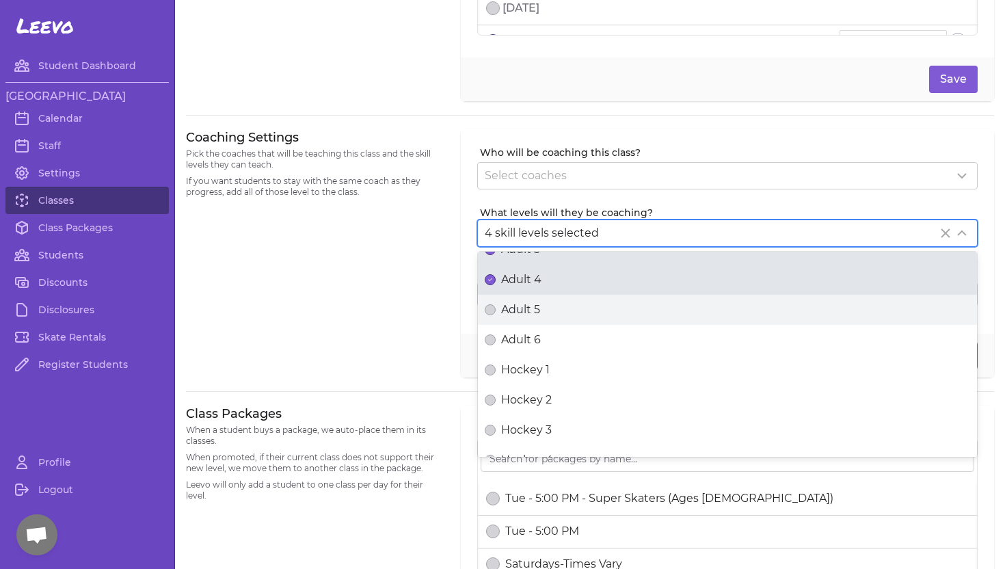
click at [524, 308] on span "Adult 5" at bounding box center [520, 309] width 39 height 16
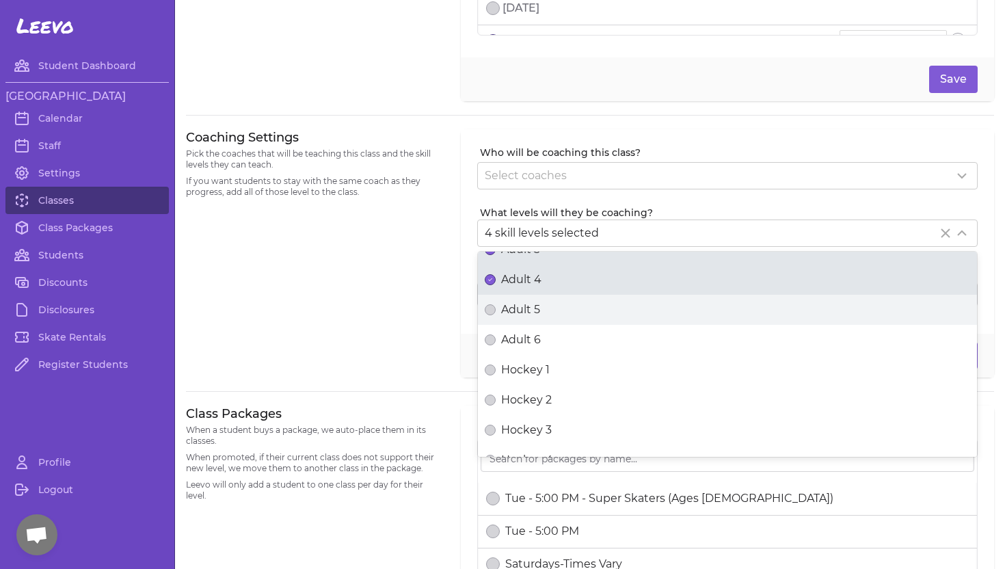
click at [496, 308] on button "Adult 5" at bounding box center [490, 309] width 11 height 11
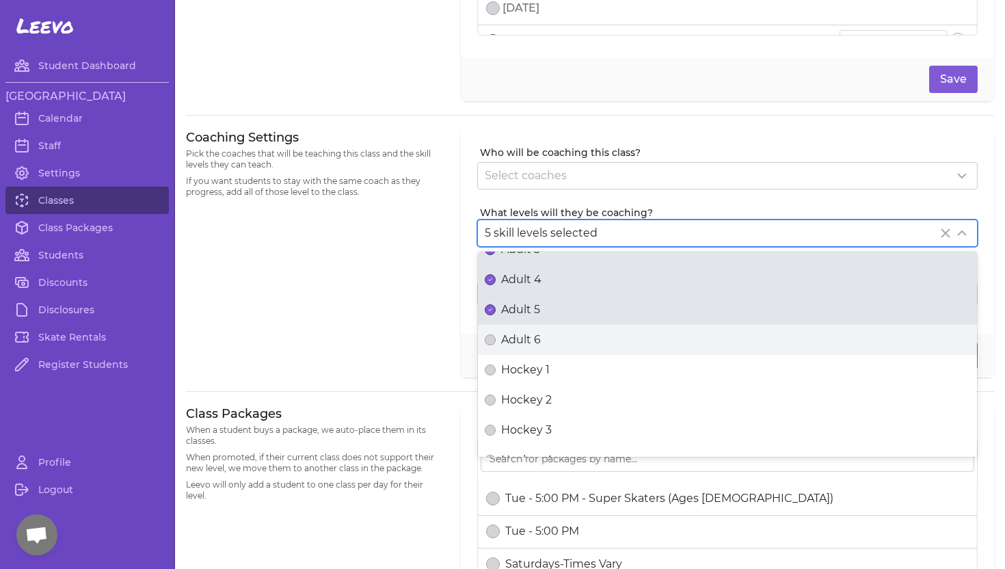
click at [517, 340] on span "Adult 6" at bounding box center [521, 340] width 40 height 16
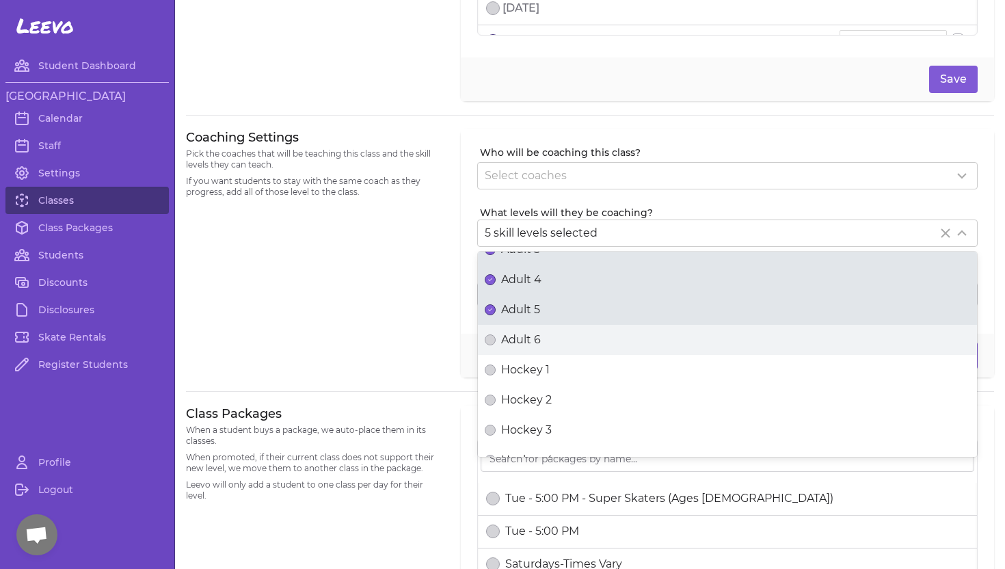
click at [496, 340] on button "Adult 6" at bounding box center [490, 339] width 11 height 11
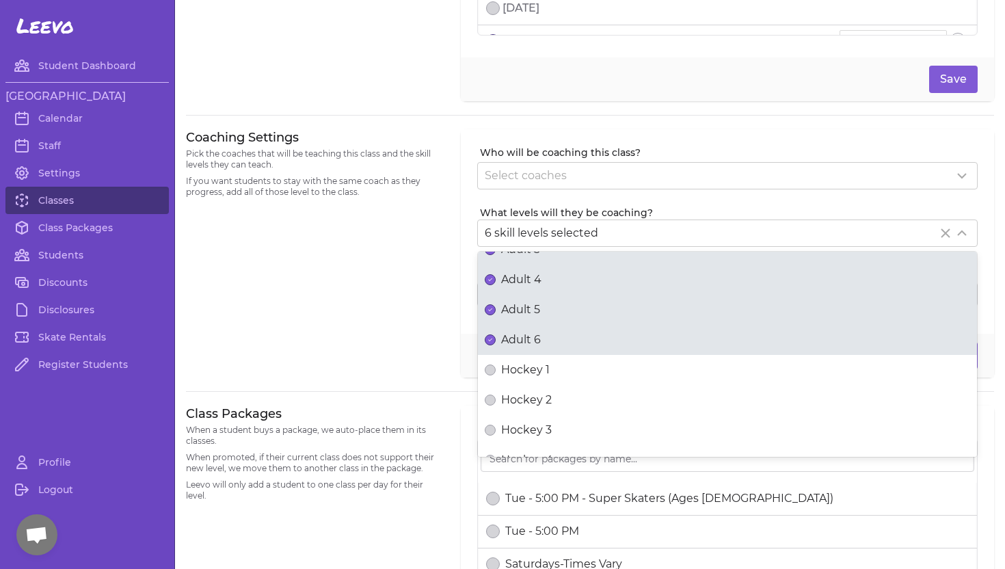
click at [417, 272] on div "Coaching Settings Pick the coaches that will be teaching this class and the ski…" at bounding box center [315, 253] width 258 height 249
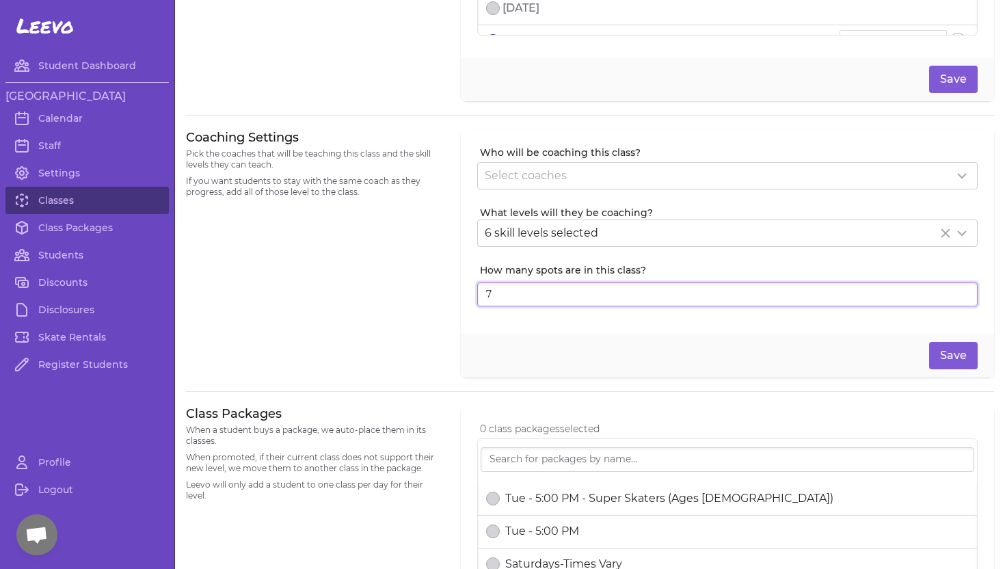
click at [963, 291] on input "7" at bounding box center [727, 294] width 500 height 25
click at [963, 291] on input "8" at bounding box center [727, 294] width 500 height 25
click at [963, 291] on input "9" at bounding box center [727, 294] width 500 height 25
type input "10"
click at [963, 291] on input "10" at bounding box center [727, 294] width 500 height 25
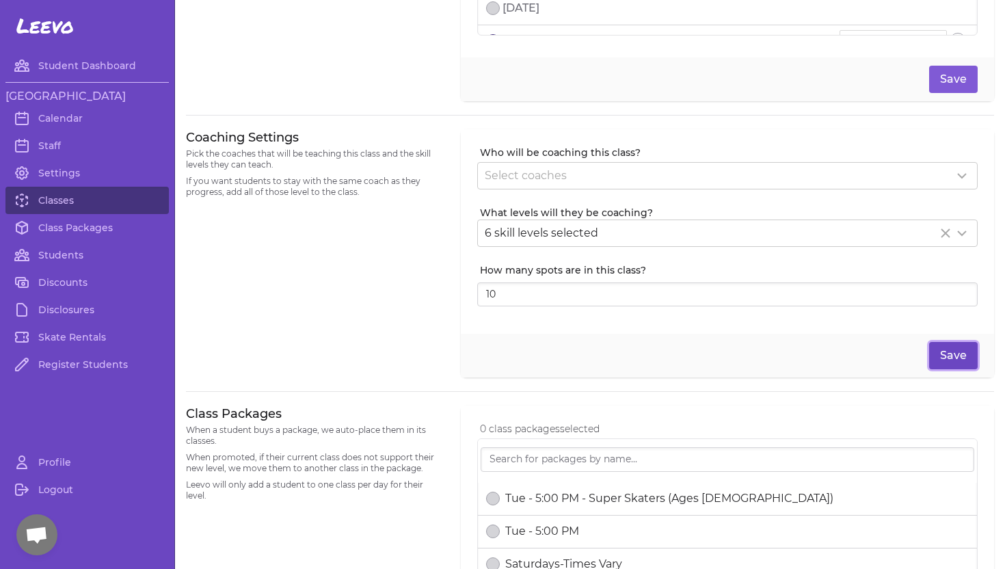
click at [952, 355] on button "Save" at bounding box center [953, 355] width 49 height 27
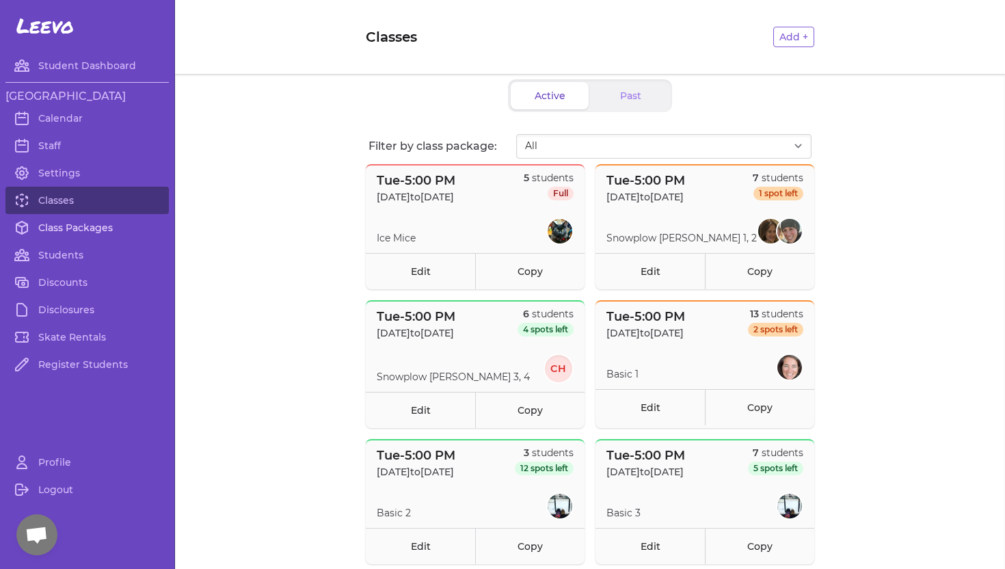
click at [106, 225] on link "Class Packages" at bounding box center [86, 227] width 163 height 27
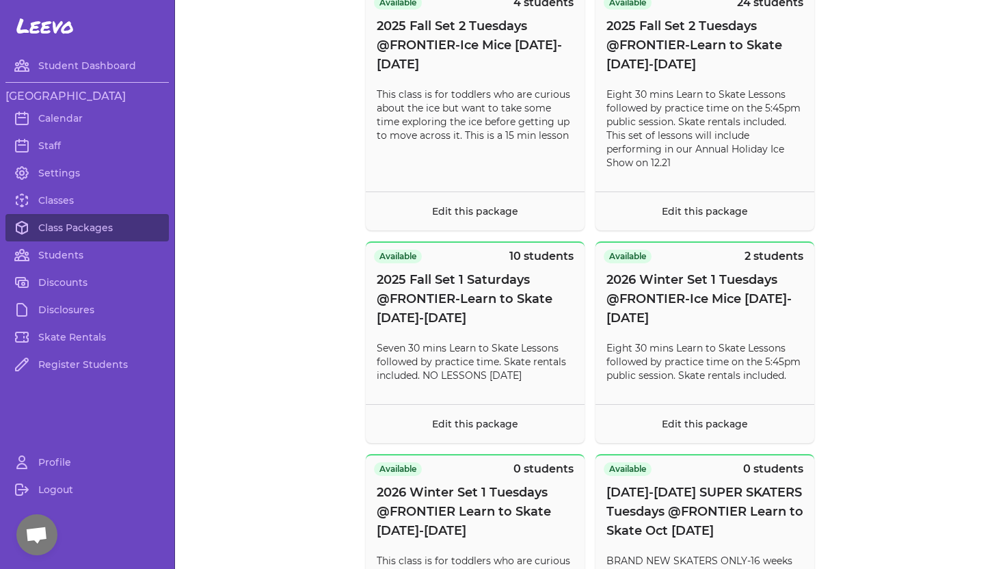
scroll to position [386, 0]
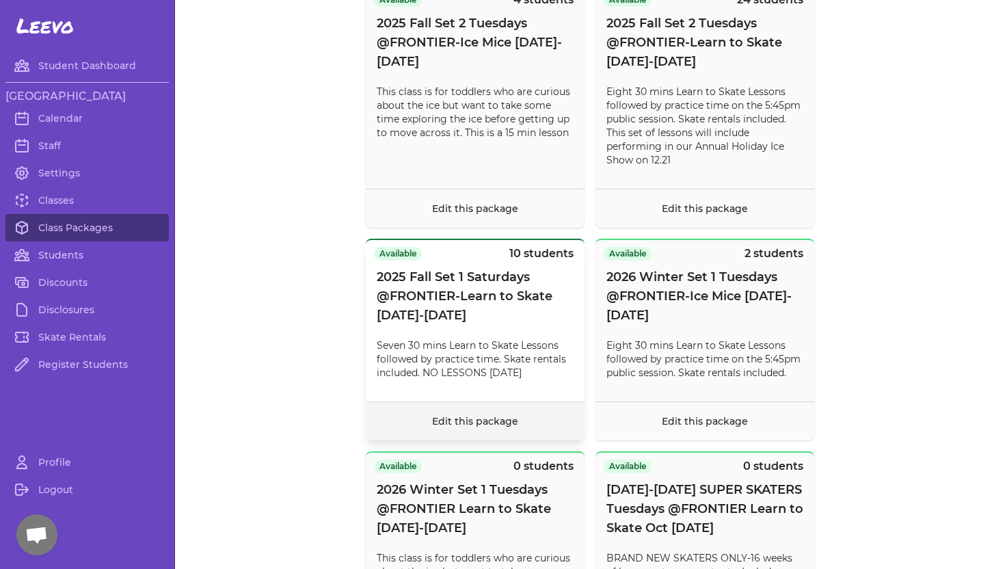
click at [476, 421] on link "Edit this package" at bounding box center [475, 421] width 86 height 12
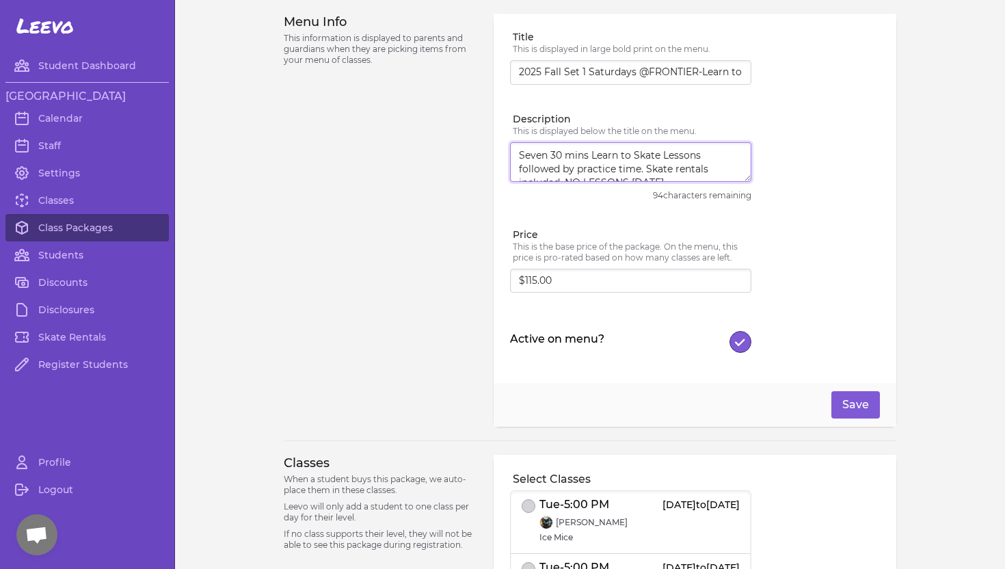
scroll to position [14, 0]
drag, startPoint x: 517, startPoint y: 156, endPoint x: 710, endPoint y: 191, distance: 195.9
click at [710, 191] on div "Description This is displayed below the title on the menu. Seven 30 mins Learn …" at bounding box center [630, 157] width 241 height 91
click at [409, 112] on div "Menu Info This information is displayed to parents and guardians when they are …" at bounding box center [380, 220] width 193 height 413
click at [57, 230] on link "Class Packages" at bounding box center [86, 227] width 163 height 27
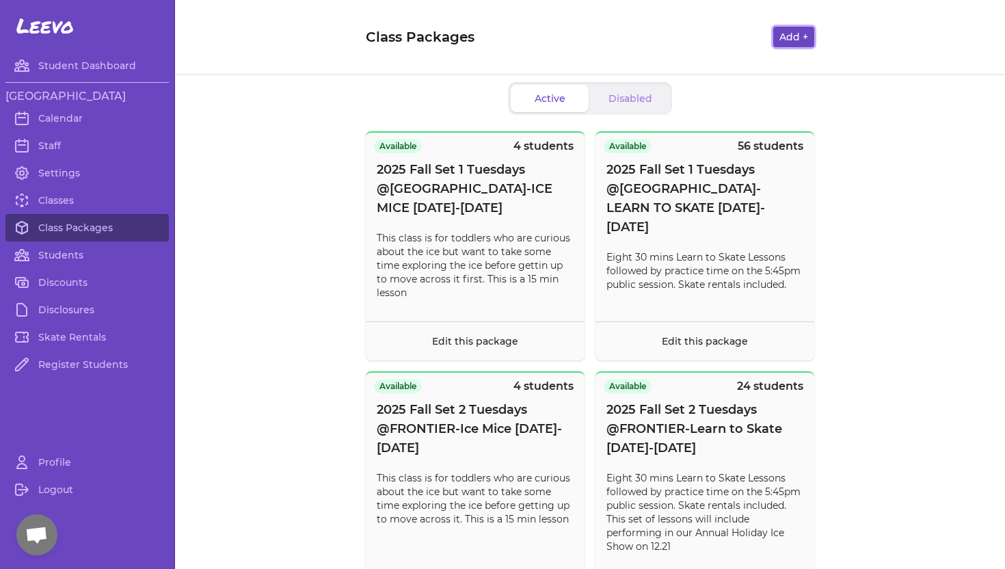
click at [784, 36] on button "Add +" at bounding box center [793, 37] width 41 height 21
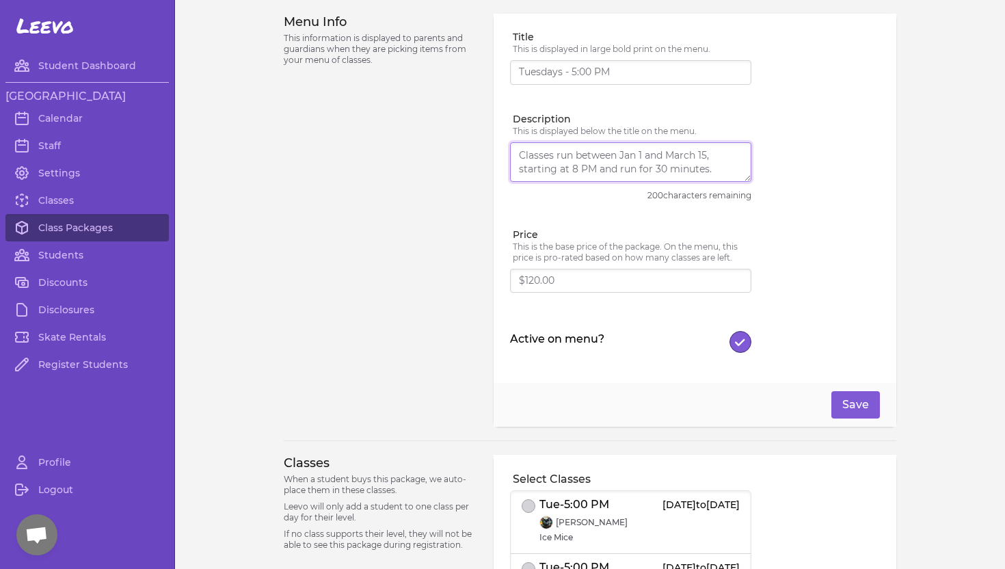
click at [513, 157] on textarea "Description" at bounding box center [630, 162] width 241 height 40
paste textarea "Seven 30 mins Learn to Skate Lessons followed by practice time. Skate rentals i…"
type textarea "Seven 30 mins Learn to Skate Lessons followed by practice time. Skate rentals i…"
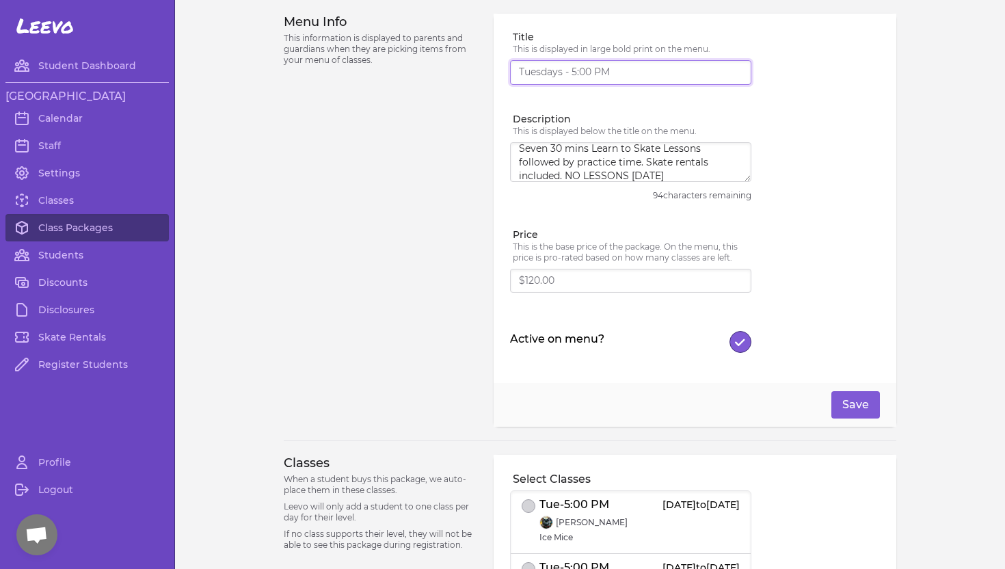
click at [528, 71] on input "Title" at bounding box center [630, 72] width 241 height 25
type input "2025 Fall Set 2 Saturdays @FRONTIER-Learn to Skate [DATE]-[DATE]"
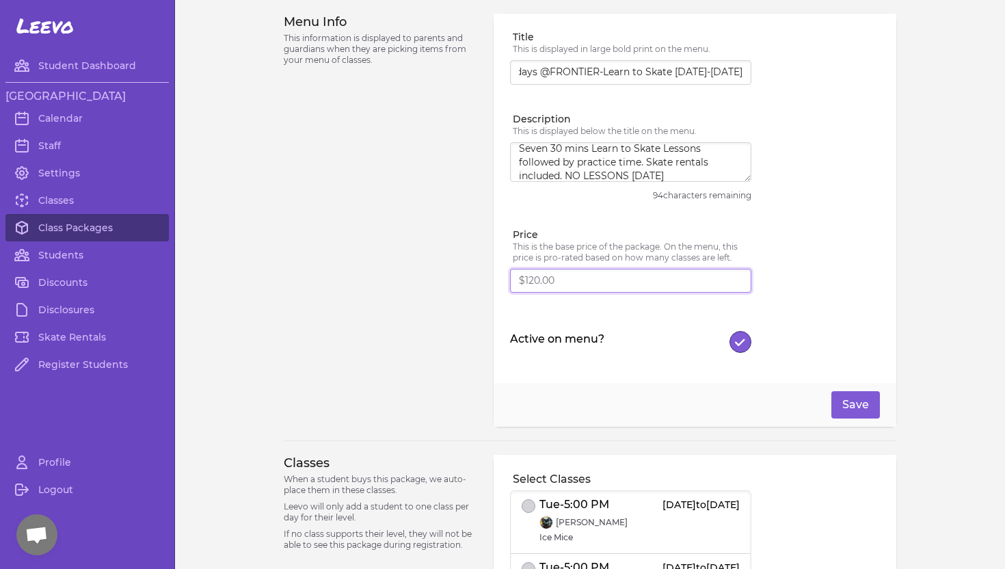
click at [533, 273] on input "Price" at bounding box center [630, 281] width 241 height 25
type input "$115.00"
click at [432, 333] on div "Menu Info This information is displayed to parents and guardians when they are …" at bounding box center [380, 220] width 193 height 413
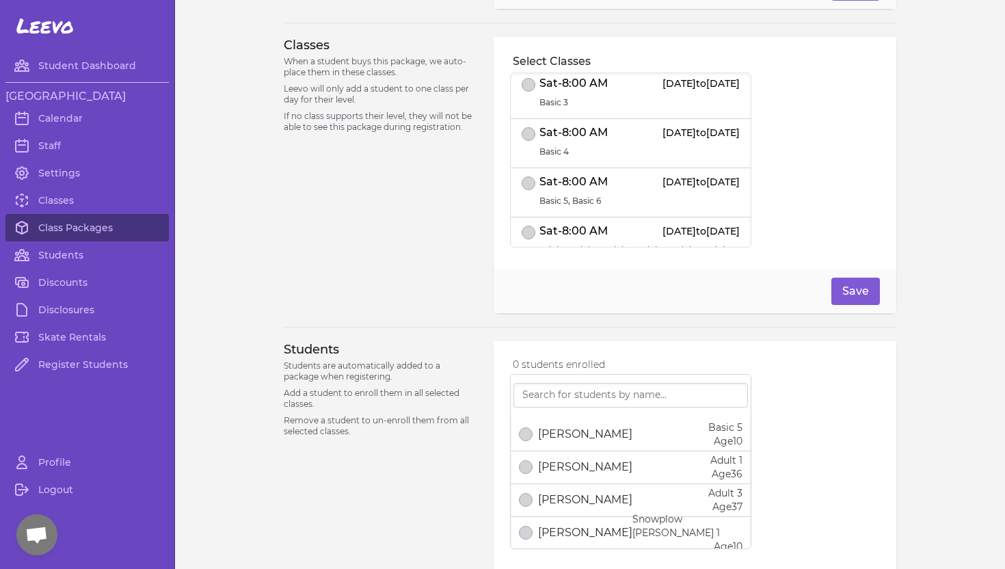
scroll to position [418, 0]
click at [533, 225] on button "select date" at bounding box center [529, 232] width 14 height 14
click at [526, 173] on div at bounding box center [531, 183] width 18 height 21
click at [526, 126] on button "select date" at bounding box center [529, 133] width 14 height 14
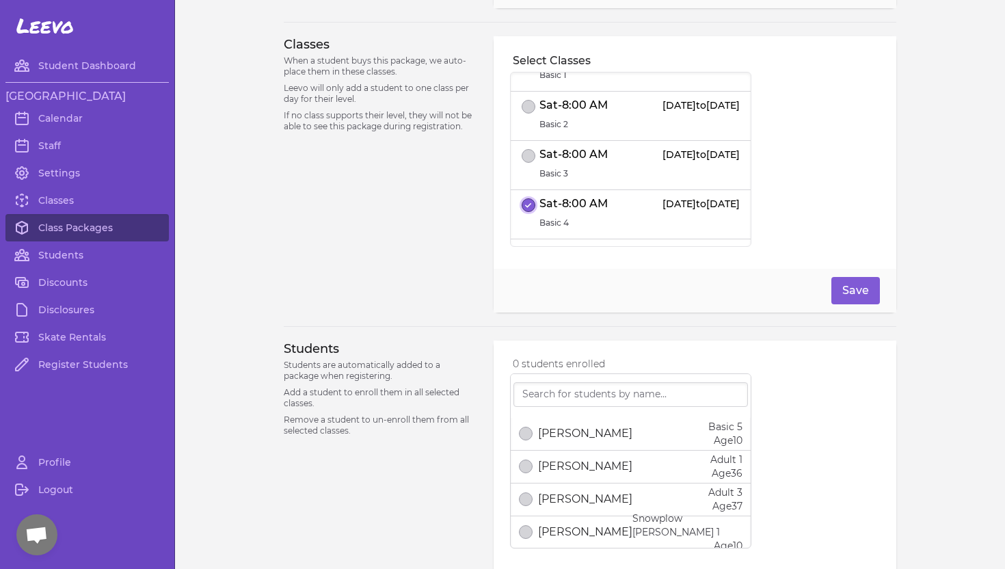
scroll to position [2700, 0]
click at [530, 148] on button "select date" at bounding box center [529, 155] width 14 height 14
click at [526, 98] on button "select date" at bounding box center [529, 105] width 14 height 14
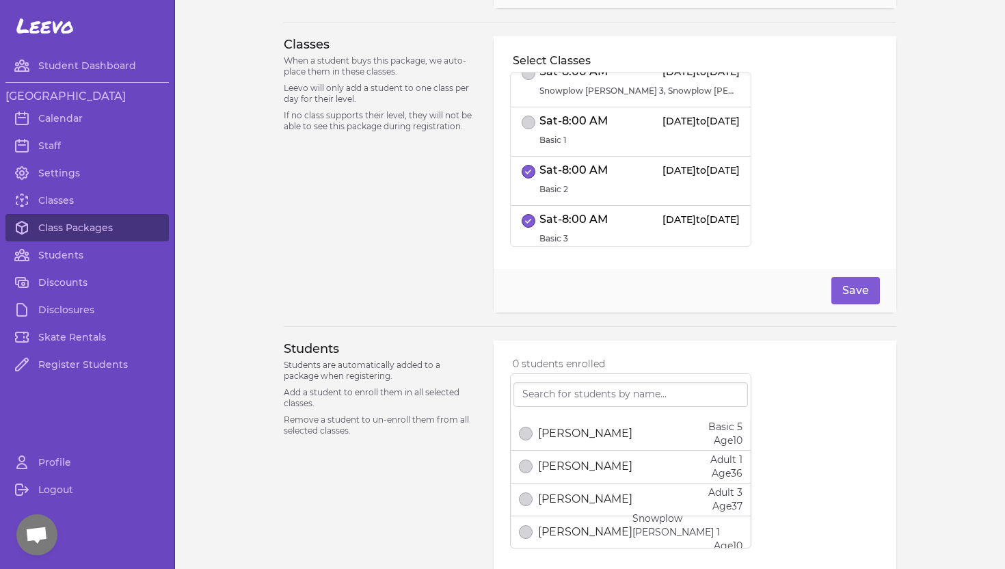
click at [526, 107] on li "Sat - 8:00 AM [DATE] to [DATE] Basic 1" at bounding box center [631, 131] width 240 height 49
click at [526, 108] on li "Sat - 8:00 AM [DATE] to [DATE] Snowplow [PERSON_NAME] 3, Snowplow [PERSON_NAME]…" at bounding box center [631, 132] width 240 height 49
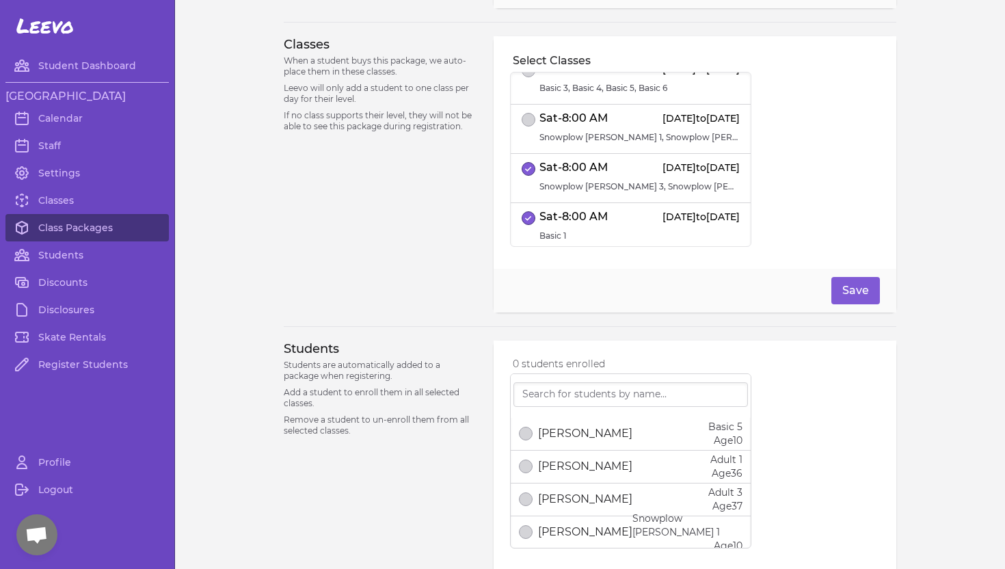
click at [526, 110] on div at bounding box center [531, 120] width 18 height 21
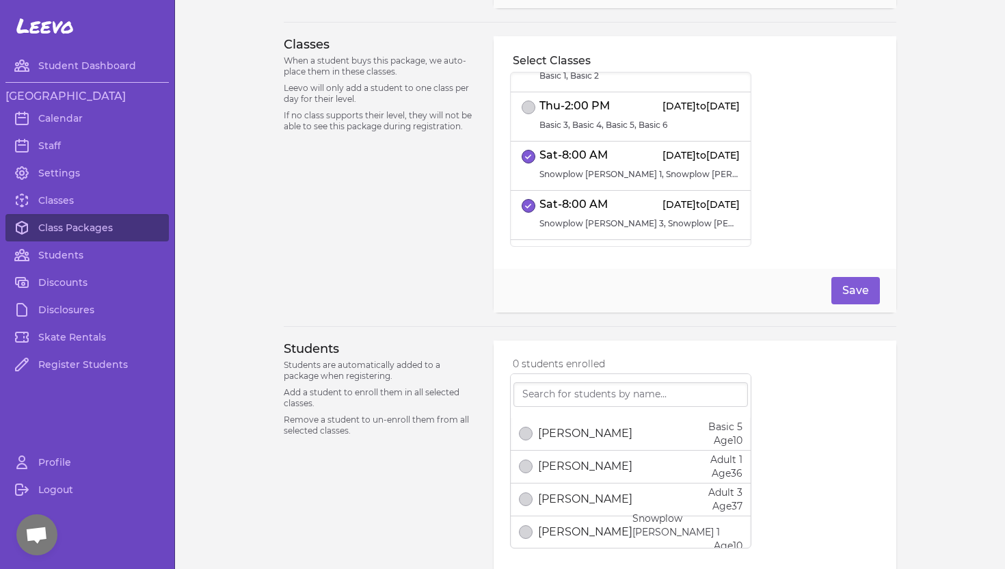
scroll to position [2499, 0]
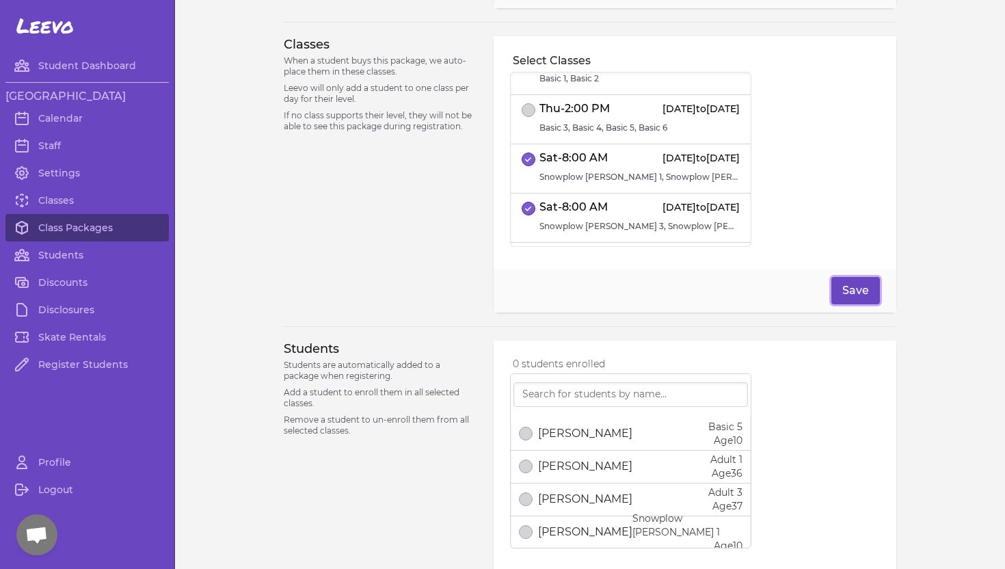
click at [857, 291] on button "Save" at bounding box center [855, 290] width 49 height 27
